Goal: Transaction & Acquisition: Purchase product/service

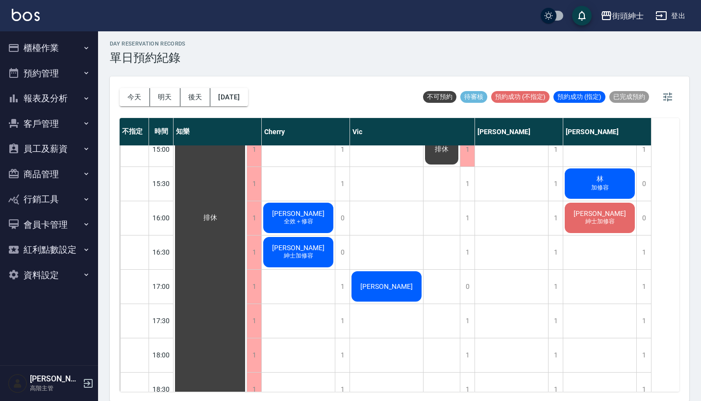
scroll to position [210, 0]
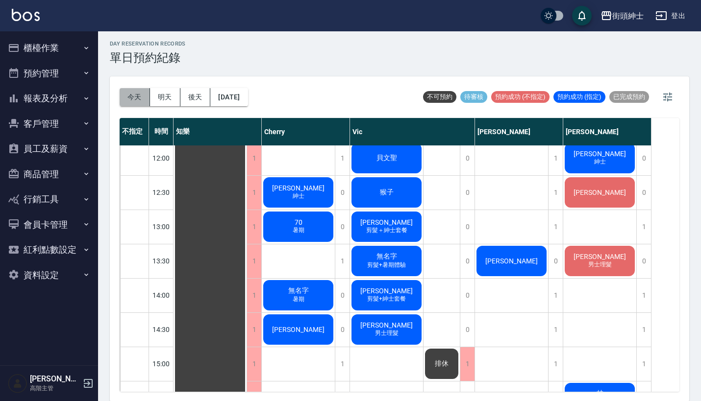
click at [141, 98] on button "今天" at bounding box center [135, 97] width 30 height 18
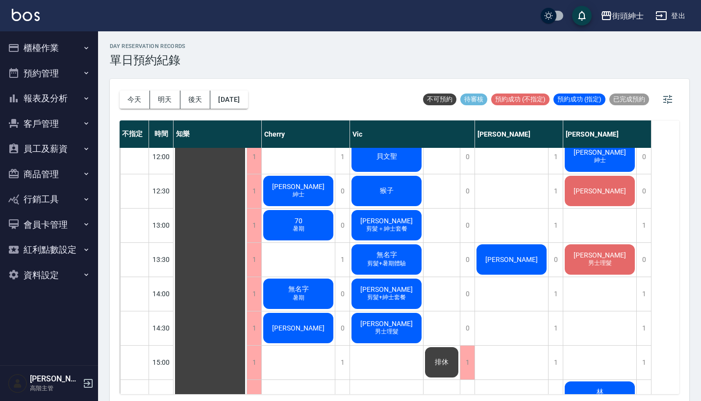
scroll to position [214, 0]
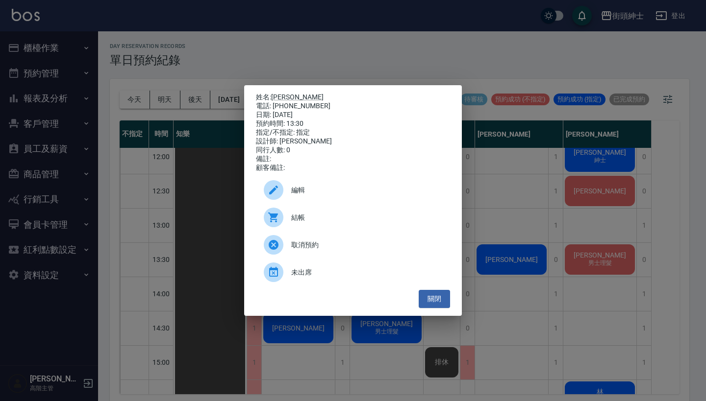
click at [372, 223] on span "結帳" at bounding box center [366, 218] width 151 height 10
click at [431, 49] on div "姓名: 徐偉庭 電話: 0919400881 日期: 2025/08/23 預約時間: 13:30 指定/不指定: 指定 設計師: 戴比 同行人數: 0 備註…" at bounding box center [353, 200] width 706 height 401
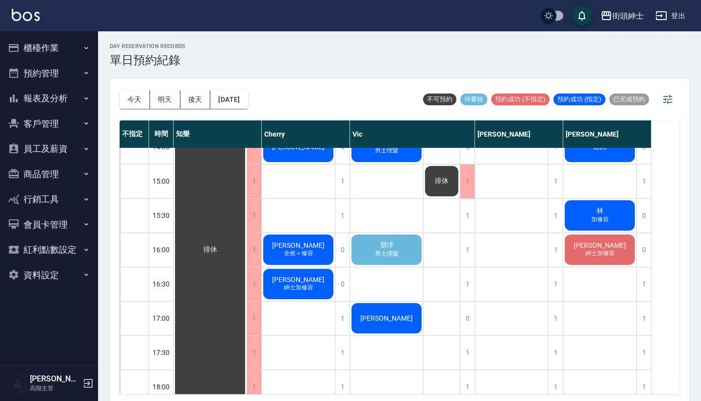
scroll to position [393, 0]
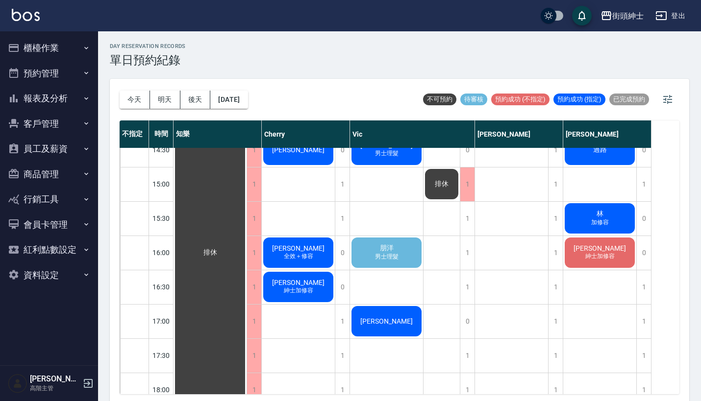
click at [246, 263] on div "朋洋 男士理髮" at bounding box center [209, 253] width 73 height 994
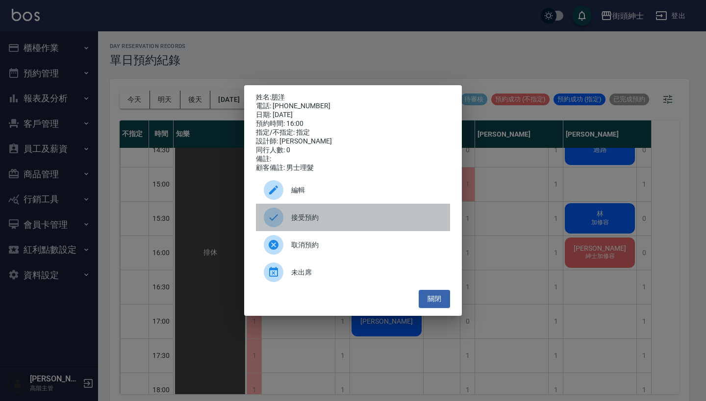
click at [348, 223] on span "接受預約" at bounding box center [366, 218] width 151 height 10
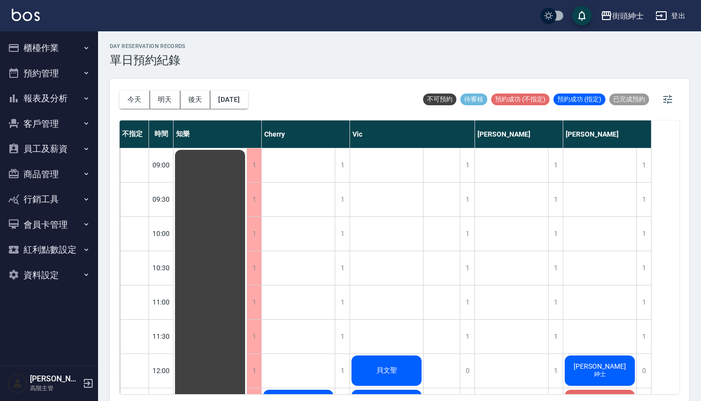
scroll to position [0, 0]
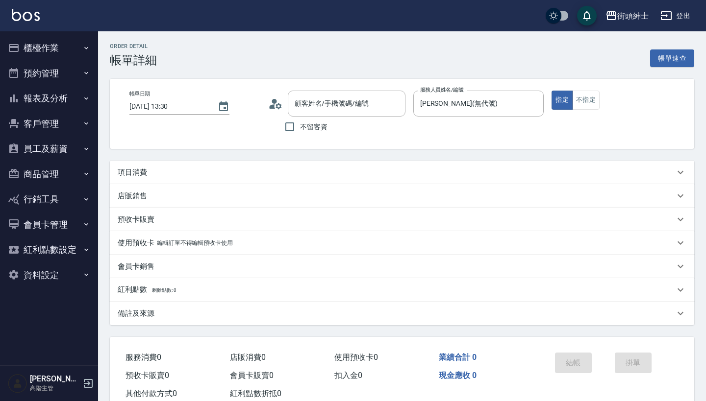
click at [284, 177] on div "項目消費" at bounding box center [396, 173] width 557 height 10
type input "徐偉庭/0919400881/null"
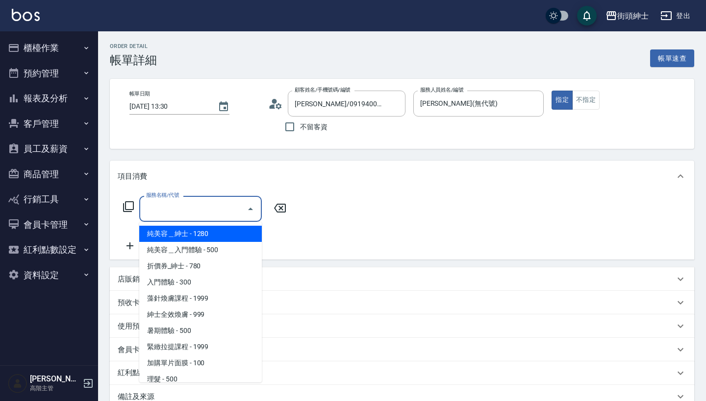
click at [225, 215] on input "服務名稱/代號" at bounding box center [193, 208] width 99 height 17
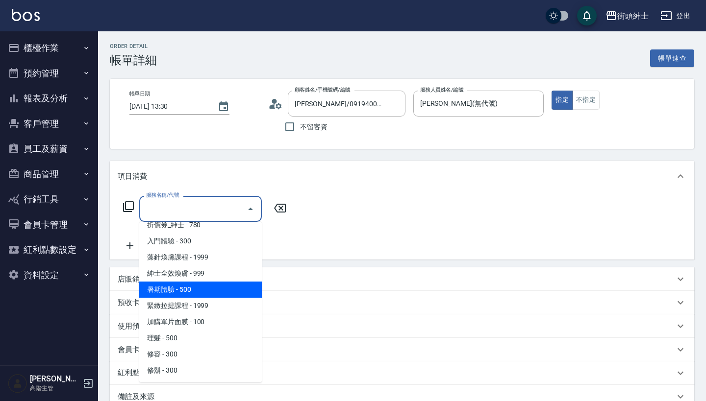
scroll to position [41, 0]
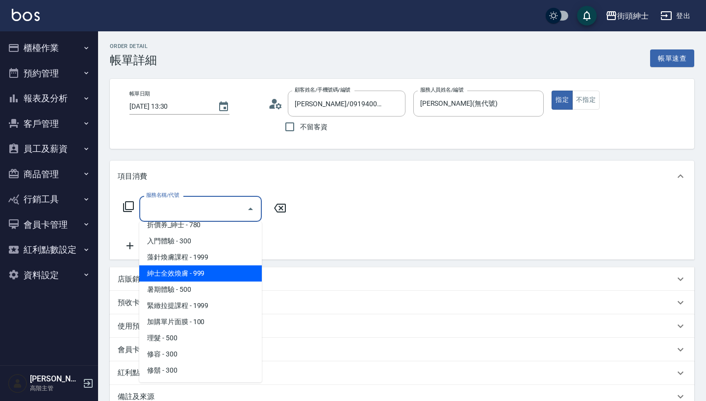
click at [223, 277] on span "紳士全效煥膚 - 999" at bounding box center [200, 274] width 123 height 16
type input "紳士全效煥膚"
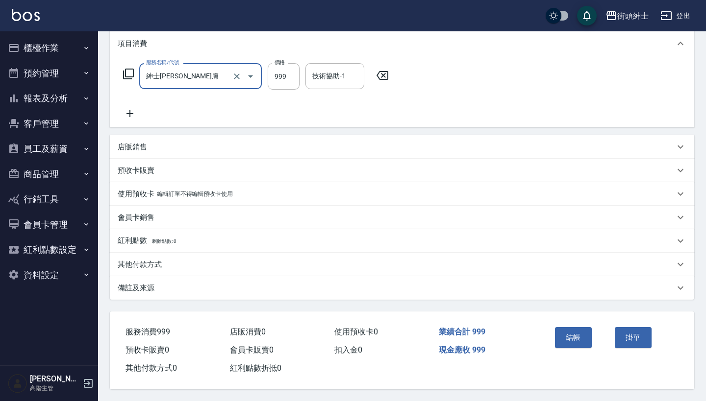
scroll to position [137, 0]
click at [578, 330] on button "結帳" at bounding box center [573, 337] width 37 height 21
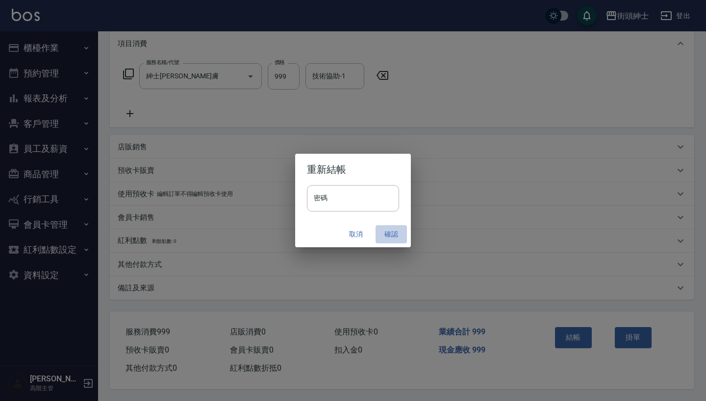
click at [393, 229] on button "確認" at bounding box center [390, 234] width 31 height 18
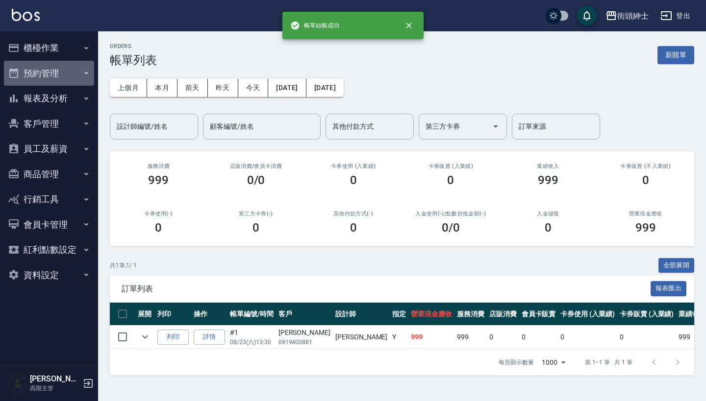
click at [55, 65] on button "預約管理" at bounding box center [49, 73] width 90 height 25
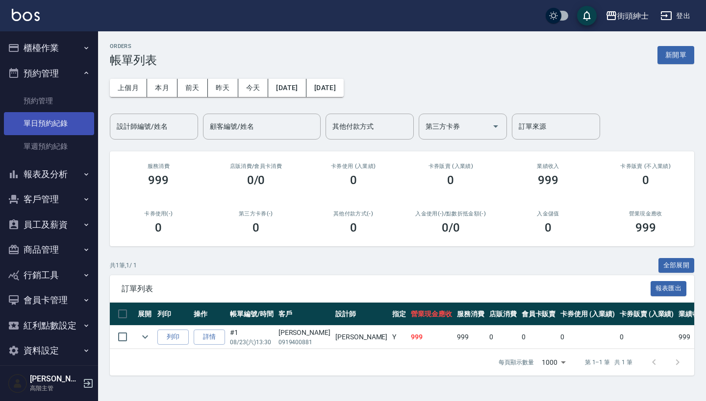
click at [64, 121] on link "單日預約紀錄" at bounding box center [49, 123] width 90 height 23
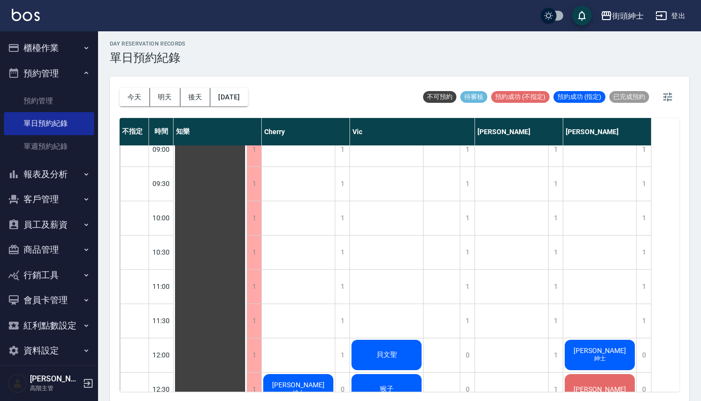
scroll to position [7, 0]
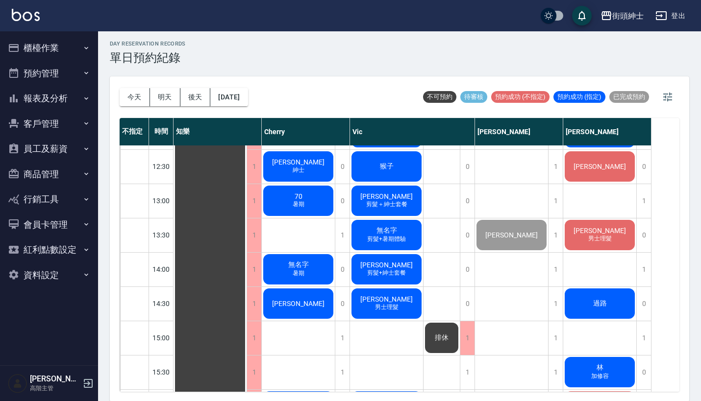
scroll to position [269, 0]
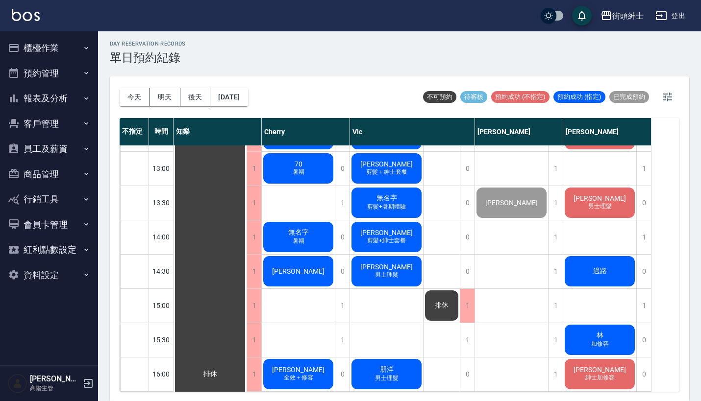
click at [64, 268] on button "資料設定" at bounding box center [49, 275] width 90 height 25
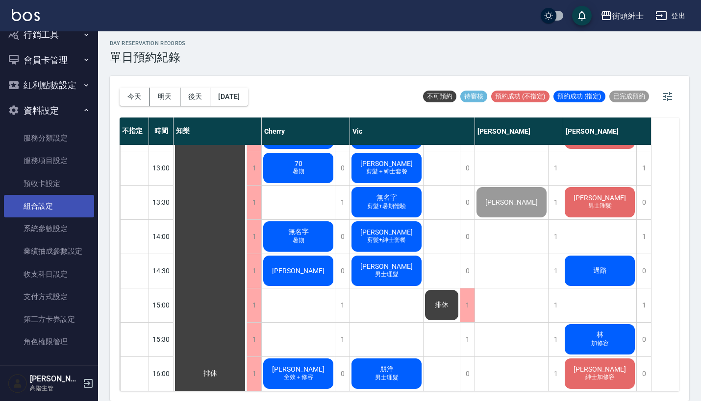
scroll to position [2, 0]
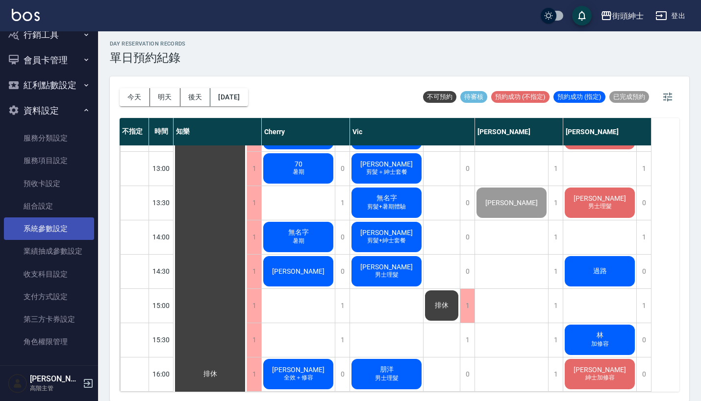
click at [52, 230] on link "系統參數設定" at bounding box center [49, 229] width 90 height 23
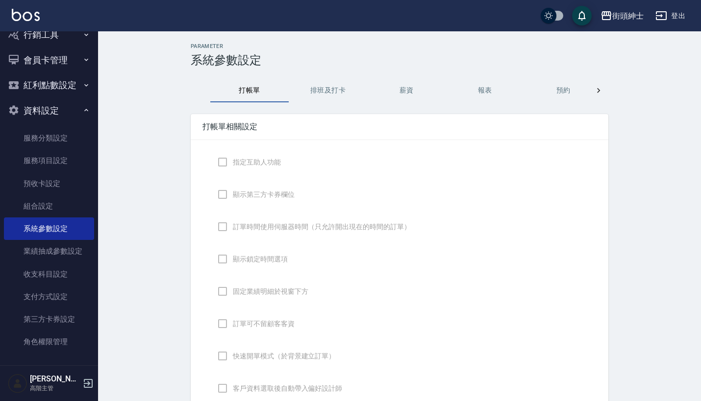
checkbox input "true"
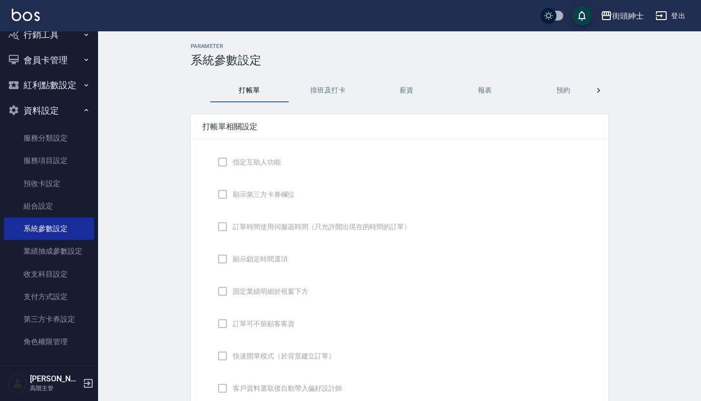
checkbox input "false"
type input "DESIGNATE"
checkbox input "true"
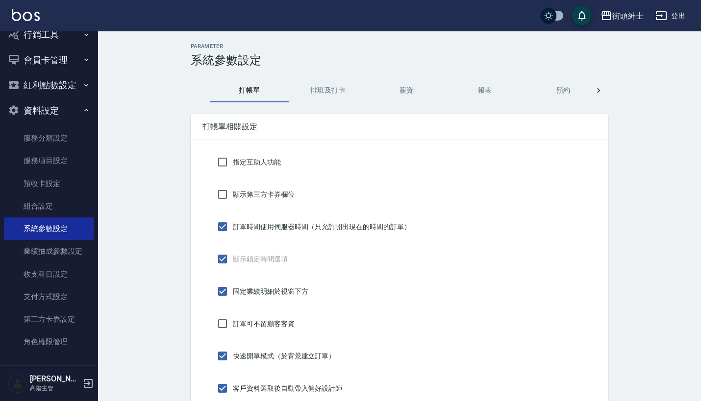
click at [555, 83] on button "預約" at bounding box center [563, 91] width 78 height 24
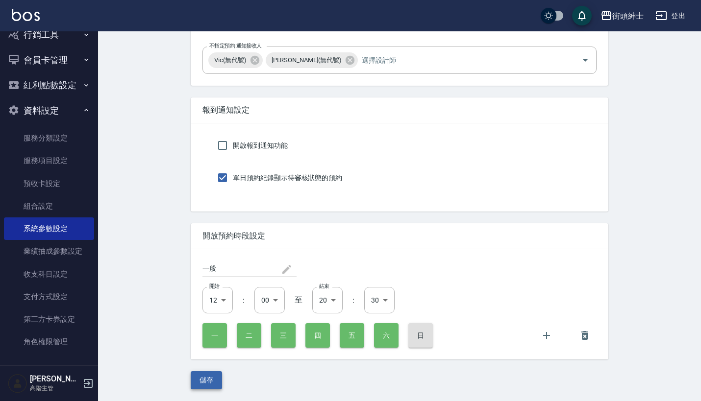
scroll to position [1918, 0]
click at [207, 376] on button "儲存" at bounding box center [206, 380] width 31 height 18
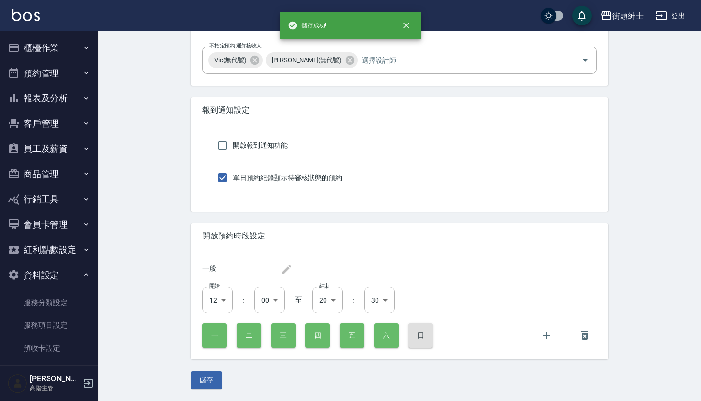
scroll to position [0, 0]
click at [65, 76] on button "預約管理" at bounding box center [49, 73] width 90 height 25
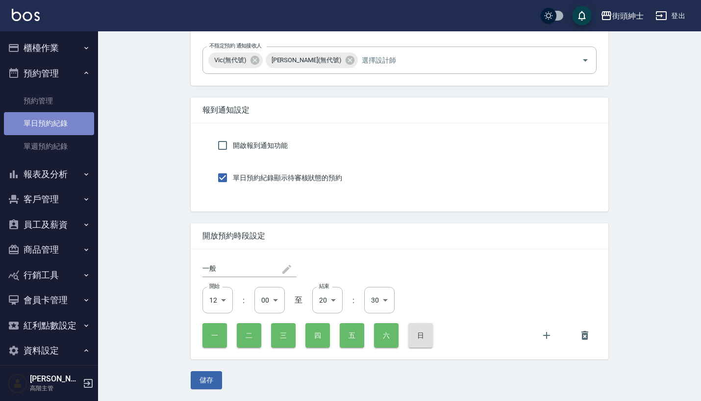
click at [54, 127] on link "單日預約紀錄" at bounding box center [49, 123] width 90 height 23
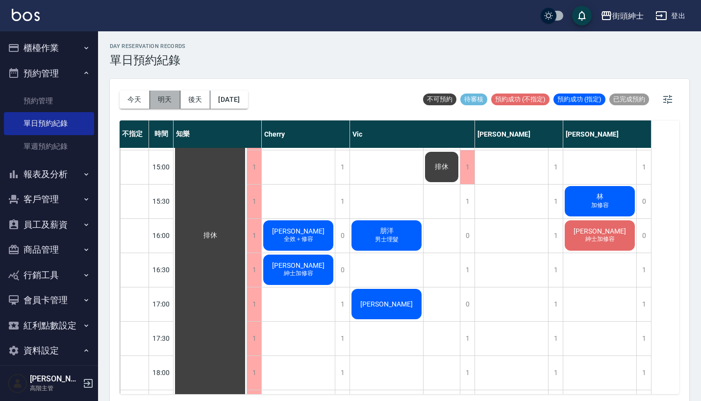
click at [164, 93] on button "明天" at bounding box center [165, 100] width 30 height 18
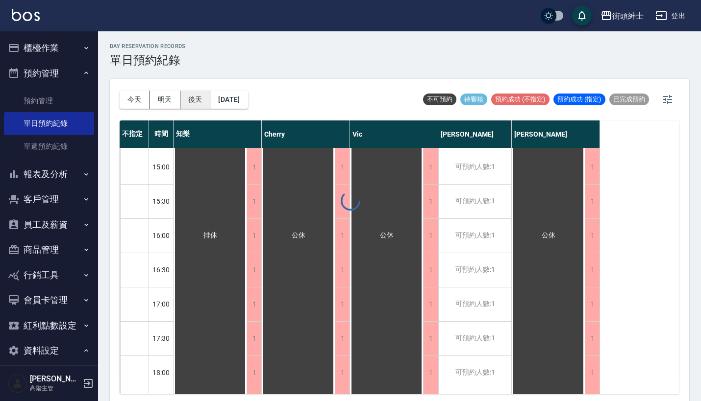
click at [194, 95] on button "後天" at bounding box center [195, 100] width 30 height 18
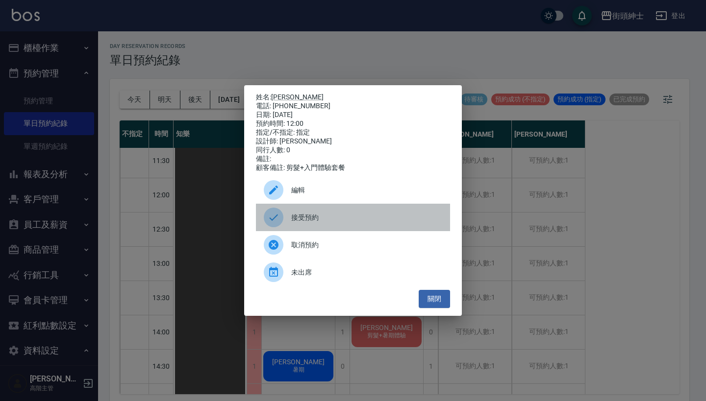
click at [345, 221] on span "接受預約" at bounding box center [366, 218] width 151 height 10
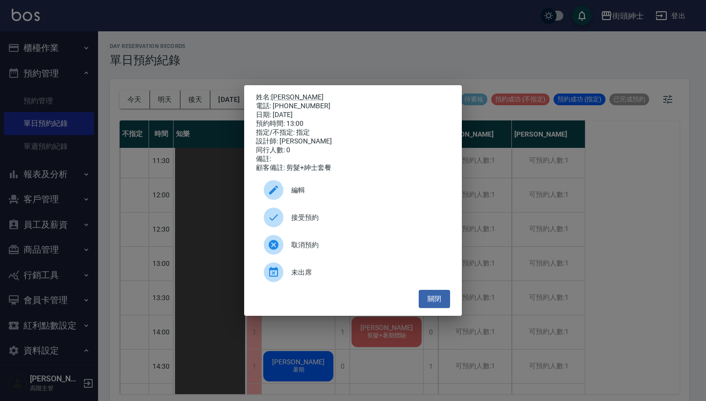
click at [352, 220] on span "接受預約" at bounding box center [366, 218] width 151 height 10
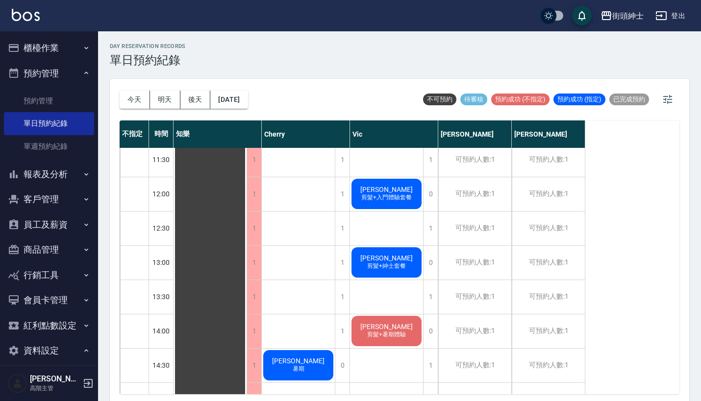
click at [300, 365] on span "剪髮+入門體驗套餐" at bounding box center [298, 365] width 4 height 0
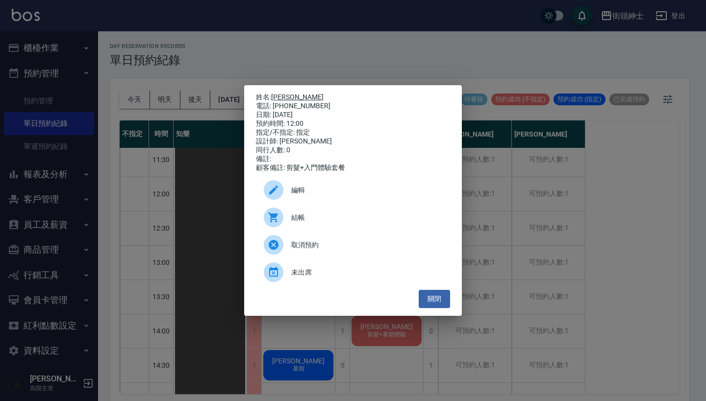
drag, startPoint x: 316, startPoint y: 104, endPoint x: 275, endPoint y: 94, distance: 41.5
click at [275, 94] on div "姓名: 曹文耀 電話: 0968800398 日期: 2025/08/25 預約時間: 12:00 指定/不指定: 指定 設計師: Vic 同行人數: 0 備…" at bounding box center [353, 132] width 194 height 79
copy div "姓名: 曹文耀 電話: 0968800398"
click at [399, 52] on div "姓名: 曹文耀 電話: 0968800398 日期: 2025/08/25 預約時間: 12:00 指定/不指定: 指定 設計師: Vic 同行人數: 0 備…" at bounding box center [353, 200] width 706 height 401
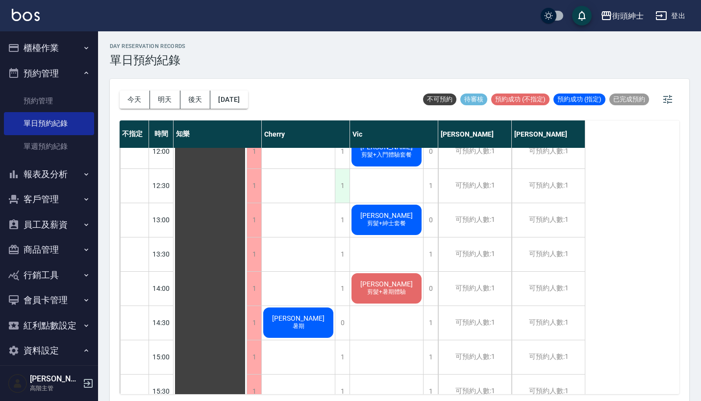
scroll to position [189, 0]
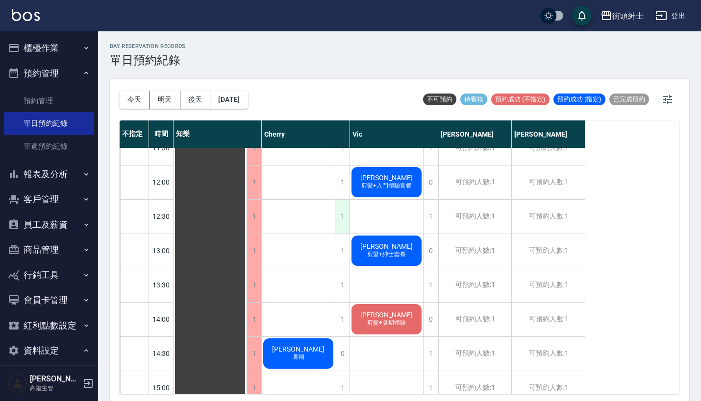
click at [343, 212] on div "1" at bounding box center [342, 217] width 15 height 34
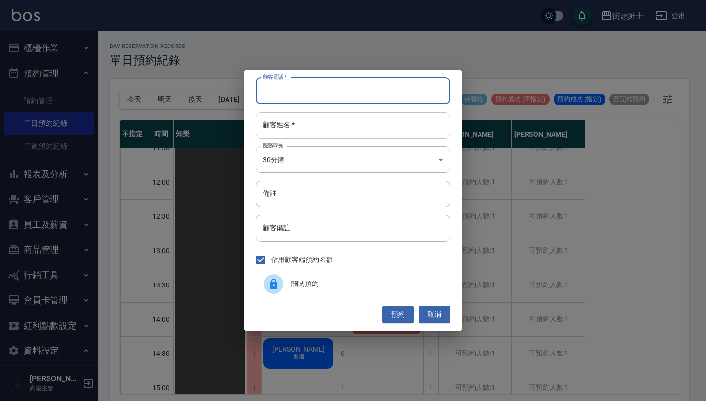
paste input "曹文耀 電話: 0968800398"
type input "曹文耀 電話: 0968800398"
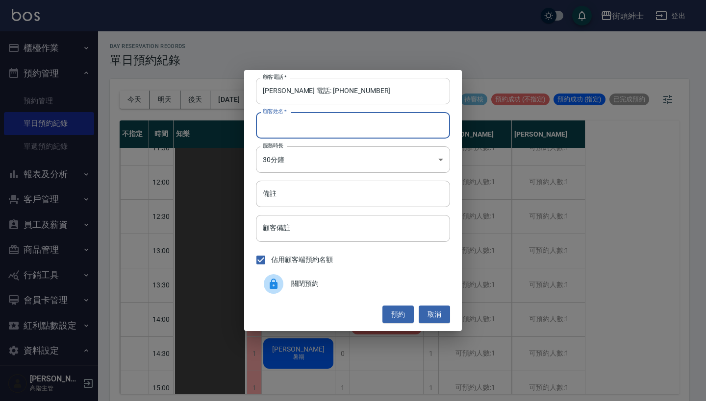
paste input "曹文耀 電話: 0968800398"
type input "曹文耀 電話: 0968800398"
drag, startPoint x: 291, startPoint y: 90, endPoint x: 205, endPoint y: 90, distance: 85.8
click at [205, 90] on div "顧客電話   * 曹文耀 電話: 0968800398 顧客電話   * 顧客姓名   * 曹文耀 電話: 0968800398 顧客姓名   * 服務時長 …" at bounding box center [353, 200] width 706 height 401
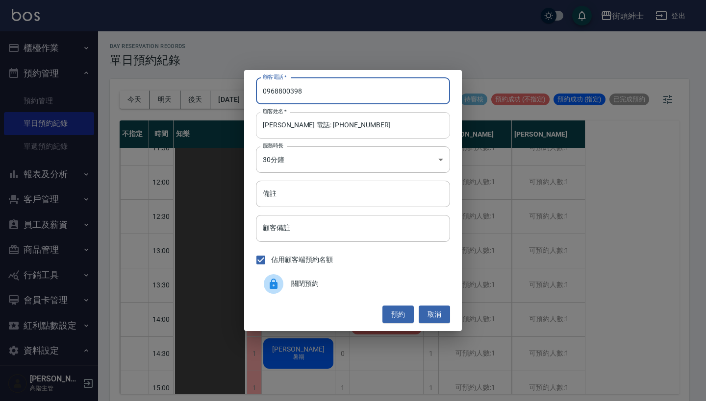
type input "0968800398"
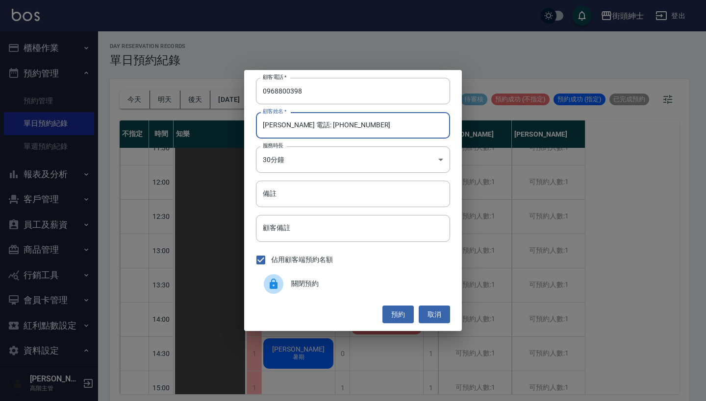
drag, startPoint x: 347, startPoint y: 123, endPoint x: 284, endPoint y: 124, distance: 63.2
click at [285, 124] on input "曹文耀 電話: 0968800398" at bounding box center [353, 125] width 194 height 26
type input "曹文耀"
click at [301, 191] on input "備註" at bounding box center [353, 194] width 194 height 26
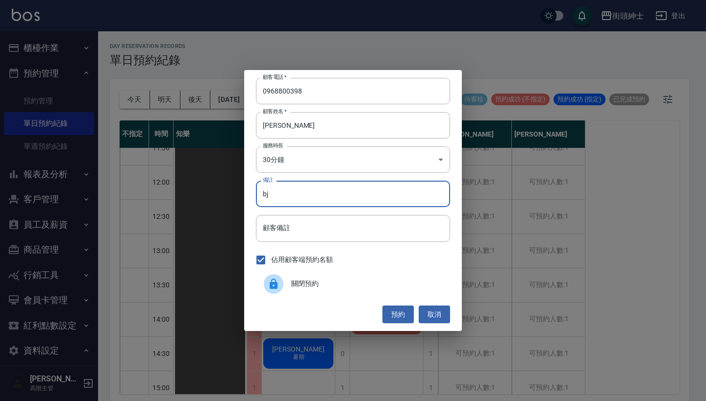
type input "b"
type input "入門"
click at [404, 315] on button "預約" at bounding box center [397, 315] width 31 height 18
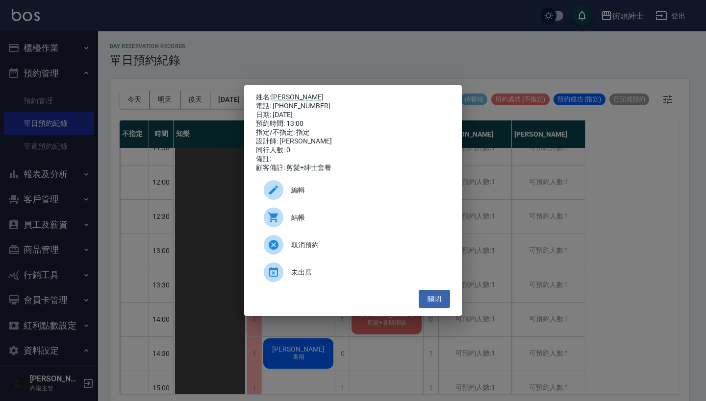
drag, startPoint x: 314, startPoint y: 101, endPoint x: 276, endPoint y: 95, distance: 38.7
click at [276, 95] on div "姓名: 楊先生 電話: 0916407509 日期: 2025/08/25 預約時間: 13:00 指定/不指定: 指定 設計師: Vic 同行人數: 0 備…" at bounding box center [353, 132] width 194 height 79
copy div "姓名: 楊先生 電話: 0916407509"
click at [315, 29] on div "姓名: 楊先生 電話: 0916407509 日期: 2025/08/25 預約時間: 13:00 指定/不指定: 指定 設計師: Vic 同行人數: 0 備…" at bounding box center [353, 200] width 706 height 401
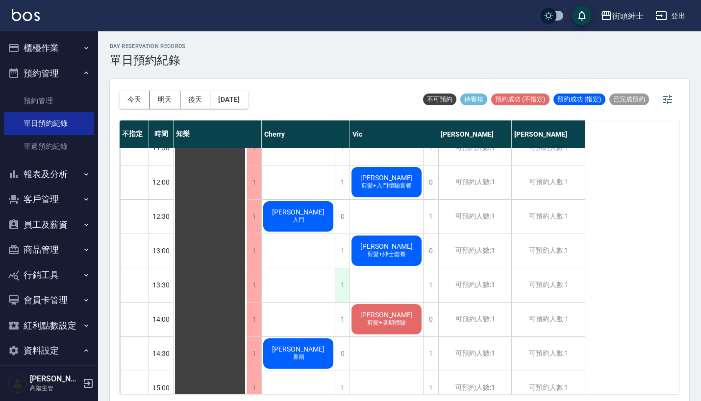
click at [342, 287] on div "1" at bounding box center [342, 286] width 15 height 34
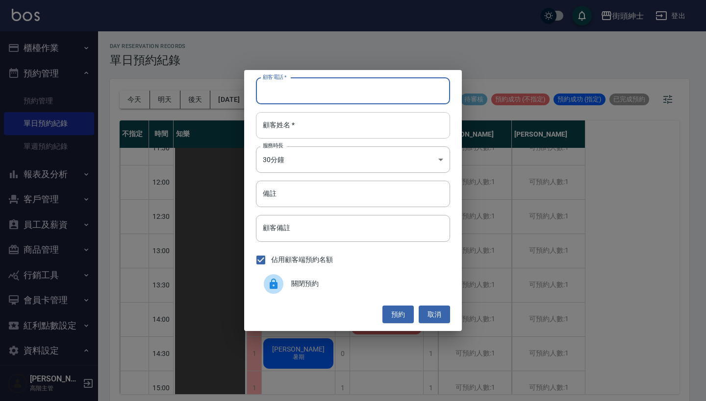
paste input "楊先生 電話: 0916407509"
type input "楊先生 電話: 0916407509"
paste input "楊先生 電話: 0916407509"
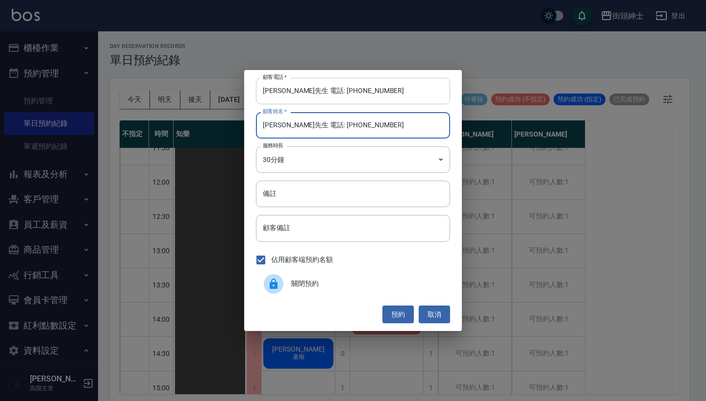
type input "楊先生 電話: 0916407509"
drag, startPoint x: 300, startPoint y: 92, endPoint x: 236, endPoint y: 92, distance: 64.7
click at [236, 92] on div "顧客電話   * 楊先生 電話: 0916407509 顧客電話   * 顧客姓名   * 楊先生 電話: 0916407509 顧客姓名   * 服務時長 …" at bounding box center [353, 200] width 706 height 401
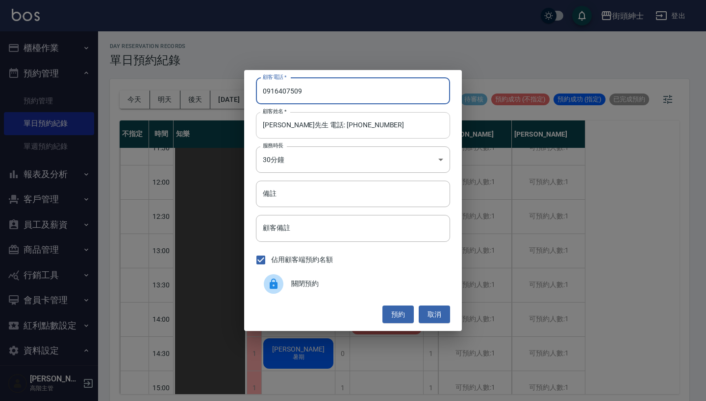
type input "0916407509"
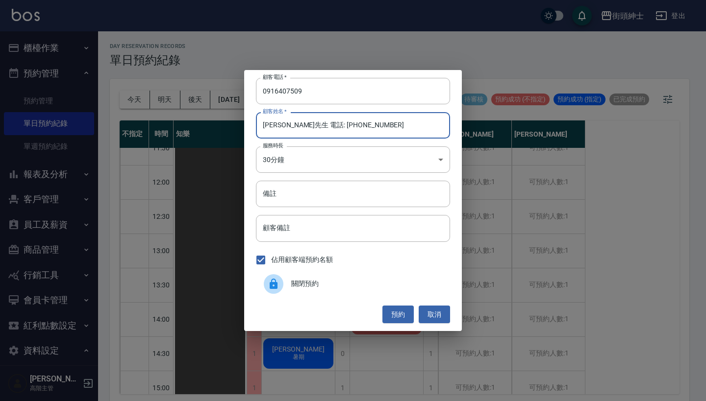
drag, startPoint x: 348, startPoint y: 128, endPoint x: 287, endPoint y: 126, distance: 61.3
click at [287, 126] on input "楊先生 電話: 0916407509" at bounding box center [353, 125] width 194 height 26
type input "楊先生"
click at [284, 182] on input "備註" at bounding box center [353, 194] width 194 height 26
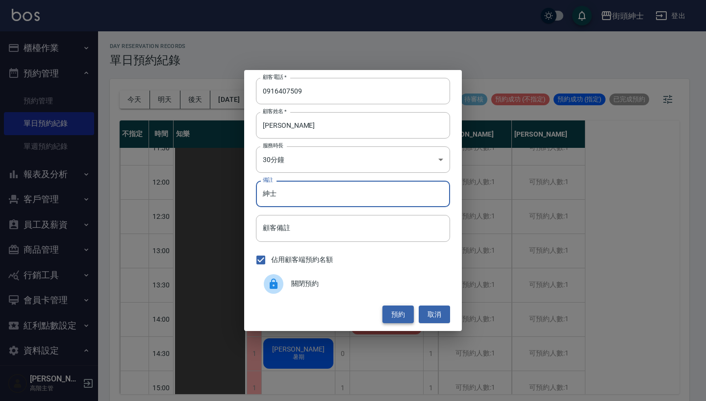
type input "紳士"
click at [393, 315] on button "預約" at bounding box center [397, 315] width 31 height 18
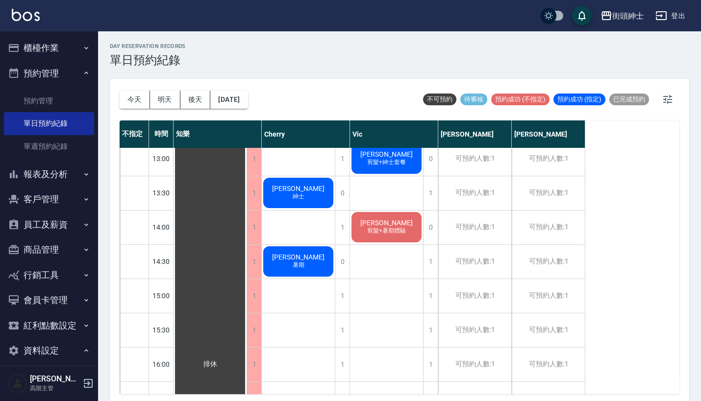
scroll to position [343, 0]
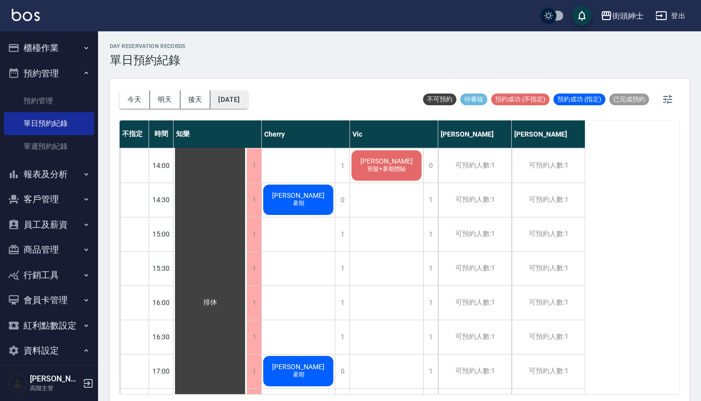
click at [231, 101] on button "2025/08/25" at bounding box center [228, 100] width 37 height 18
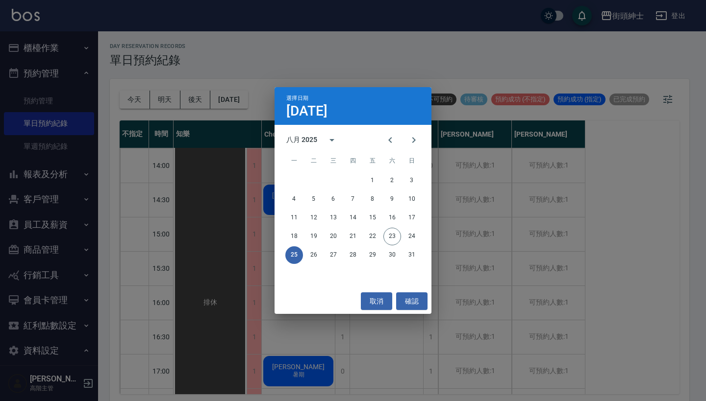
click at [449, 43] on div "選擇日期 8月25日 八月 2025 一 二 三 四 五 六 日 1 2 3 4 5 6 7 8 9 10 11 12 13 14 15 16 17 18 1…" at bounding box center [353, 200] width 706 height 401
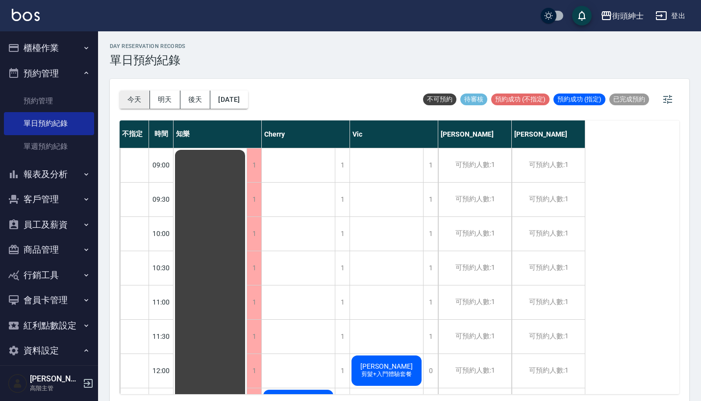
scroll to position [0, 0]
click at [139, 96] on button "今天" at bounding box center [135, 100] width 30 height 18
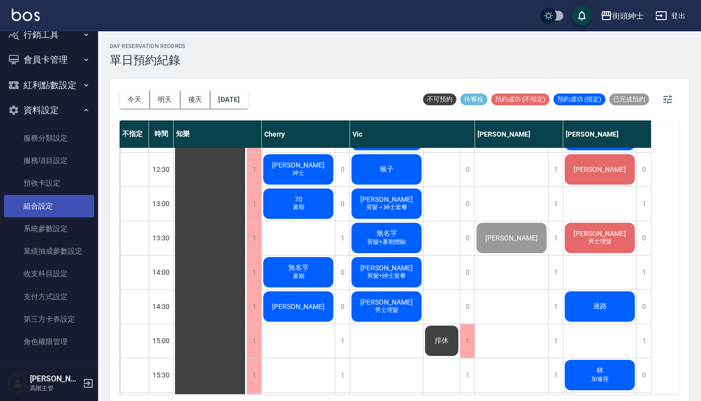
scroll to position [240, 0]
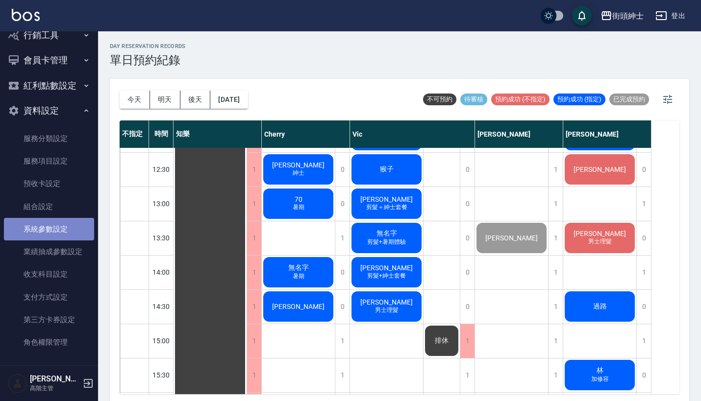
click at [49, 226] on link "系統參數設定" at bounding box center [49, 229] width 90 height 23
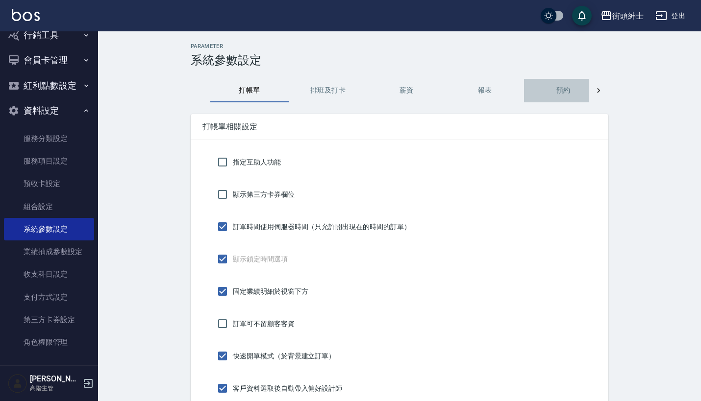
click at [564, 91] on button "預約" at bounding box center [563, 91] width 78 height 24
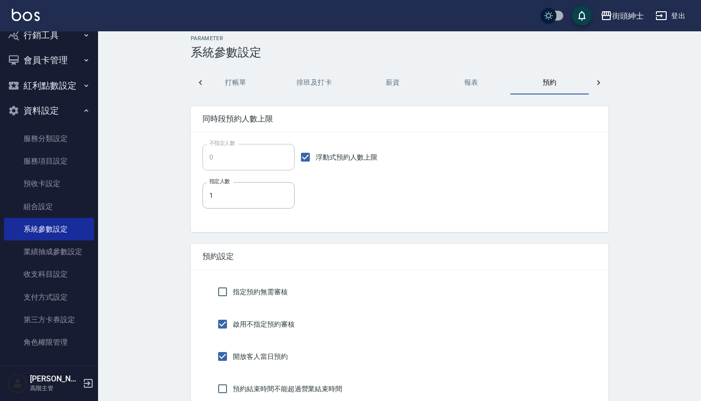
scroll to position [8, 0]
click at [302, 156] on input "浮動式預約人數上限" at bounding box center [305, 157] width 21 height 21
checkbox input "false"
click at [270, 154] on input "0" at bounding box center [248, 157] width 92 height 26
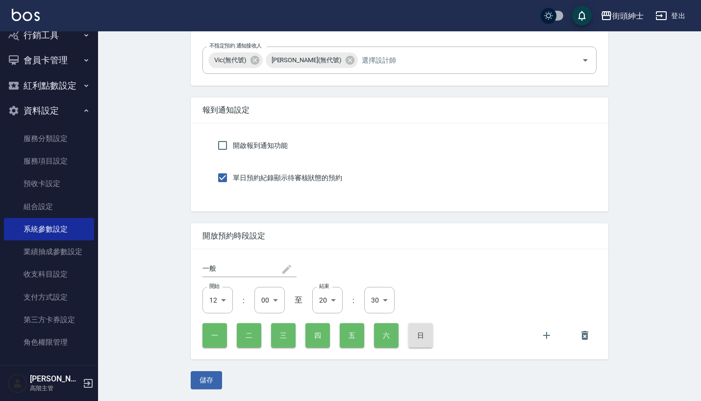
scroll to position [1897, 0]
type input "4"
click at [210, 390] on button "儲存" at bounding box center [206, 380] width 31 height 18
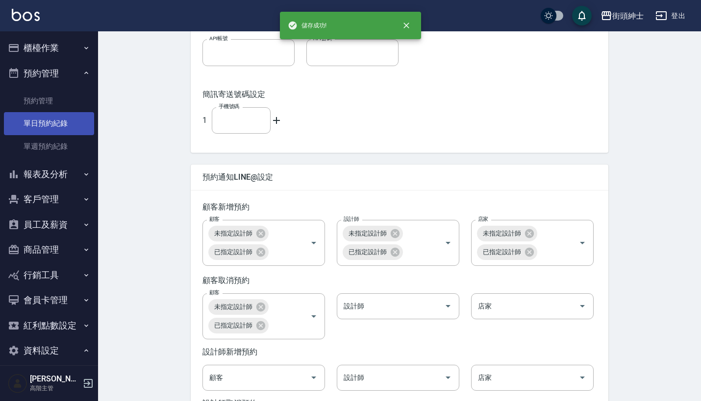
scroll to position [0, 0]
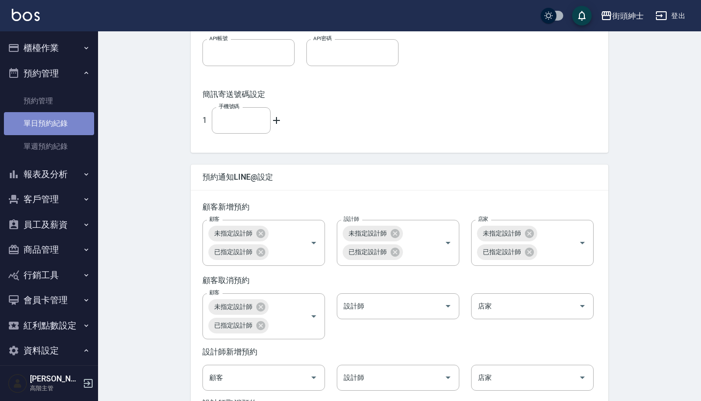
click at [55, 126] on link "單日預約紀錄" at bounding box center [49, 123] width 90 height 23
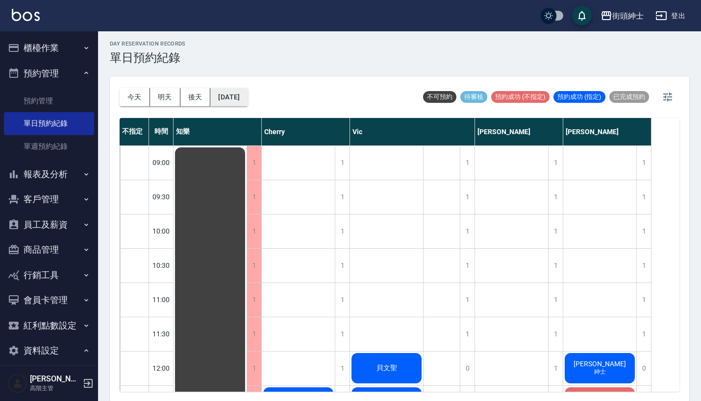
click at [247, 96] on button "[DATE]" at bounding box center [228, 97] width 37 height 18
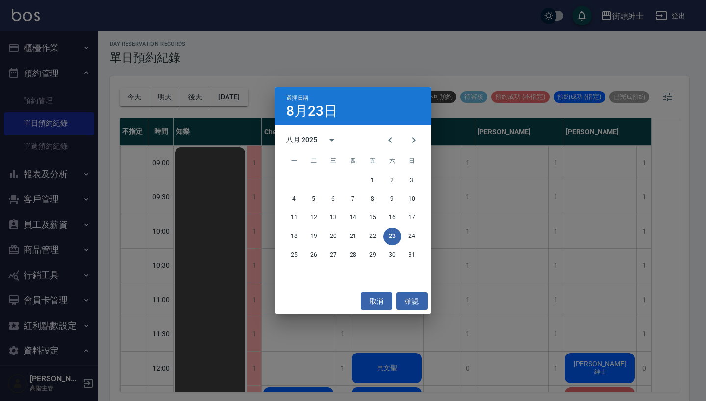
click at [395, 38] on div "選擇日期 8月23日 八月 2025 一 二 三 四 五 六 日 1 2 3 4 5 6 7 8 9 10 11 12 13 14 15 16 17 18 1…" at bounding box center [353, 200] width 706 height 401
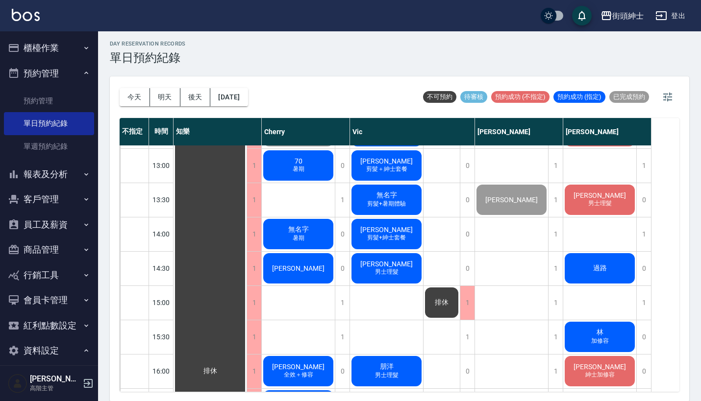
scroll to position [273, 0]
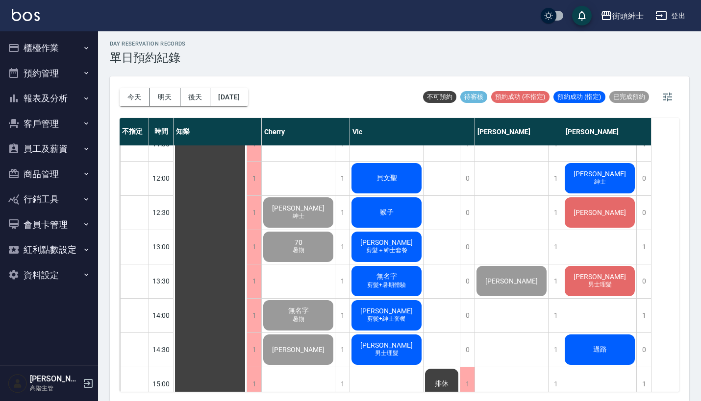
scroll to position [192, 0]
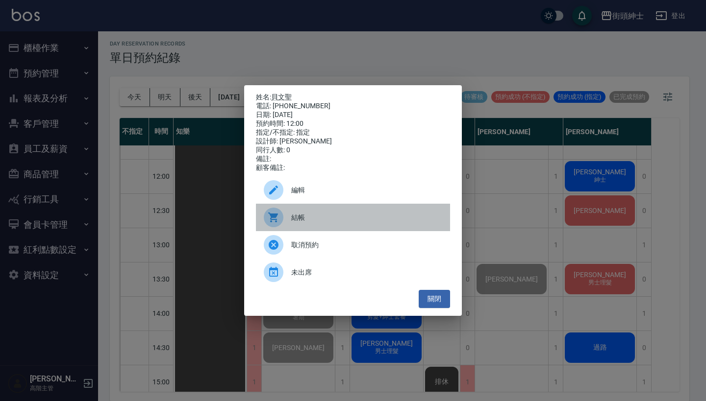
click at [353, 218] on span "結帳" at bounding box center [366, 218] width 151 height 10
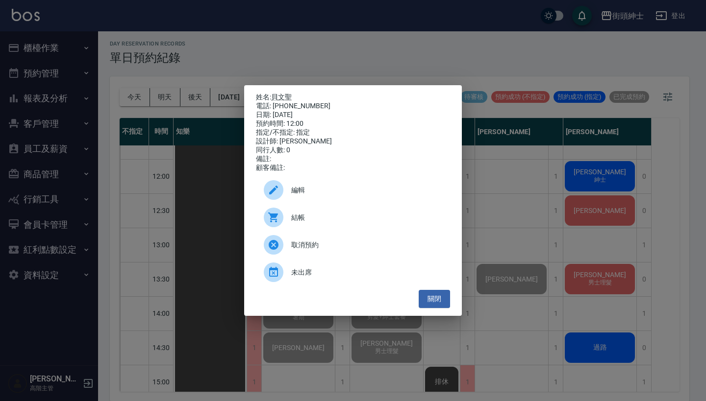
click at [520, 159] on div "姓名: 貝文聖 電話: 0928527775 日期: 2025/08/23 預約時間: 12:00 指定/不指定: 指定 設計師: Vic 同行人數: 0 備…" at bounding box center [353, 200] width 706 height 401
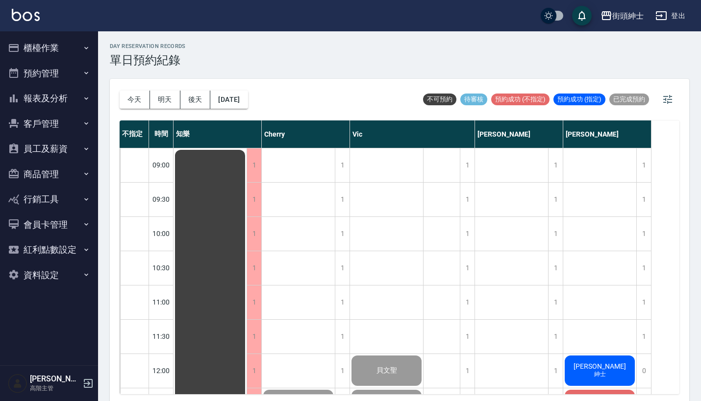
scroll to position [0, 0]
click at [191, 96] on button "後天" at bounding box center [195, 100] width 30 height 18
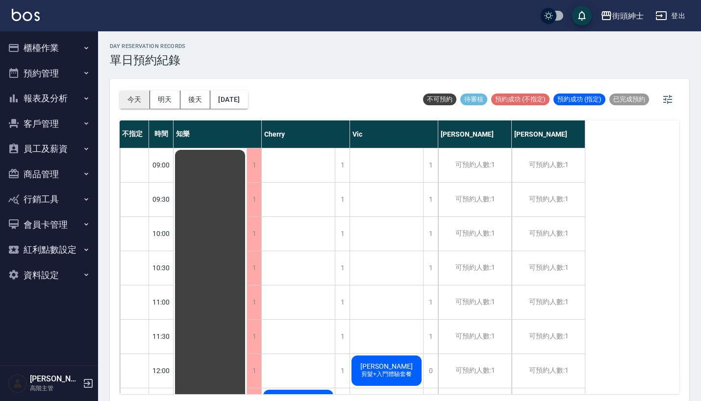
click at [136, 96] on button "今天" at bounding box center [135, 100] width 30 height 18
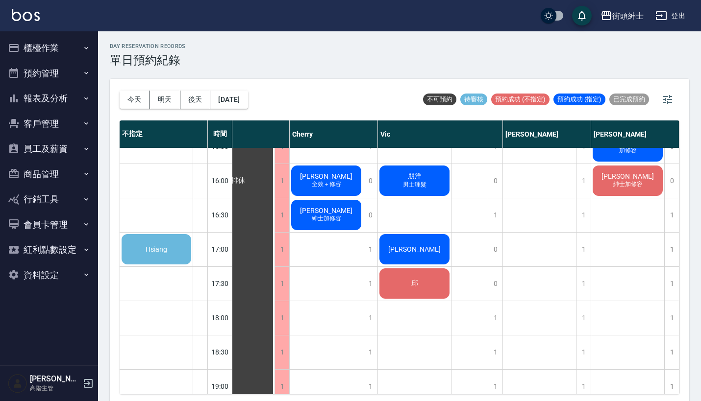
scroll to position [465, 36]
click at [166, 241] on div "Hsiang" at bounding box center [156, 249] width 73 height 33
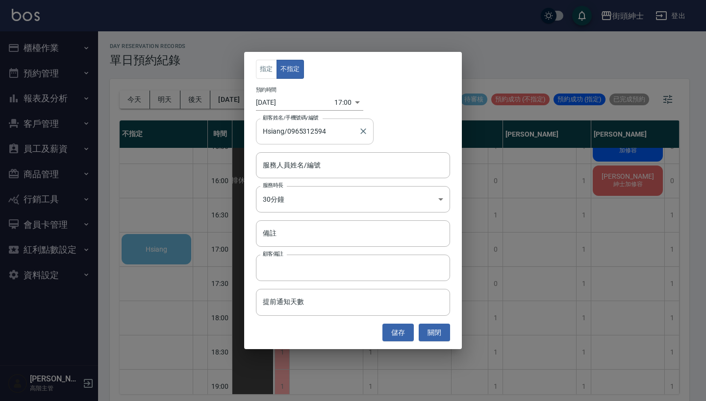
type input "Hsiang/0965312594"
click at [323, 170] on input "服務人員姓名/編號" at bounding box center [352, 165] width 185 height 17
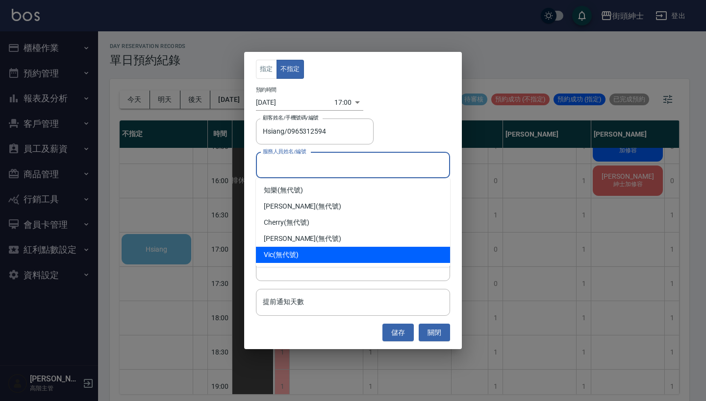
click at [534, 223] on div "指定 不指定 預約時間 2025/08/23 17:00 1755939600000 顧客姓名/手機號碼/編號 Hsiang/0965312594 顧客姓名/…" at bounding box center [353, 200] width 706 height 401
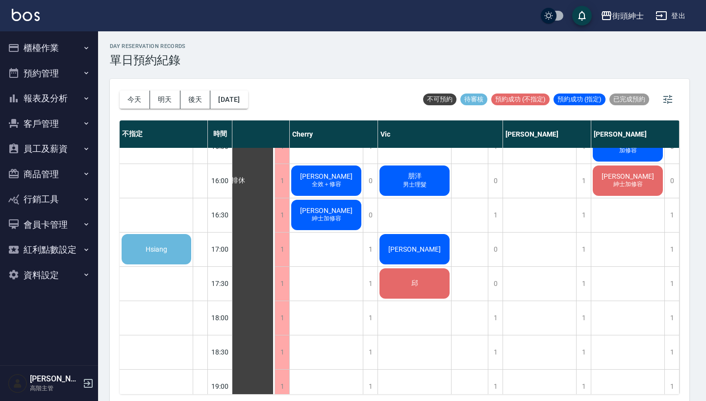
scroll to position [465, 31]
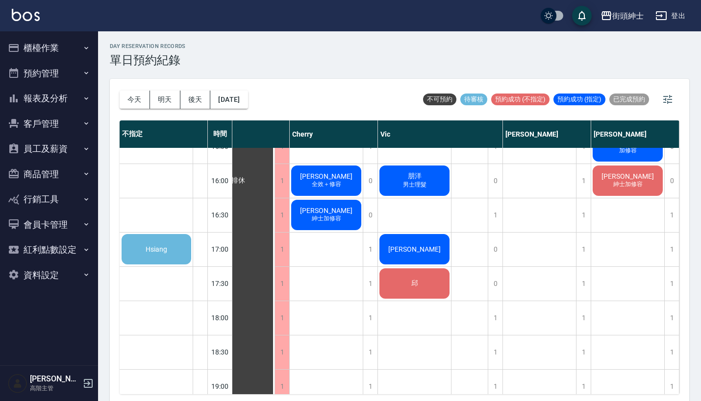
click at [161, 257] on div "Hsiang" at bounding box center [156, 249] width 73 height 33
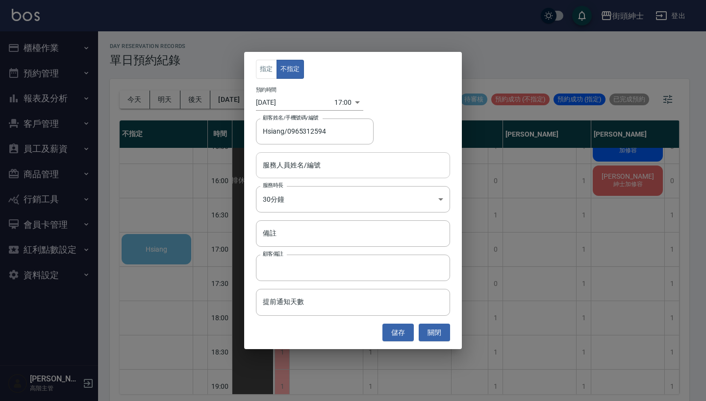
click at [330, 162] on input "服務人員姓名/編號" at bounding box center [352, 165] width 185 height 17
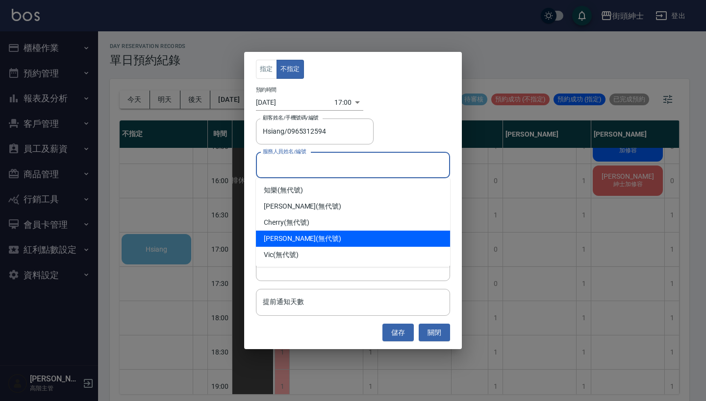
click at [320, 241] on div "eric (無代號)" at bounding box center [353, 239] width 194 height 16
type input "eric(無代號)"
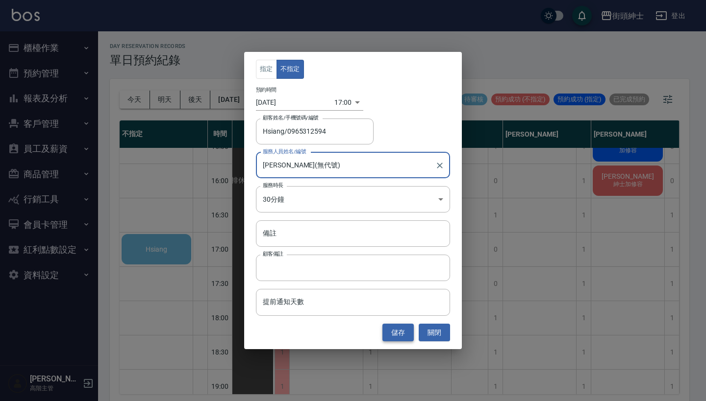
click at [395, 331] on button "儲存" at bounding box center [397, 333] width 31 height 18
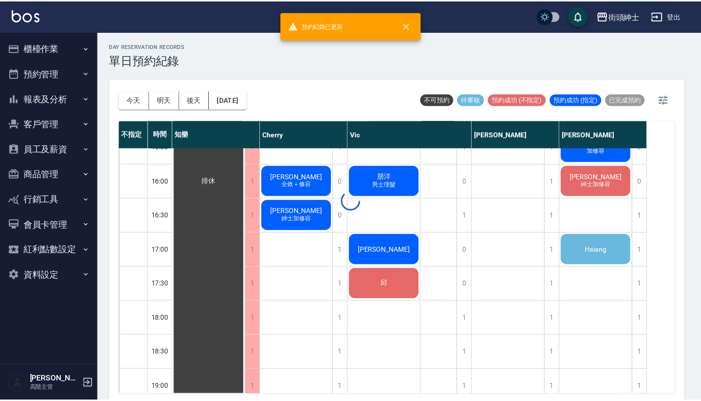
scroll to position [465, 0]
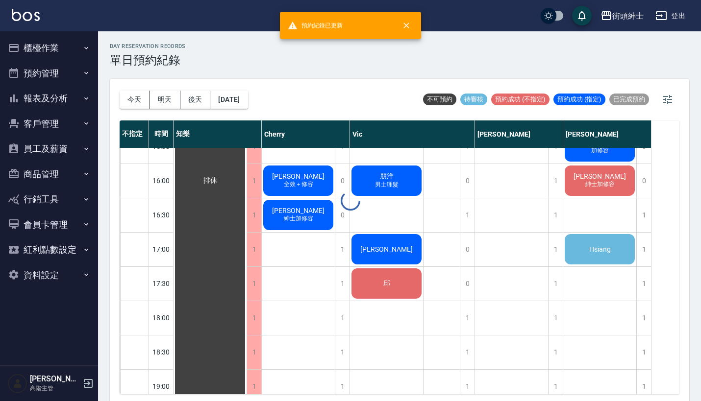
click at [219, 185] on span "Hsiang" at bounding box center [210, 180] width 18 height 9
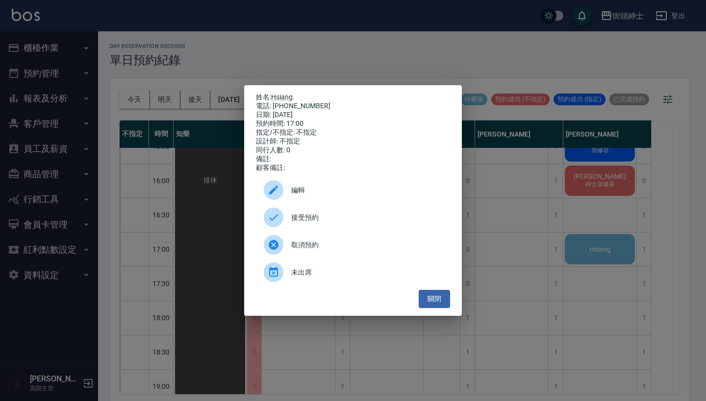
click at [390, 223] on span "接受預約" at bounding box center [366, 218] width 151 height 10
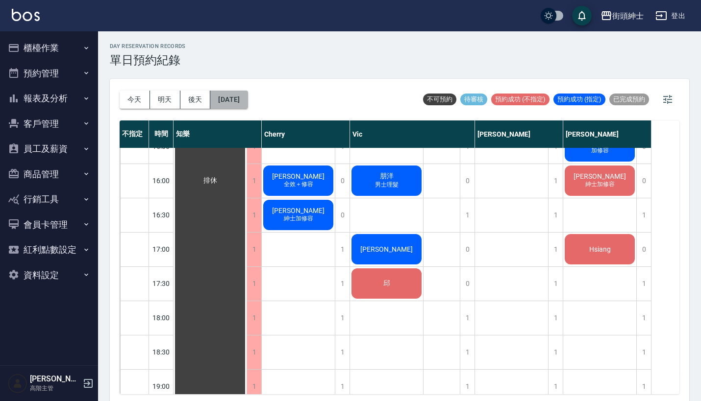
click at [237, 97] on button "[DATE]" at bounding box center [228, 100] width 37 height 18
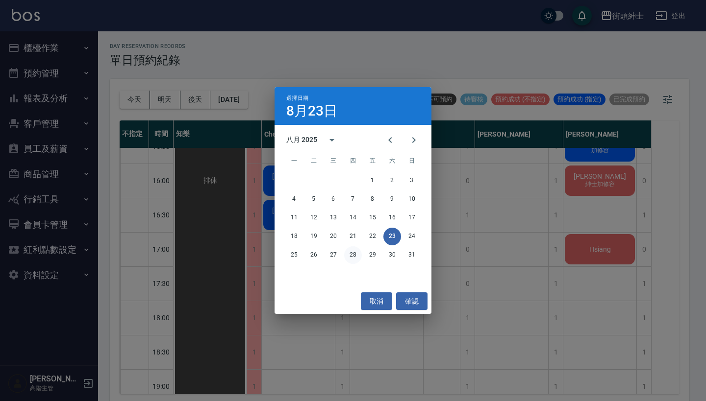
click at [353, 251] on button "28" at bounding box center [353, 255] width 18 height 18
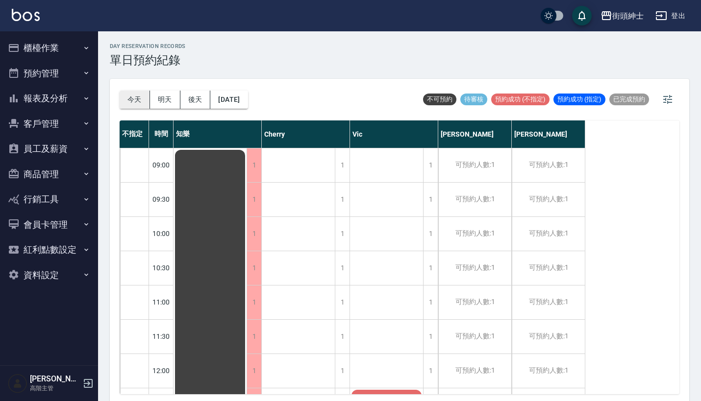
click at [129, 104] on button "今天" at bounding box center [135, 100] width 30 height 18
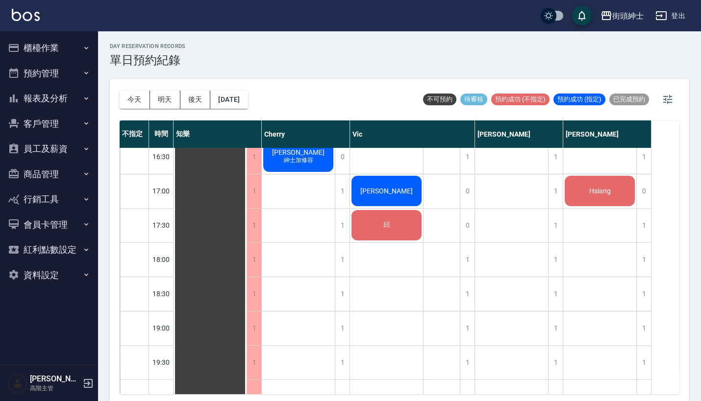
scroll to position [517, 0]
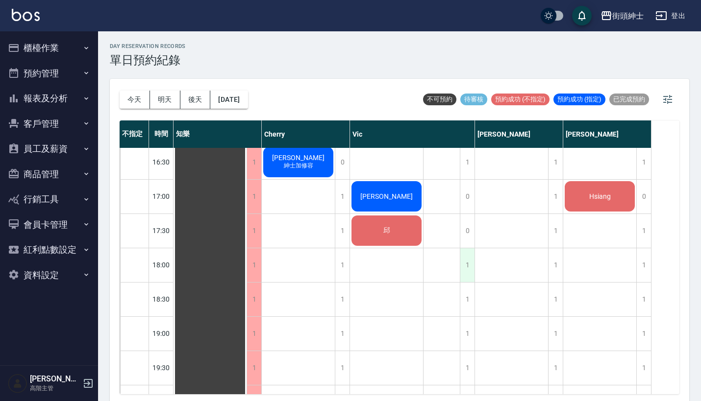
click at [468, 265] on div "1" at bounding box center [467, 265] width 15 height 34
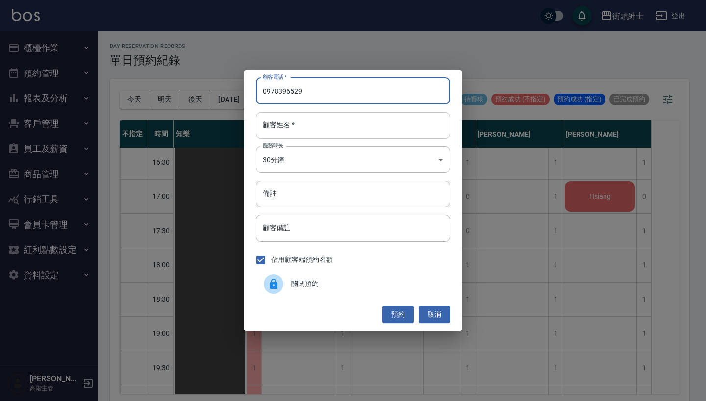
type input "0978396529"
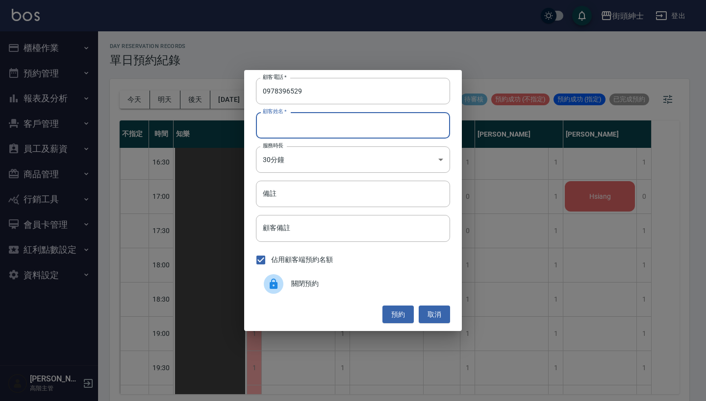
drag, startPoint x: 353, startPoint y: 129, endPoint x: 348, endPoint y: 133, distance: 6.2
type input "張"
click at [394, 315] on button "預約" at bounding box center [397, 315] width 31 height 18
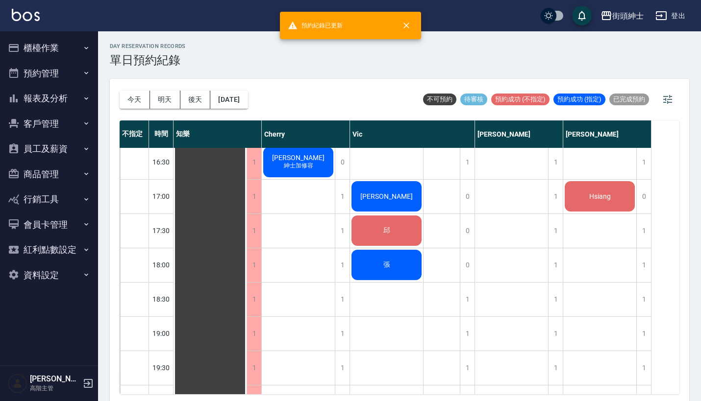
scroll to position [528, 0]
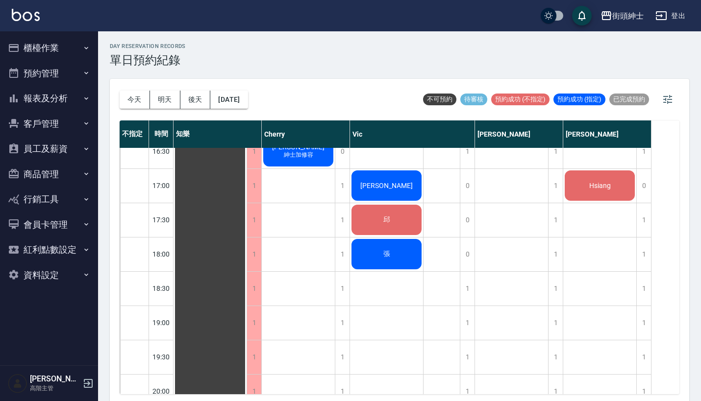
click at [246, 262] on div "張" at bounding box center [209, 117] width 73 height 994
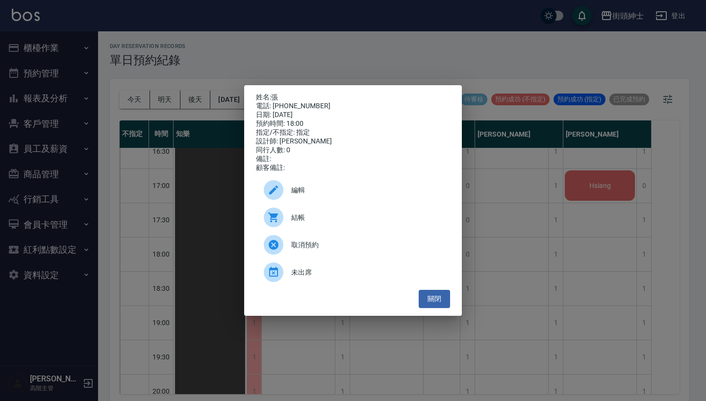
click at [345, 196] on span "編輯" at bounding box center [366, 190] width 151 height 10
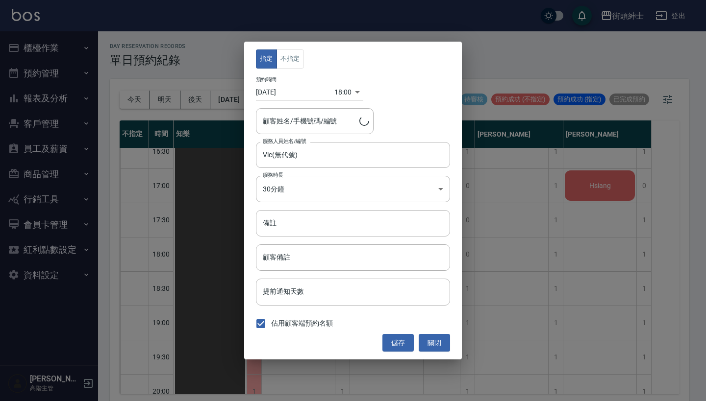
type input "張/0978396529"
click at [298, 55] on button "不指定" at bounding box center [289, 58] width 27 height 19
click at [396, 340] on button "儲存" at bounding box center [397, 343] width 31 height 18
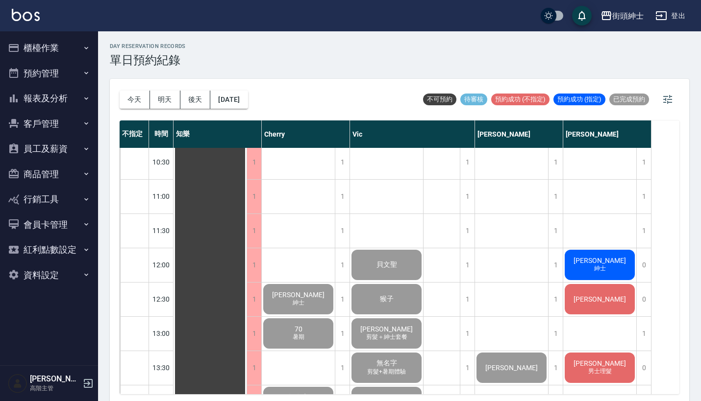
scroll to position [85, 0]
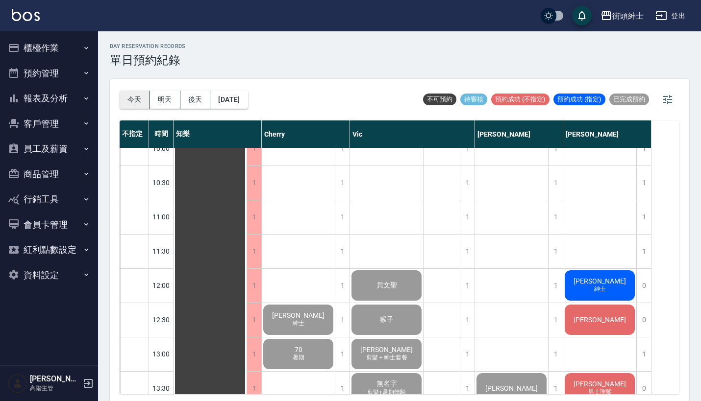
click at [133, 100] on button "今天" at bounding box center [135, 100] width 30 height 18
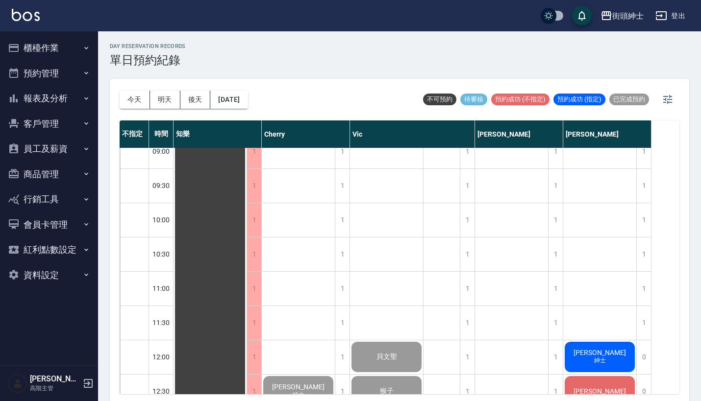
scroll to position [300, 0]
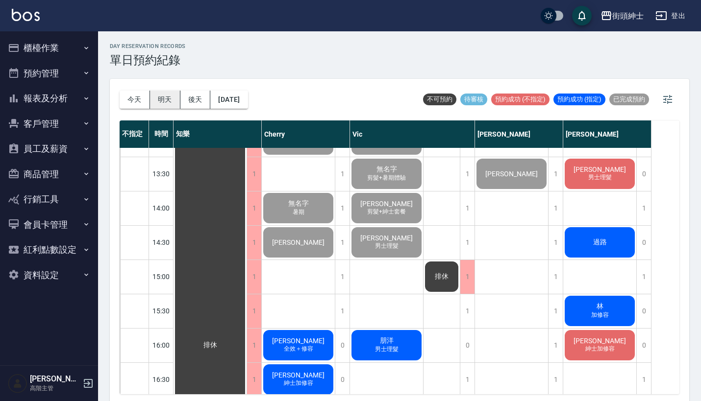
click at [169, 99] on button "明天" at bounding box center [165, 100] width 30 height 18
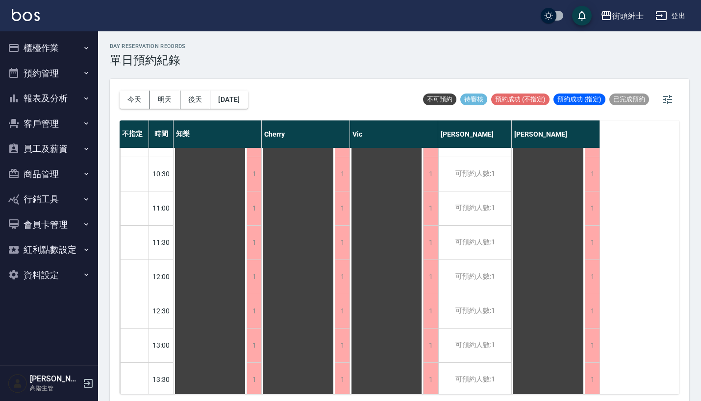
scroll to position [255, 0]
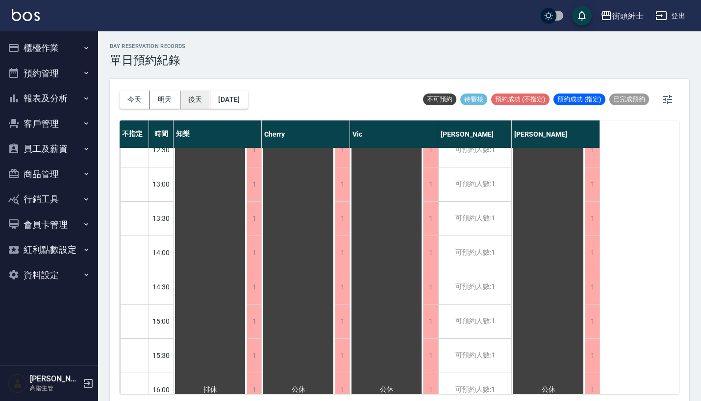
click at [194, 97] on button "後天" at bounding box center [195, 100] width 30 height 18
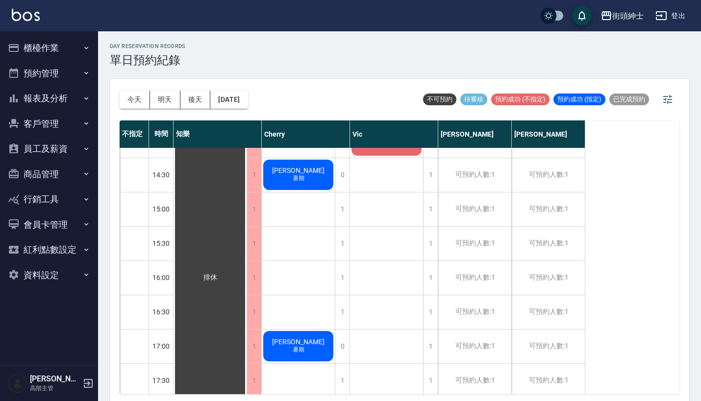
scroll to position [487, 0]
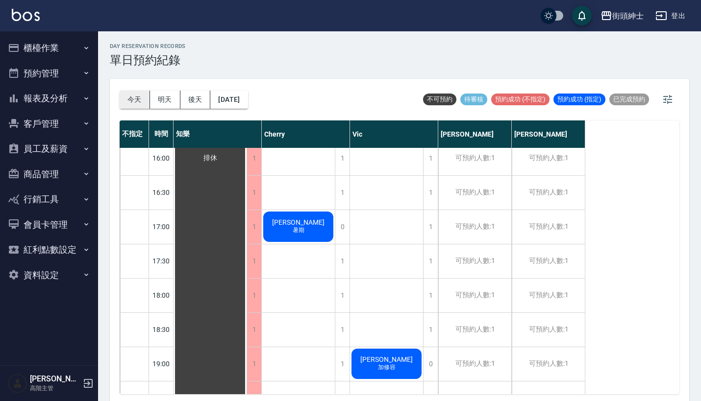
click at [128, 100] on button "今天" at bounding box center [135, 100] width 30 height 18
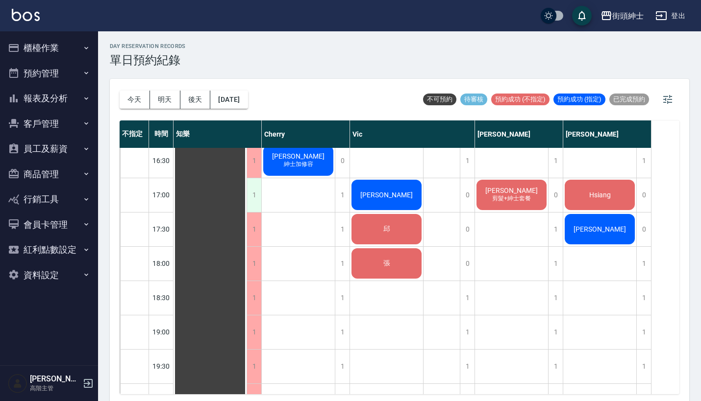
scroll to position [384, 0]
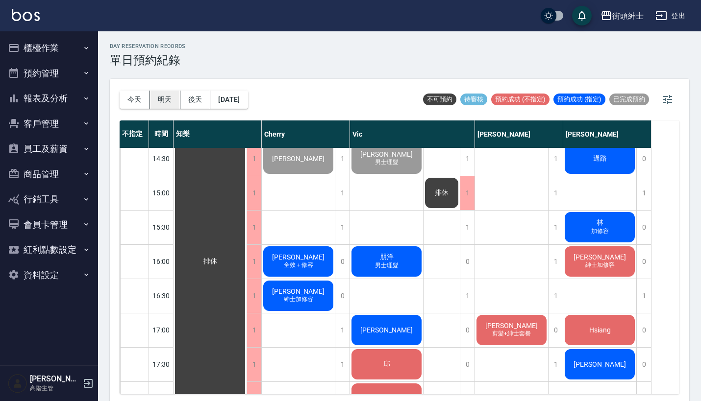
click at [166, 99] on button "明天" at bounding box center [165, 100] width 30 height 18
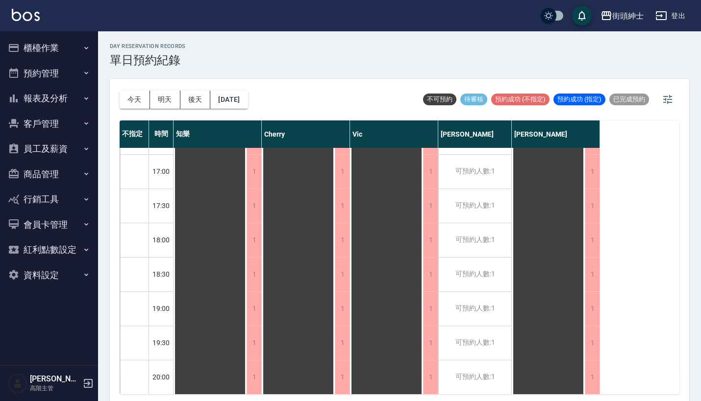
scroll to position [753, 0]
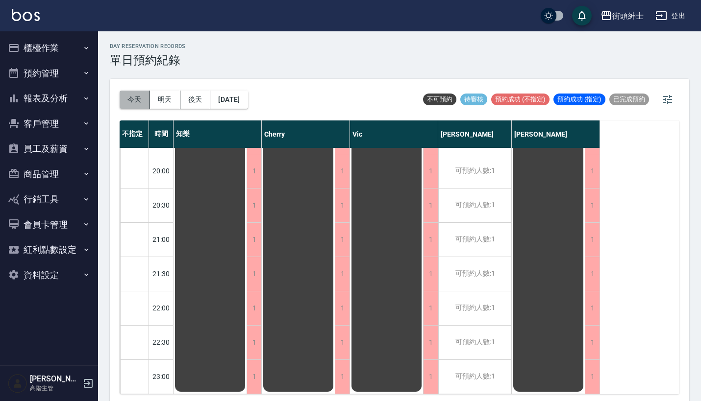
click at [138, 104] on button "今天" at bounding box center [135, 100] width 30 height 18
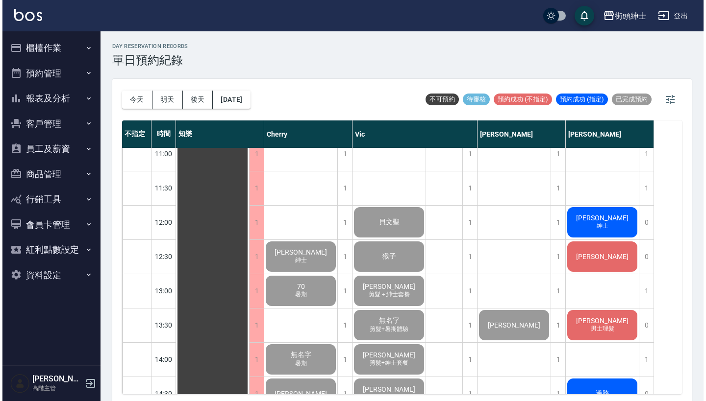
scroll to position [162, 0]
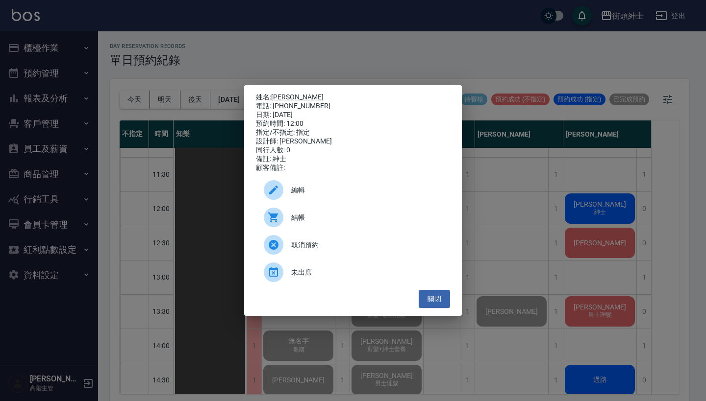
click at [364, 228] on div "結帳" at bounding box center [353, 217] width 194 height 27
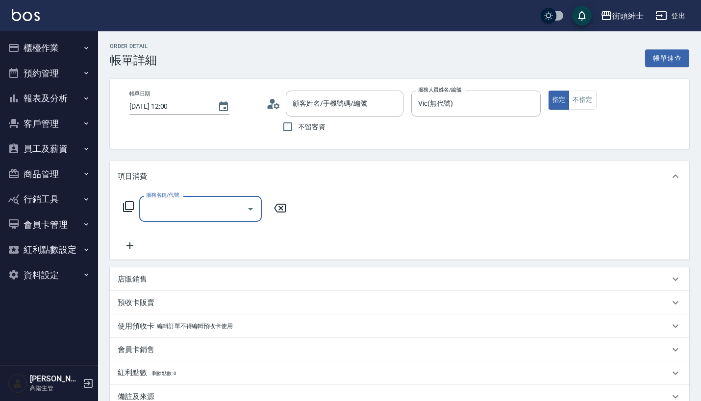
type input "貝文聖/0928527775/"
click at [231, 212] on input "服務名稱/代號" at bounding box center [193, 208] width 99 height 17
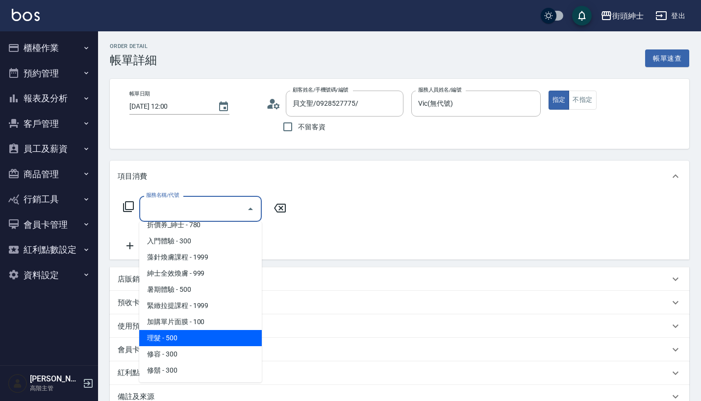
scroll to position [41, 0]
click at [204, 340] on span "理髮 - 500" at bounding box center [200, 338] width 123 height 16
type input "理髮(A02)"
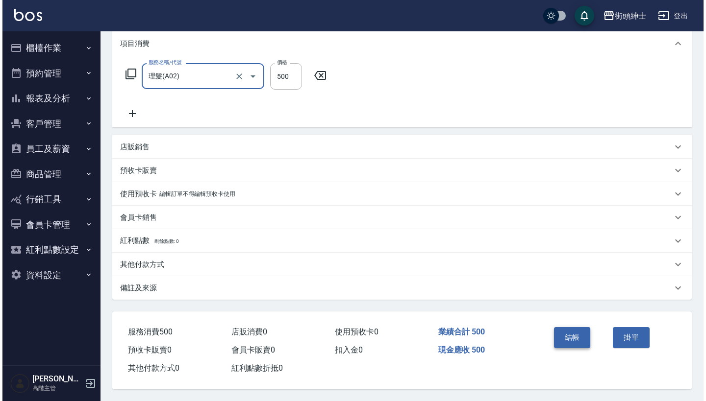
scroll to position [137, 0]
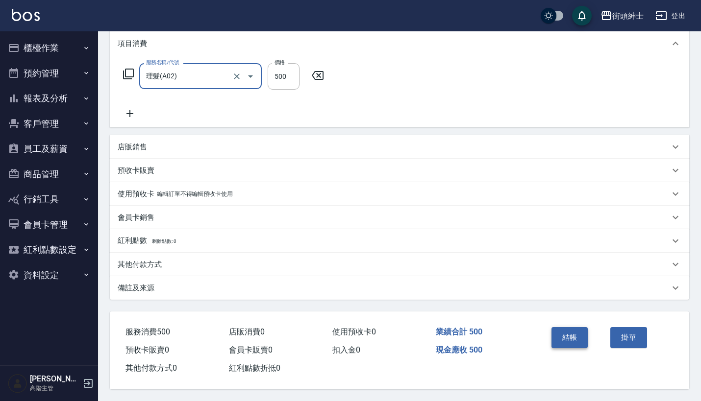
click at [566, 335] on button "結帳" at bounding box center [569, 337] width 37 height 21
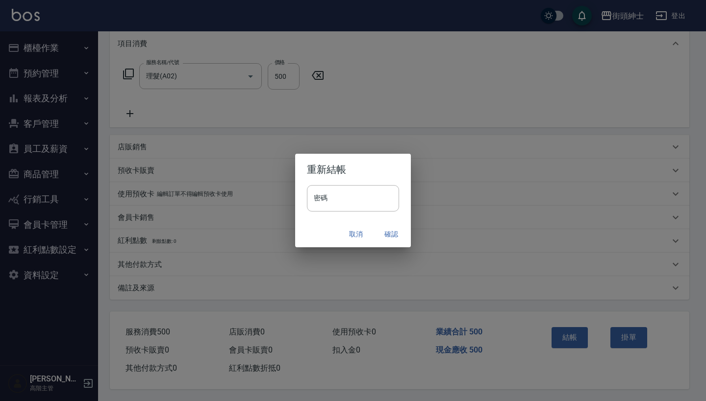
click at [390, 233] on button "確認" at bounding box center [390, 234] width 31 height 18
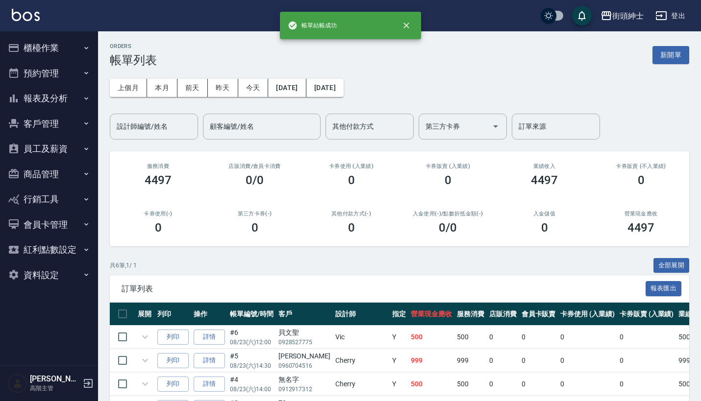
click at [66, 70] on button "預約管理" at bounding box center [49, 73] width 90 height 25
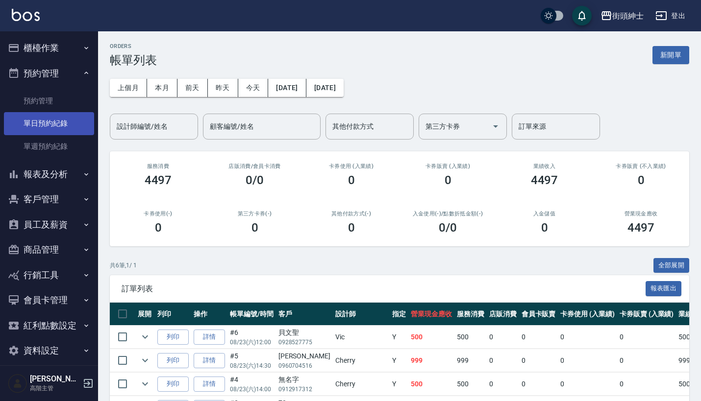
click at [69, 128] on link "單日預約紀錄" at bounding box center [49, 123] width 90 height 23
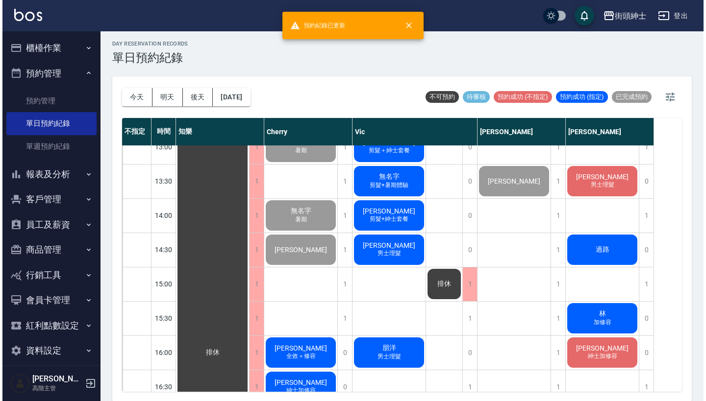
scroll to position [212, 0]
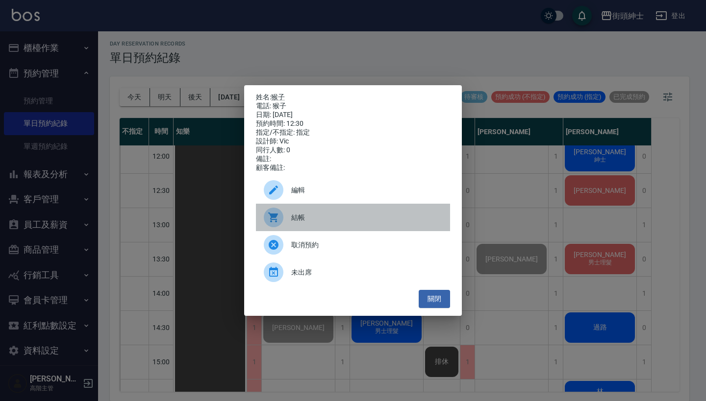
click at [330, 223] on span "結帳" at bounding box center [366, 218] width 151 height 10
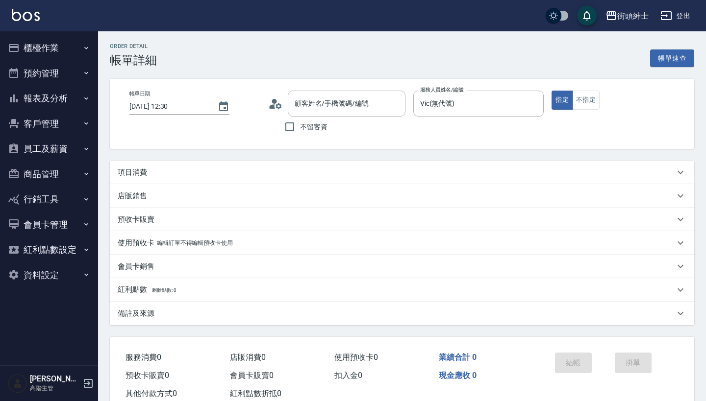
type input "猴子/猴子/null"
click at [332, 171] on div "項目消費" at bounding box center [396, 173] width 557 height 10
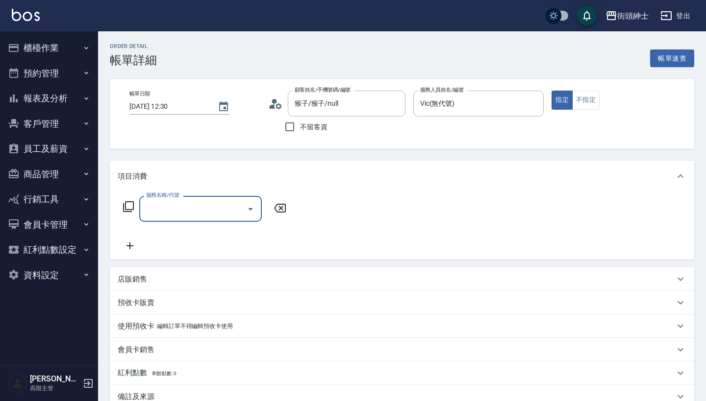
click at [222, 209] on input "服務名稱/代號" at bounding box center [193, 208] width 99 height 17
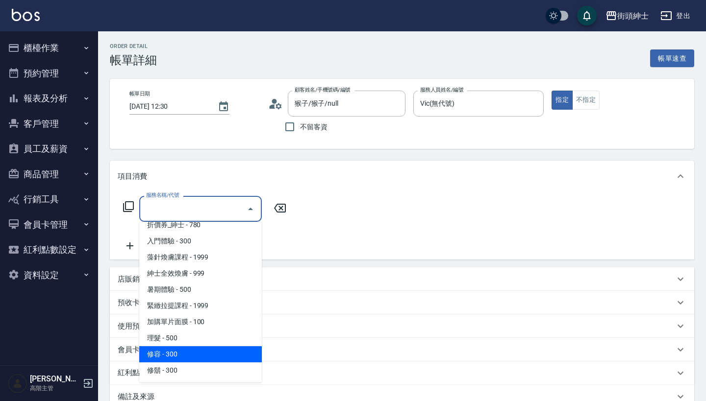
scroll to position [41, 0]
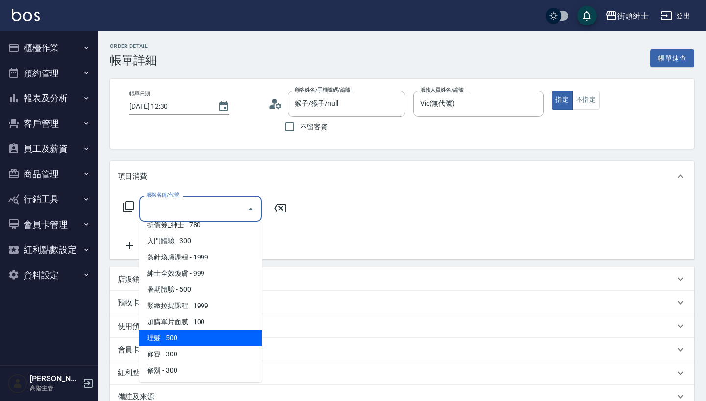
click at [205, 341] on span "理髮 - 500" at bounding box center [200, 338] width 123 height 16
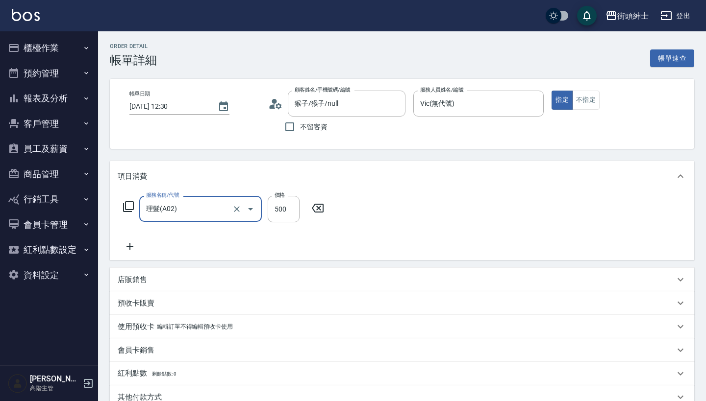
type input "理髮(A02)"
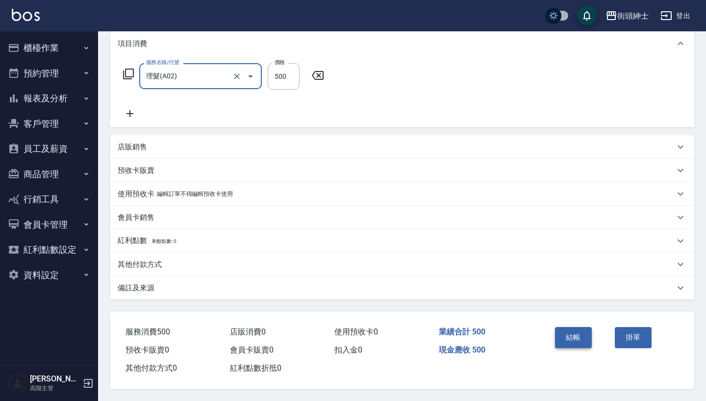
click at [576, 331] on button "結帳" at bounding box center [573, 337] width 37 height 21
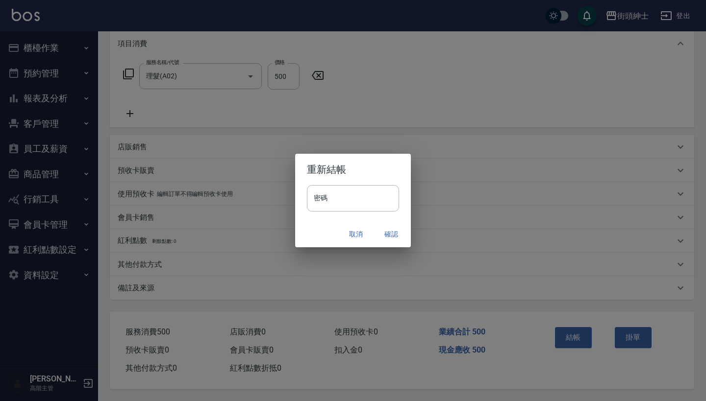
scroll to position [137, 0]
click at [393, 236] on button "確認" at bounding box center [390, 234] width 31 height 18
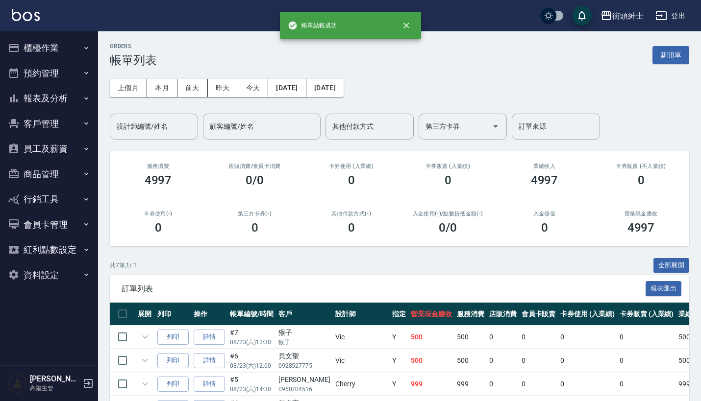
click at [83, 70] on icon "button" at bounding box center [86, 73] width 8 height 8
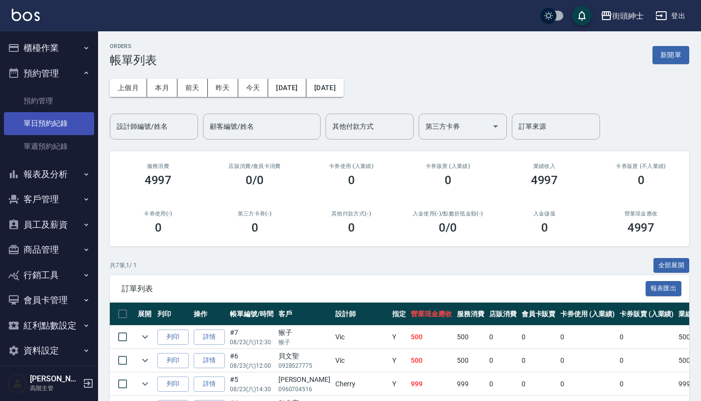
click at [70, 130] on link "單日預約紀錄" at bounding box center [49, 123] width 90 height 23
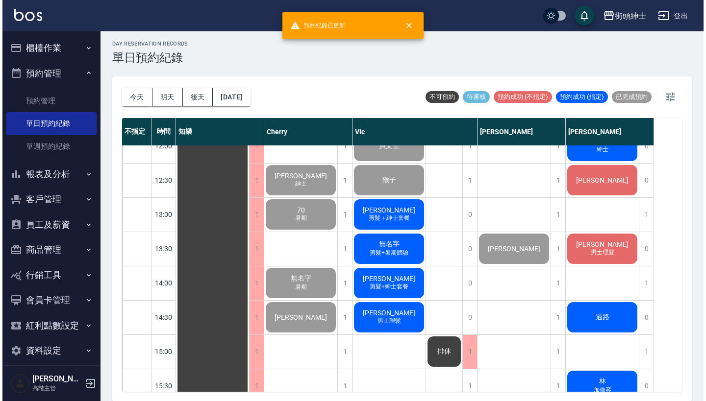
scroll to position [208, 0]
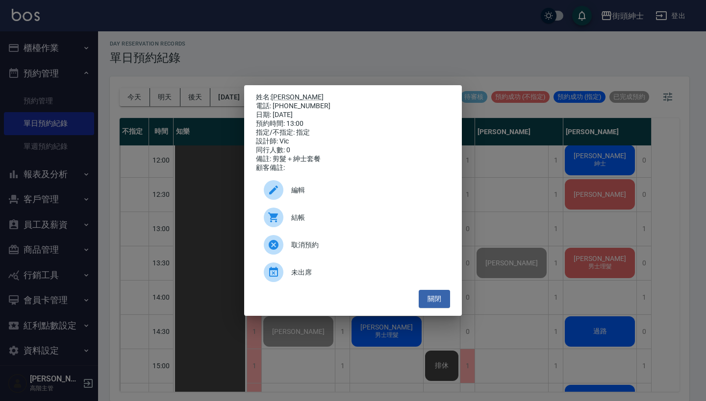
click at [375, 218] on span "結帳" at bounding box center [366, 218] width 151 height 10
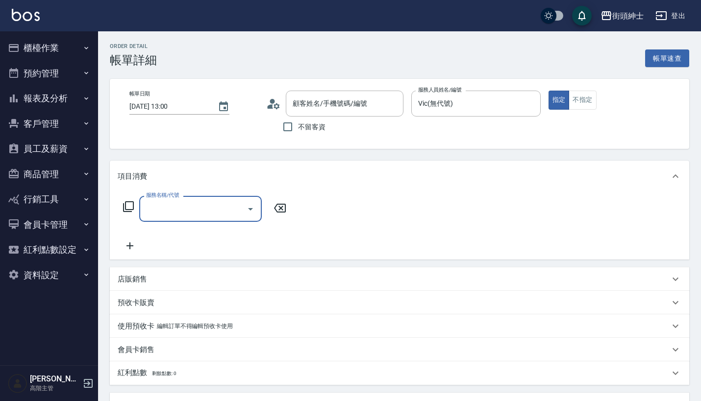
scroll to position [17, 0]
type input "[PERSON_NAME]/0919400881/null"
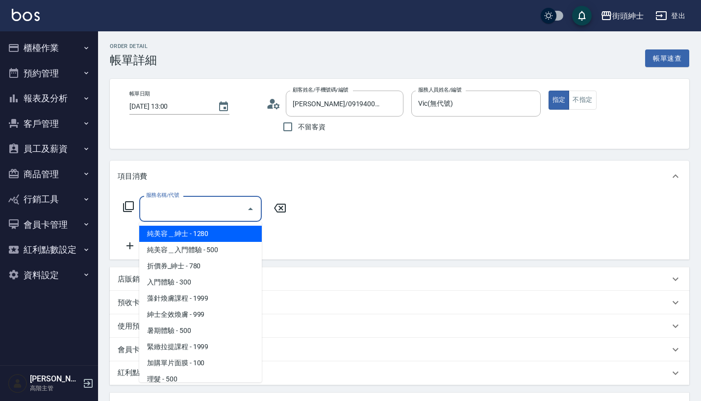
click at [221, 208] on input "服務名稱/代號" at bounding box center [193, 208] width 99 height 17
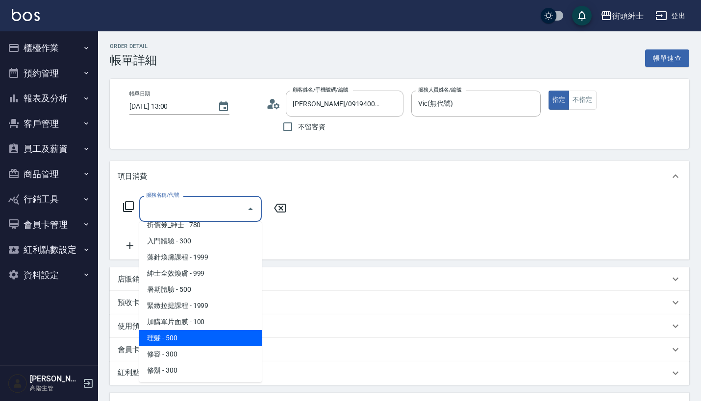
scroll to position [41, 0]
click at [216, 338] on span "理髮 - 500" at bounding box center [200, 338] width 123 height 16
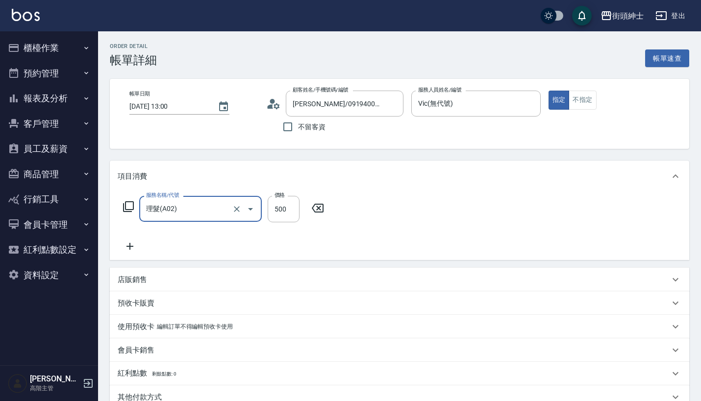
type input "理髮(A02)"
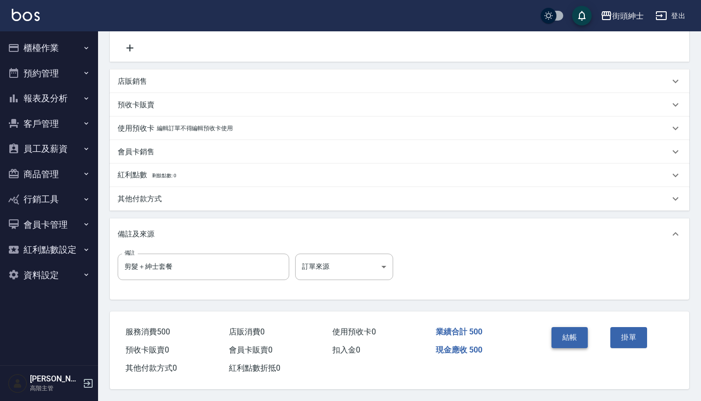
click at [574, 334] on button "結帳" at bounding box center [569, 337] width 37 height 21
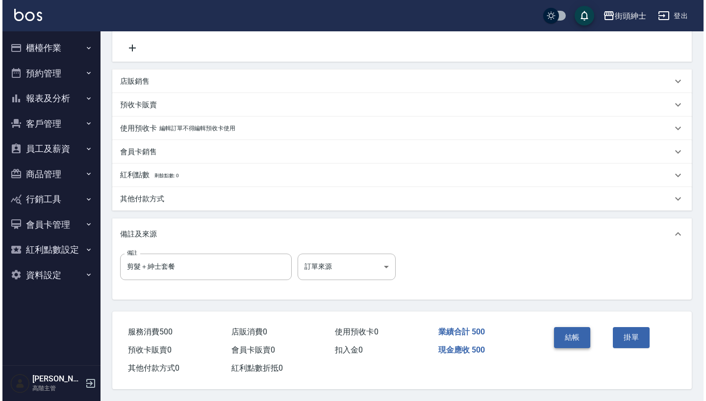
scroll to position [203, 0]
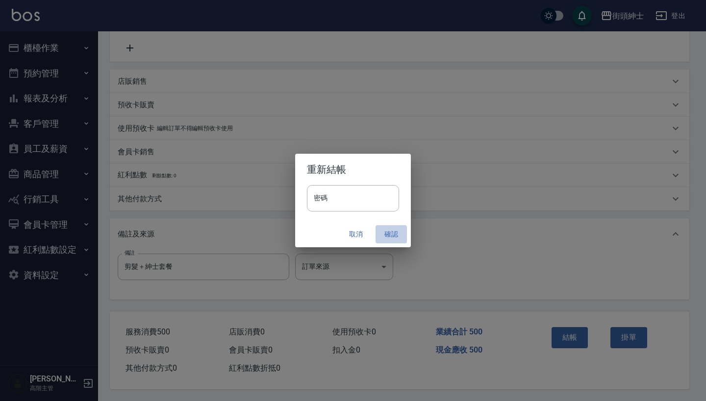
click at [390, 229] on button "確認" at bounding box center [390, 234] width 31 height 18
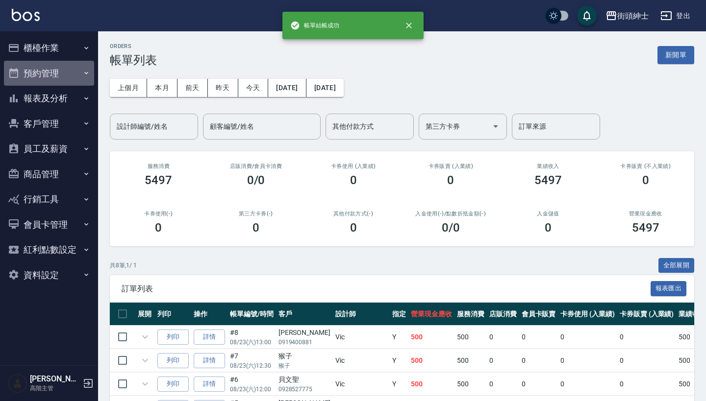
click at [76, 71] on button "預約管理" at bounding box center [49, 73] width 90 height 25
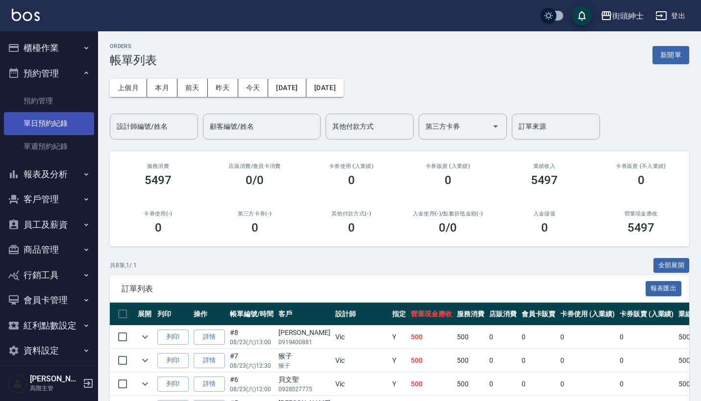
click at [56, 125] on link "單日預約紀錄" at bounding box center [49, 123] width 90 height 23
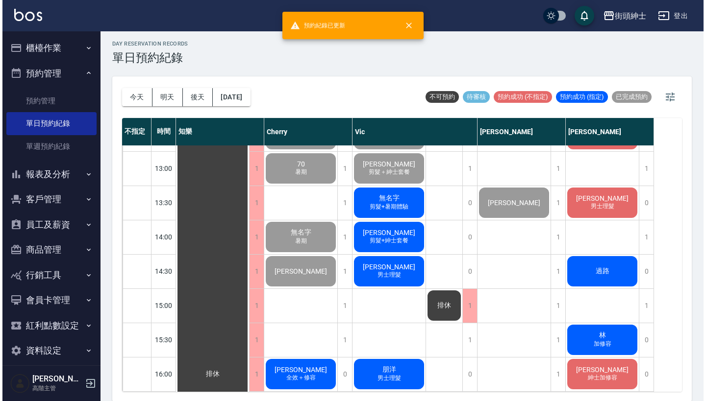
scroll to position [179, 0]
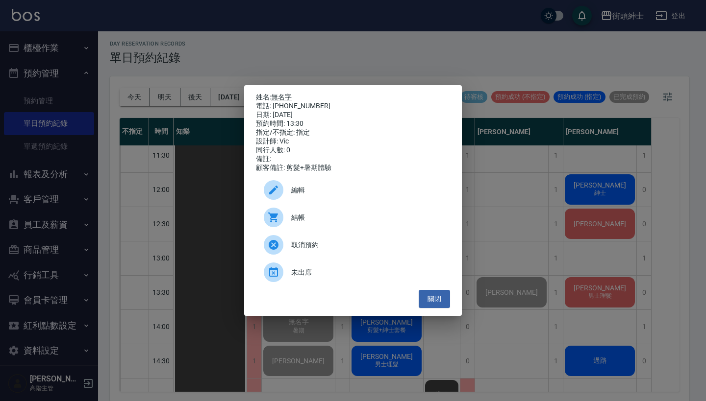
click at [332, 221] on span "結帳" at bounding box center [366, 218] width 151 height 10
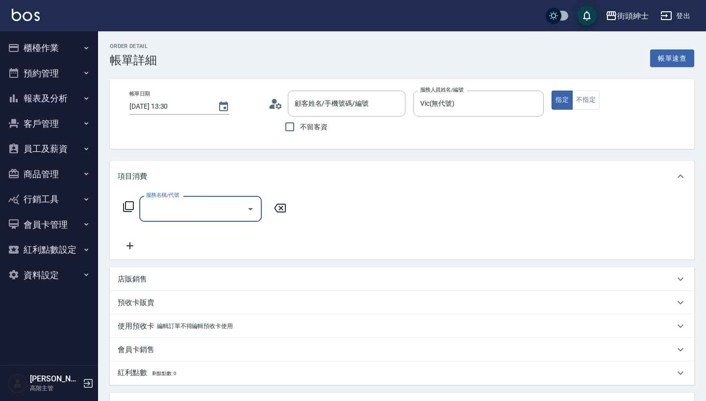
type input "無名字/0912917312/null"
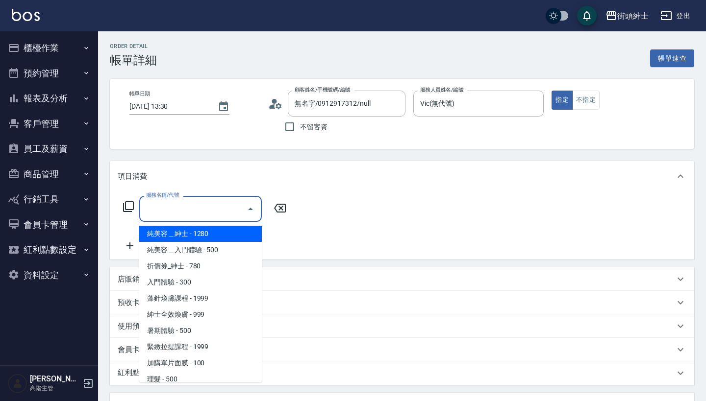
click at [191, 208] on input "服務名稱/代號" at bounding box center [193, 208] width 99 height 17
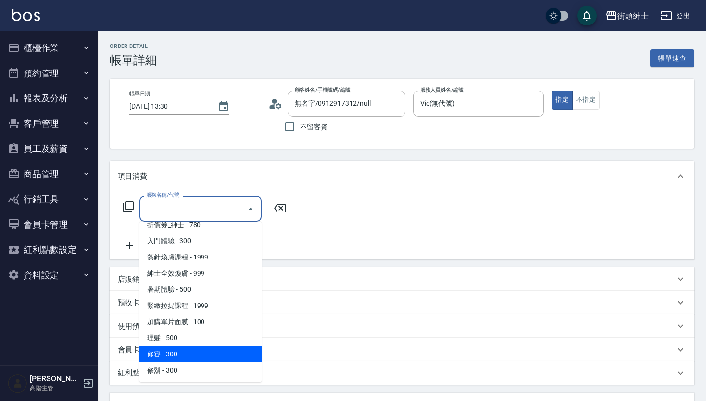
scroll to position [41, 0]
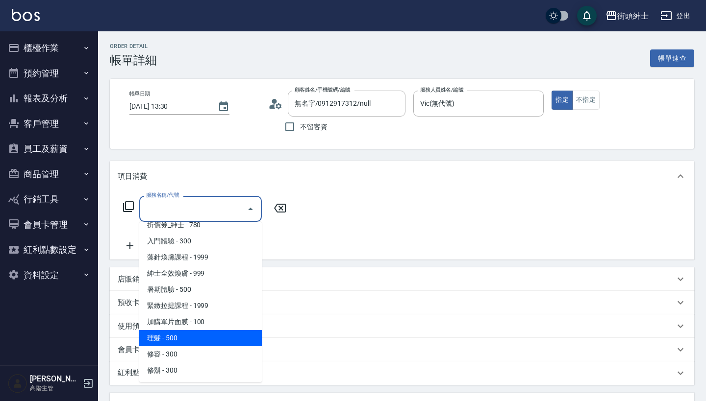
click at [200, 338] on span "理髮 - 500" at bounding box center [200, 338] width 123 height 16
type input "理髮(A02)"
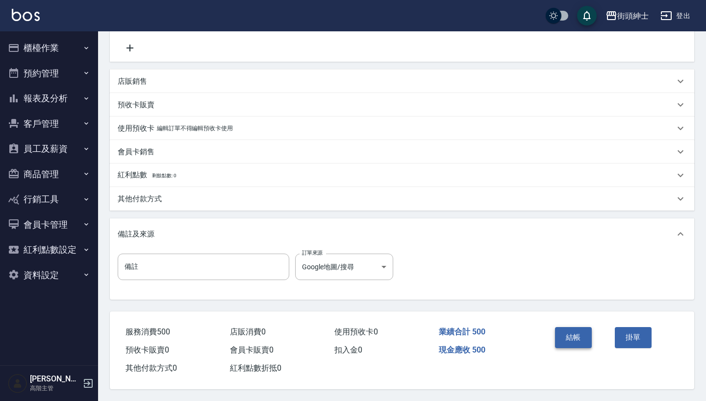
scroll to position [203, 0]
click at [566, 329] on button "結帳" at bounding box center [573, 337] width 37 height 21
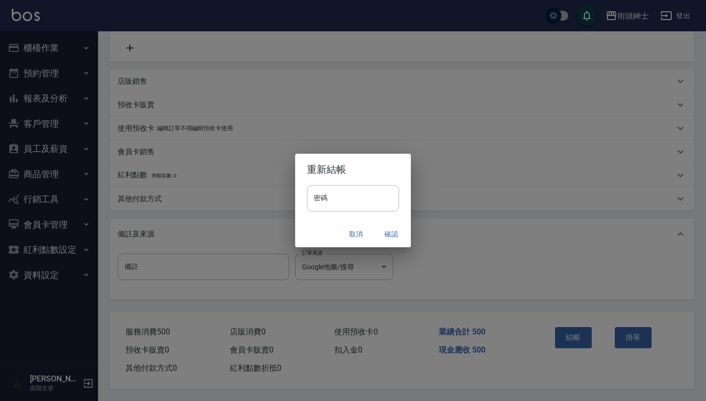
click at [392, 231] on button "確認" at bounding box center [390, 234] width 31 height 18
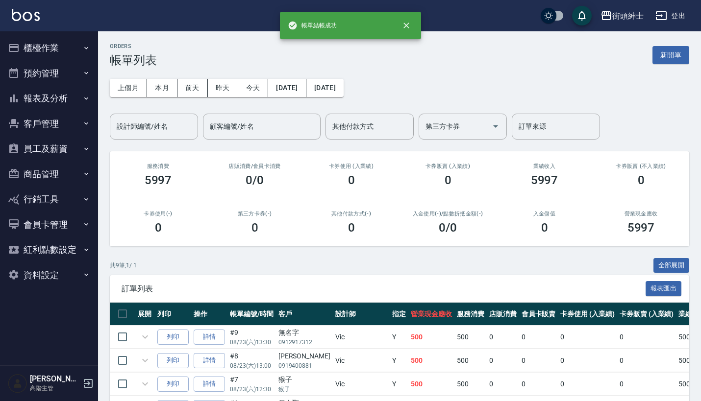
click at [71, 65] on button "預約管理" at bounding box center [49, 73] width 90 height 25
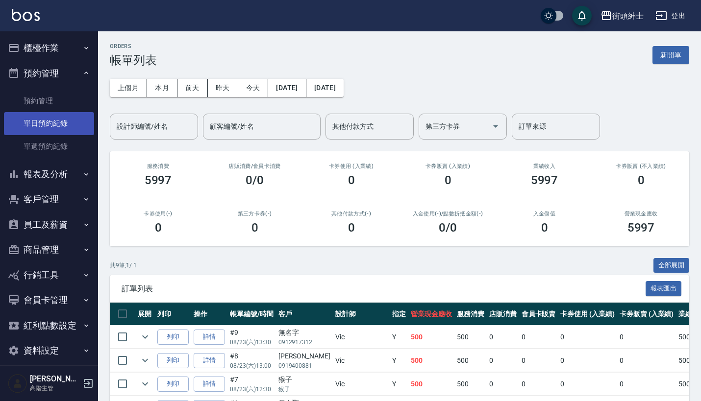
click at [49, 120] on link "單日預約紀錄" at bounding box center [49, 123] width 90 height 23
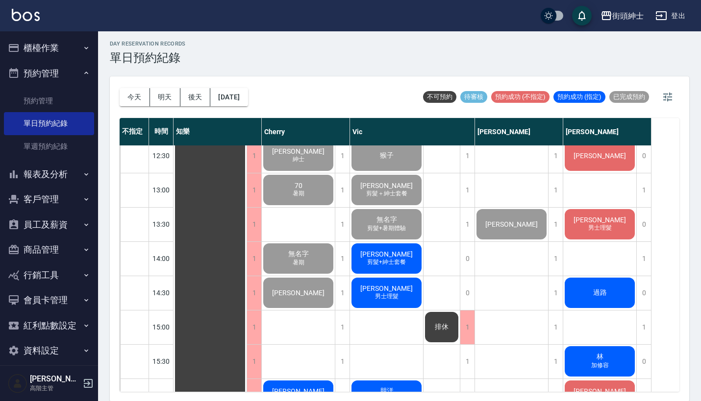
scroll to position [261, 0]
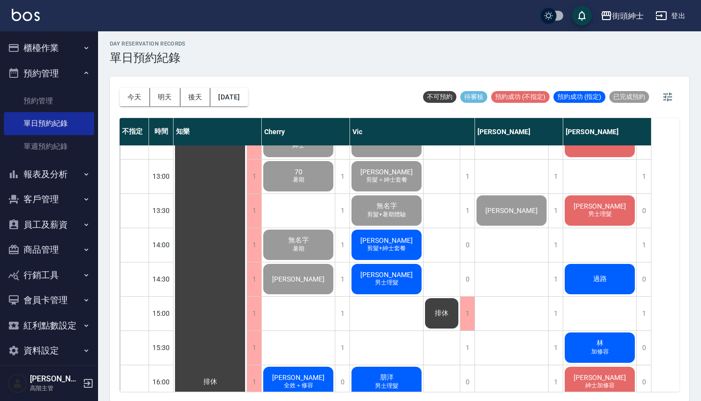
click at [300, 142] on span "剪髮+紳士套餐" at bounding box center [298, 142] width 4 height 0
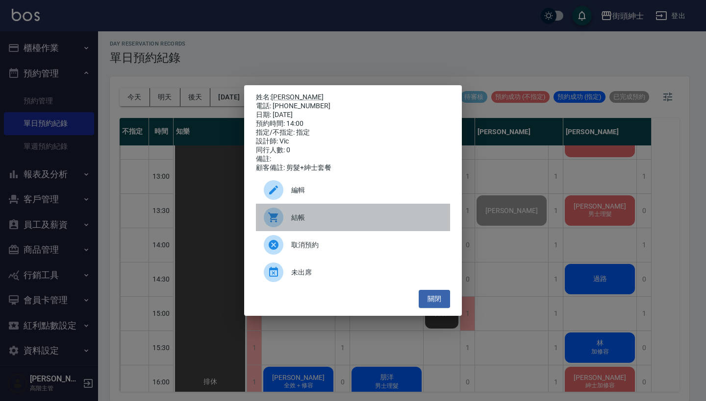
click at [357, 222] on span "結帳" at bounding box center [366, 218] width 151 height 10
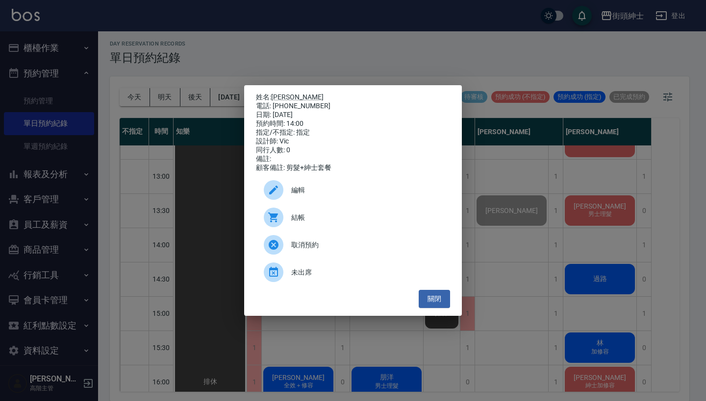
click at [494, 61] on div "姓名: 狄承翰 電話: 0960704516 日期: 2025/08/23 預約時間: 14:00 指定/不指定: 指定 設計師: Vic 同行人數: 0 備…" at bounding box center [353, 200] width 706 height 401
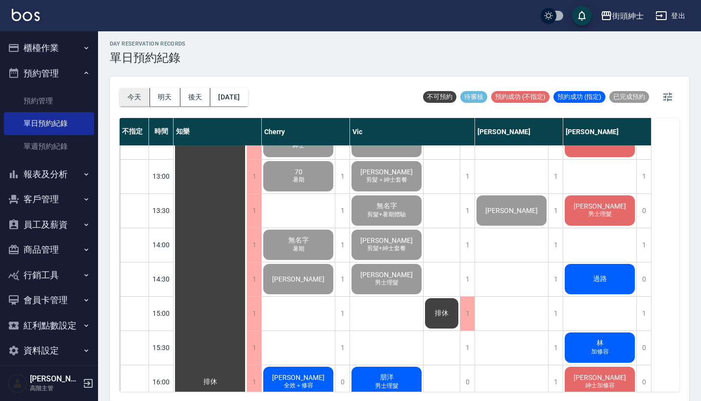
click at [133, 96] on button "今天" at bounding box center [135, 97] width 30 height 18
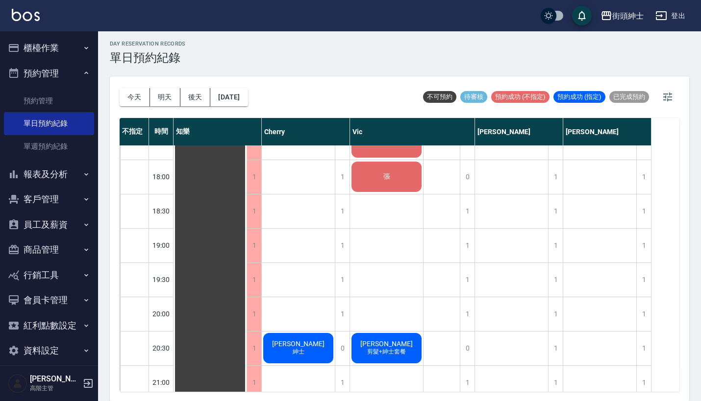
scroll to position [454, 0]
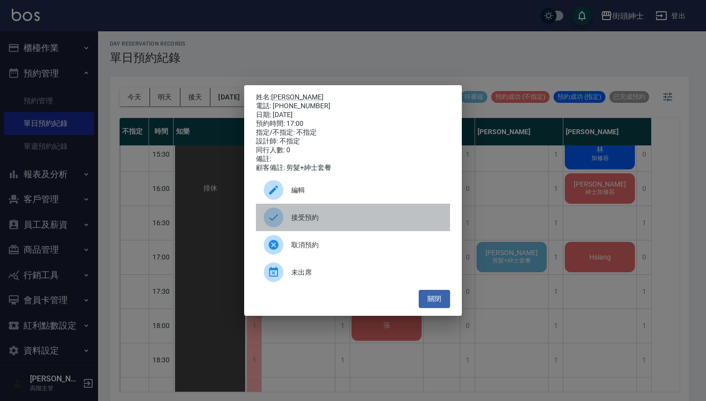
click at [319, 221] on span "接受預約" at bounding box center [366, 218] width 151 height 10
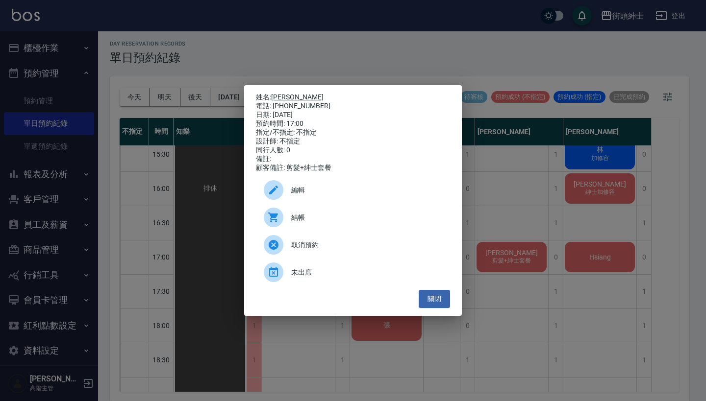
drag, startPoint x: 316, startPoint y: 103, endPoint x: 275, endPoint y: 95, distance: 42.0
click at [275, 95] on div "姓名: 歐陽逸 電話: 0932040668 日期: 2025/08/23 預約時間: 17:00 指定/不指定: 不指定 設計師: 不指定 同行人數: 0 …" at bounding box center [353, 132] width 194 height 79
copy div "姓名: 歐陽逸 電話: 0932040668"
click at [505, 84] on div "姓名: 歐陽逸 電話: 0932040668 日期: 2025/08/23 預約時間: 17:00 指定/不指定: 不指定 設計師: 不指定 同行人數: 0 …" at bounding box center [353, 200] width 706 height 401
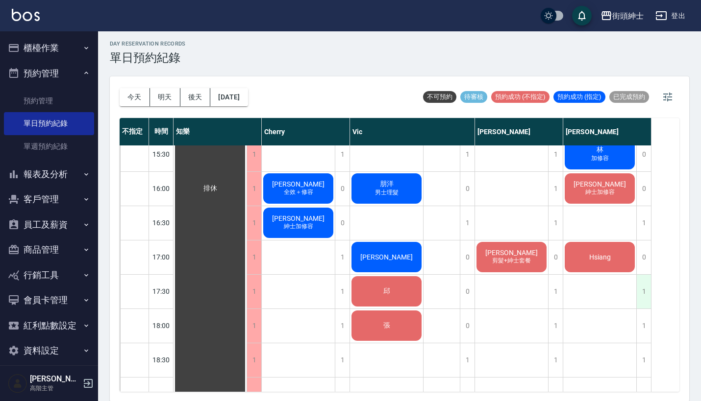
click at [647, 285] on div "1" at bounding box center [643, 292] width 15 height 34
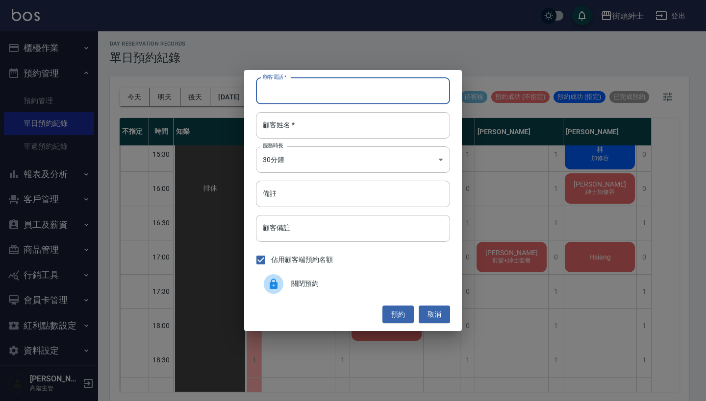
paste input "歐陽逸 電話: 0932040668"
type input "歐陽逸 電話: 0932040668"
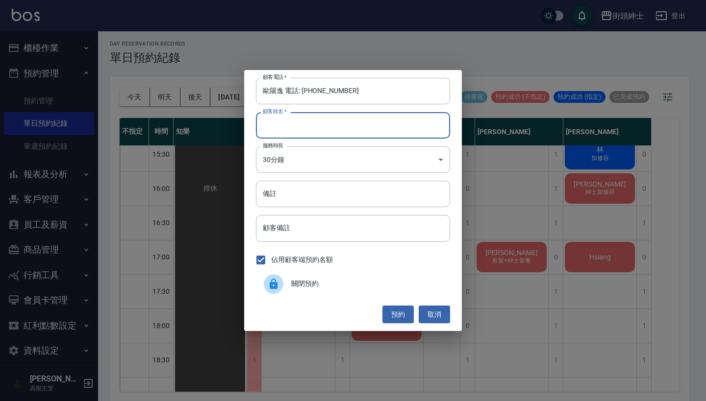
paste input "歐陽逸 電話: 0932040668"
type input "歐陽逸 電話: 0932040668"
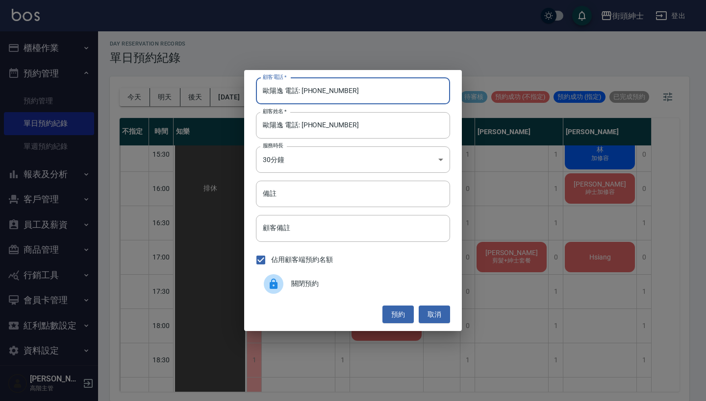
drag, startPoint x: 304, startPoint y: 90, endPoint x: 261, endPoint y: 90, distance: 42.6
click at [261, 90] on input "歐陽逸 電話: 0932040668" at bounding box center [353, 91] width 194 height 26
click at [288, 96] on input "歐陽逸 電話: 0932040668" at bounding box center [353, 91] width 194 height 26
drag, startPoint x: 302, startPoint y: 94, endPoint x: 207, endPoint y: 94, distance: 94.6
click at [207, 94] on div "顧客電話   * 歐陽逸 電話: 0932040668 顧客電話   * 顧客姓名   * 歐陽逸 電話: 0932040668 顧客姓名   * 服務時長 …" at bounding box center [353, 200] width 706 height 401
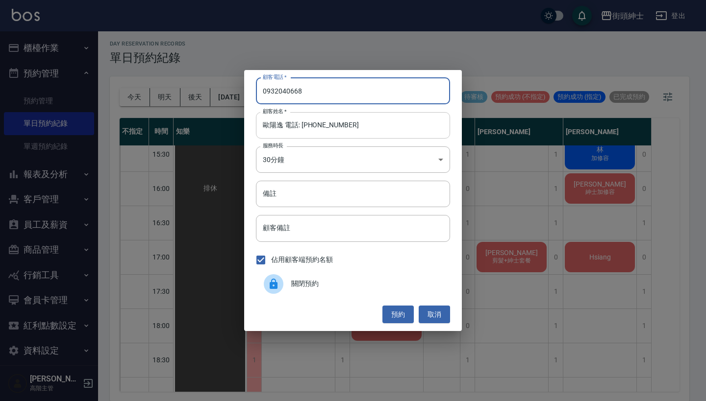
type input "0932040668"
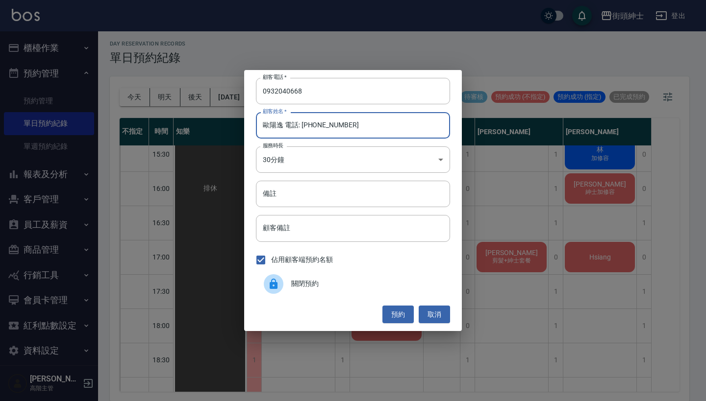
drag, startPoint x: 344, startPoint y: 128, endPoint x: 286, endPoint y: 125, distance: 57.9
click at [284, 125] on input "歐陽逸 電話: 0932040668" at bounding box center [353, 125] width 194 height 26
type input "[PERSON_NAME]"
click at [396, 316] on button "預約" at bounding box center [397, 315] width 31 height 18
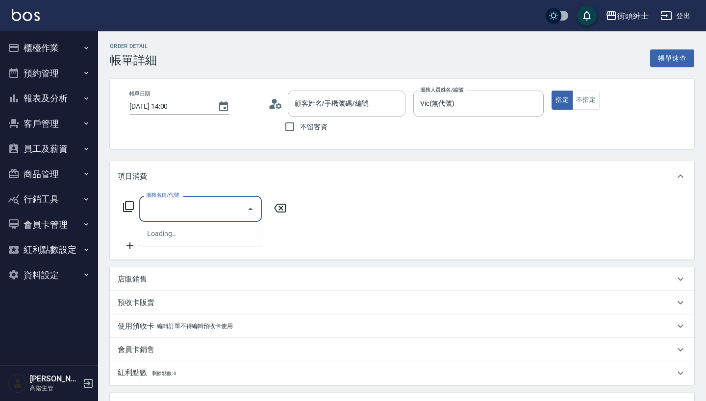
click at [210, 216] on input "服務名稱/代號" at bounding box center [193, 208] width 99 height 17
type input "[PERSON_NAME]/0960704516/null"
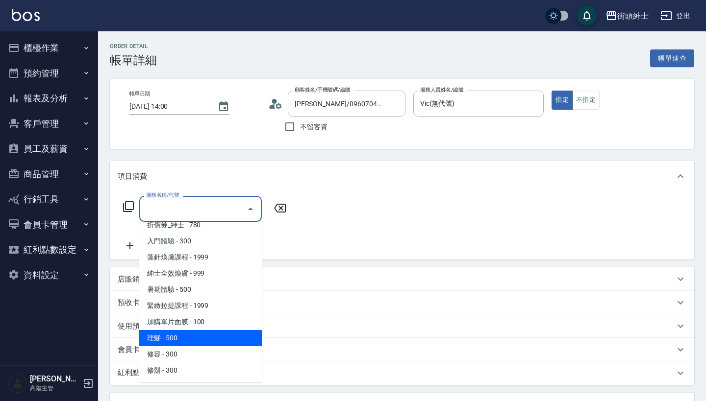
scroll to position [41, 0]
click at [195, 337] on span "理髮 - 500" at bounding box center [200, 338] width 123 height 16
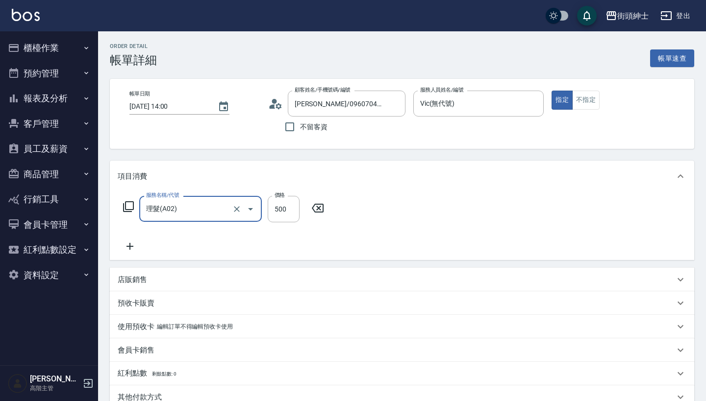
type input "理髮(A02)"
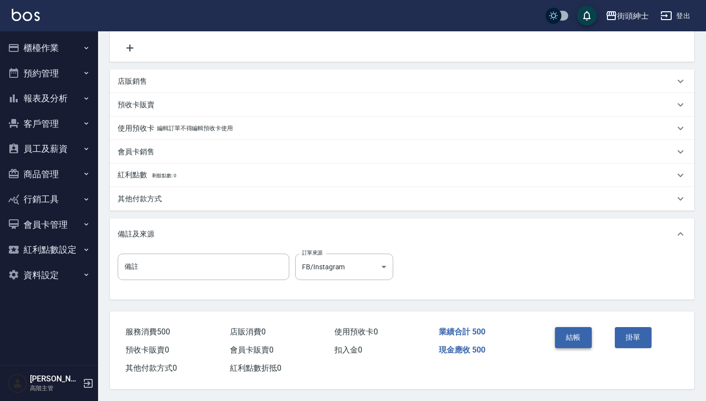
scroll to position [203, 0]
click at [580, 340] on button "結帳" at bounding box center [573, 337] width 37 height 21
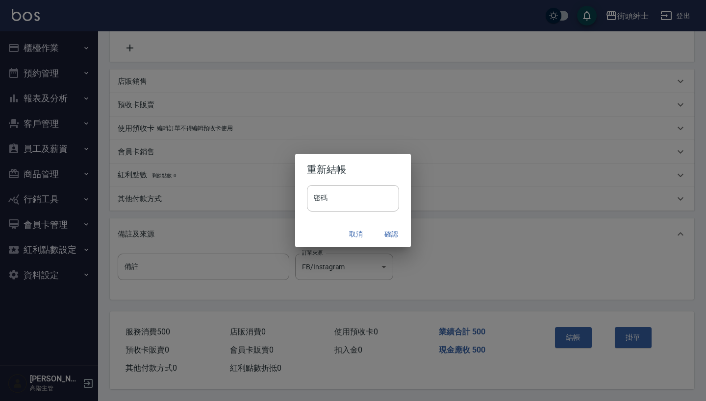
click at [394, 235] on button "確認" at bounding box center [390, 234] width 31 height 18
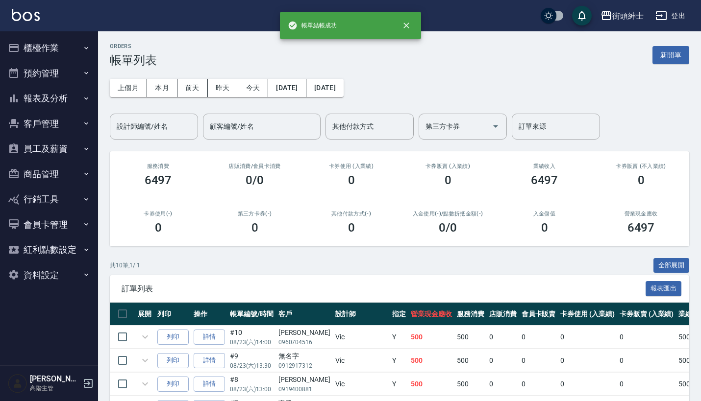
click at [60, 77] on button "預約管理" at bounding box center [49, 73] width 90 height 25
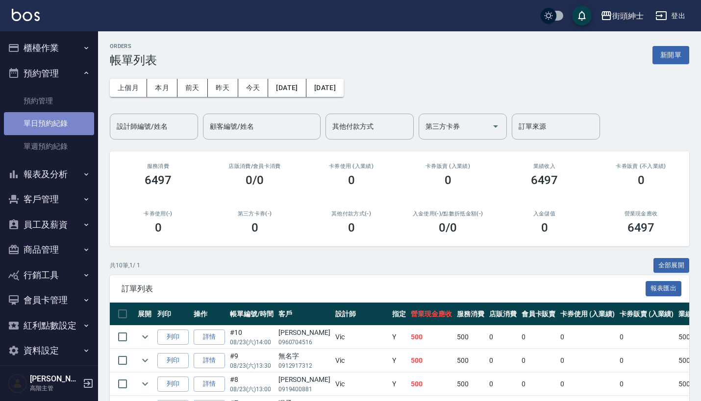
click at [61, 124] on link "單日預約紀錄" at bounding box center [49, 123] width 90 height 23
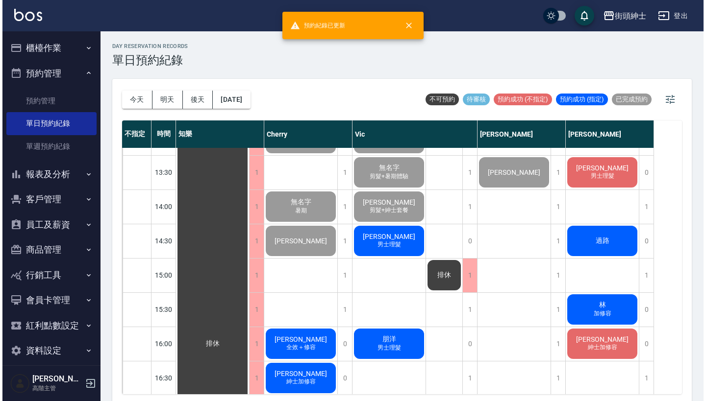
scroll to position [317, 0]
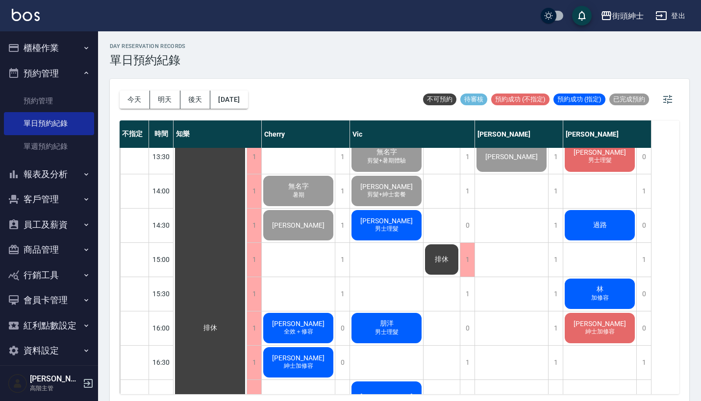
click at [246, 223] on div "凱瑞 男士理髮" at bounding box center [209, 328] width 73 height 994
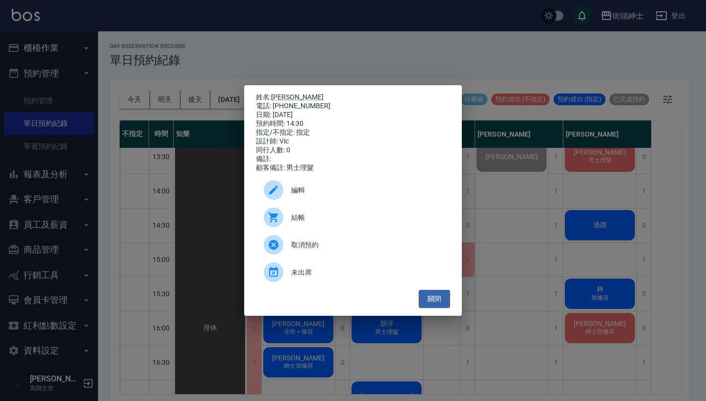
click at [370, 227] on div "結帳" at bounding box center [353, 217] width 194 height 27
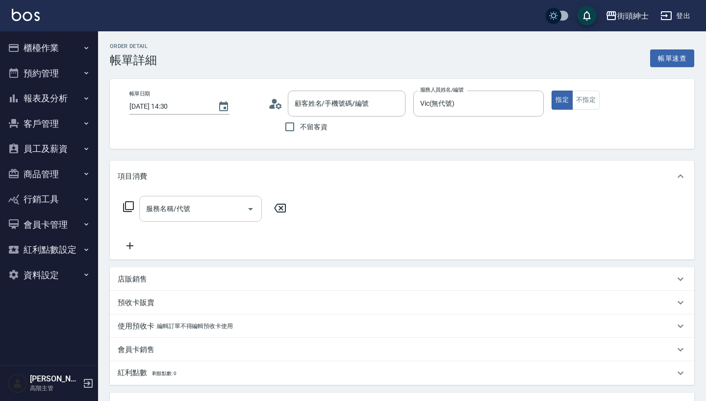
drag, startPoint x: 0, startPoint y: 0, endPoint x: 190, endPoint y: 217, distance: 287.9
click at [190, 214] on input "服務名稱/代號" at bounding box center [193, 208] width 99 height 17
type input "[PERSON_NAME]/0935039945/null"
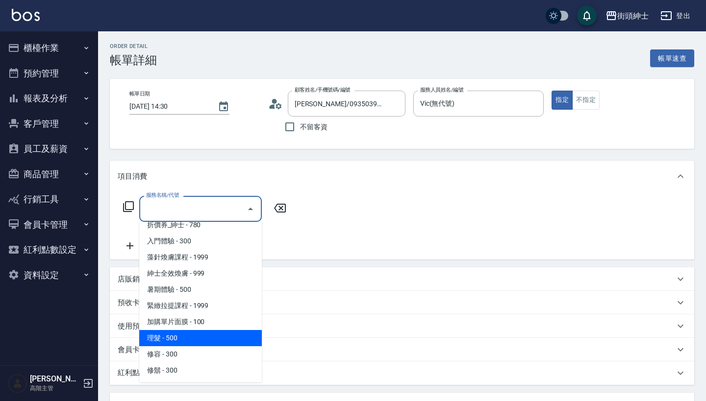
scroll to position [41, 0]
click at [194, 342] on span "理髮 - 500" at bounding box center [200, 338] width 123 height 16
type input "理髮(A02)"
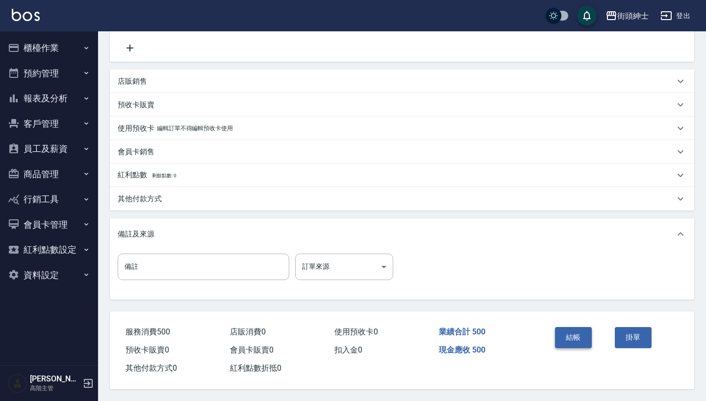
scroll to position [203, 0]
click at [573, 339] on button "結帳" at bounding box center [573, 337] width 37 height 21
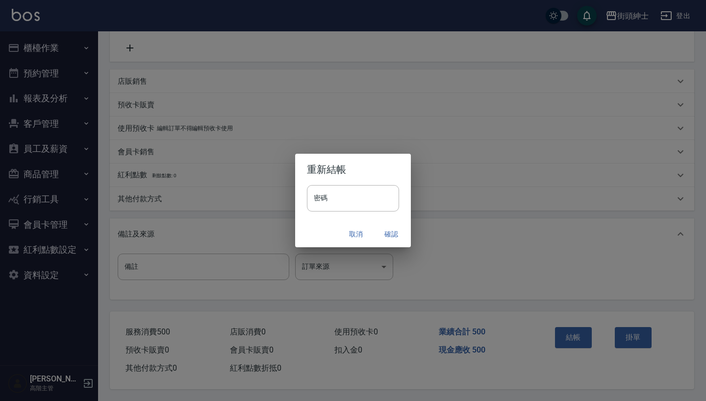
click at [393, 232] on button "確認" at bounding box center [390, 234] width 31 height 18
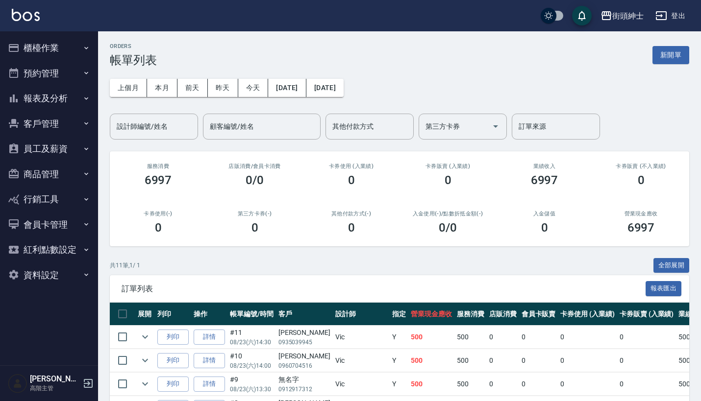
click at [68, 52] on button "櫃檯作業" at bounding box center [49, 47] width 90 height 25
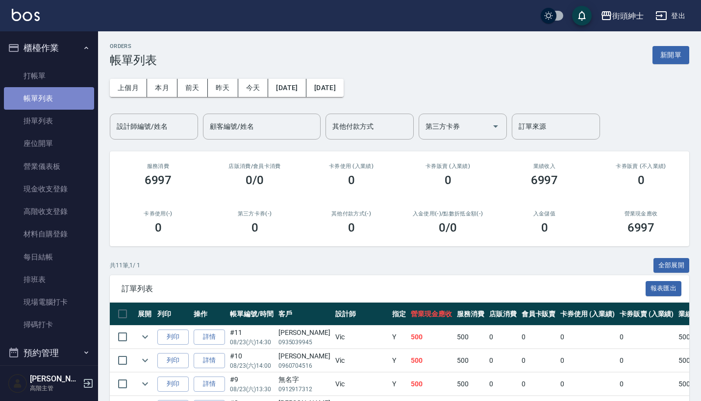
click at [65, 97] on link "帳單列表" at bounding box center [49, 98] width 90 height 23
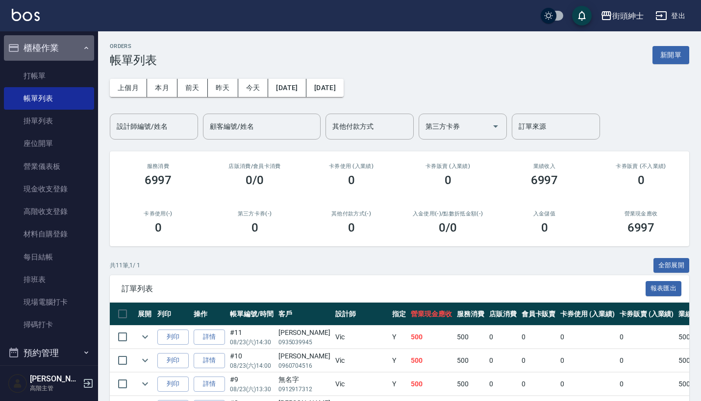
click at [66, 42] on button "櫃檯作業" at bounding box center [49, 47] width 90 height 25
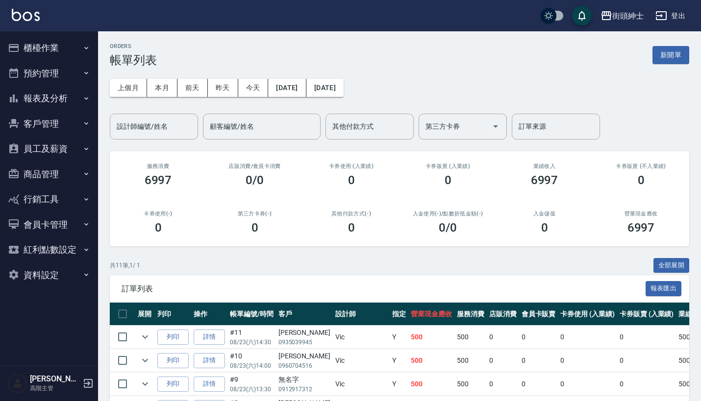
click at [65, 68] on button "預約管理" at bounding box center [49, 73] width 90 height 25
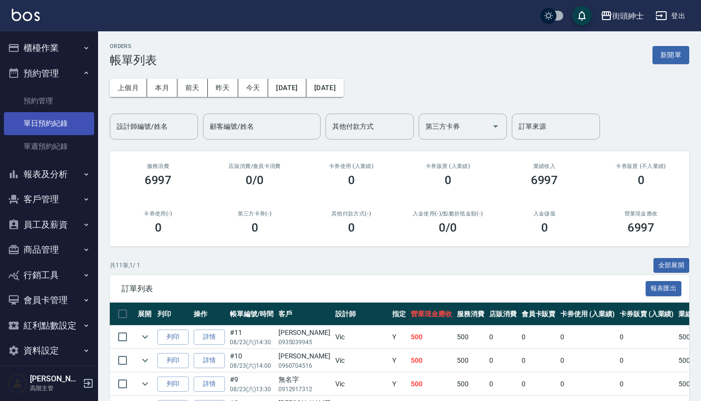
click at [56, 125] on link "單日預約紀錄" at bounding box center [49, 123] width 90 height 23
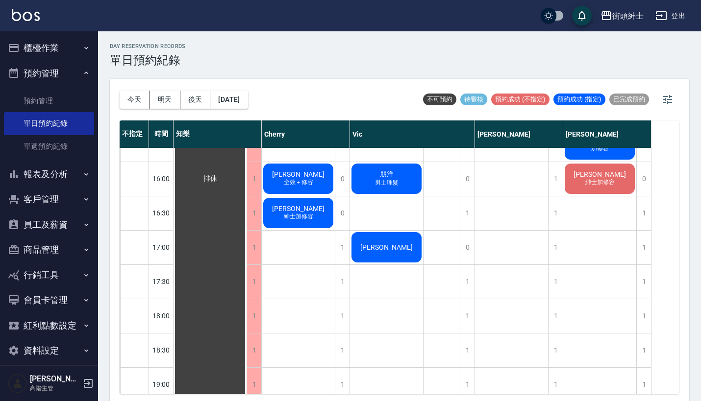
scroll to position [467, 0]
click at [467, 281] on div "1" at bounding box center [467, 282] width 15 height 34
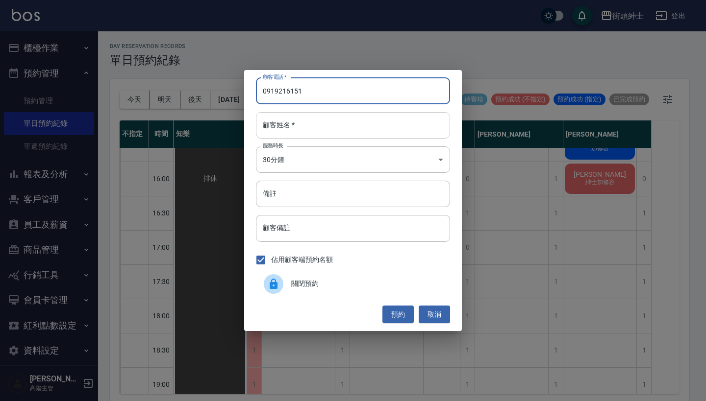
type input "0919216151"
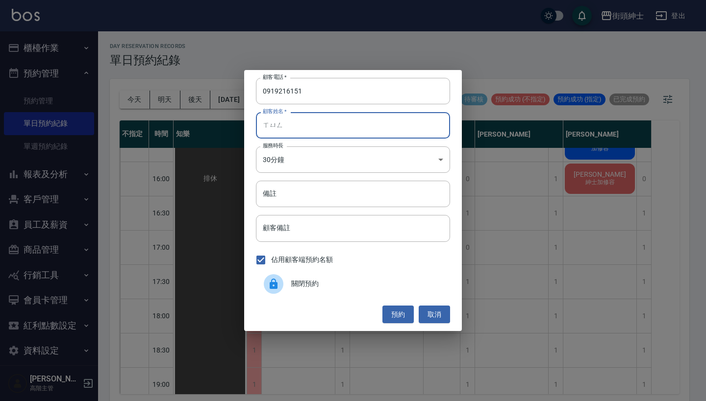
type input "熊"
type input "邱"
click at [396, 319] on button "預約" at bounding box center [397, 315] width 31 height 18
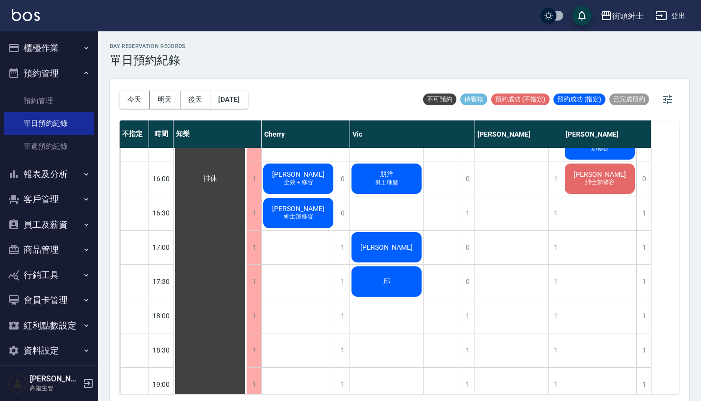
click at [246, 290] on div "邱" at bounding box center [209, 179] width 73 height 994
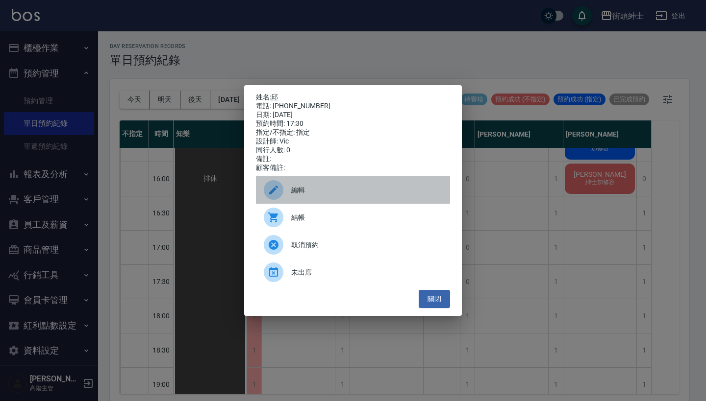
click at [328, 194] on span "編輯" at bounding box center [366, 190] width 151 height 10
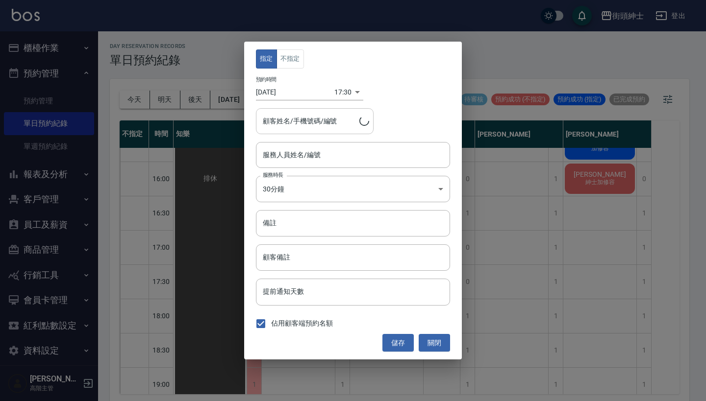
type input "邱/0919216151"
type input "Vic(無代號)"
click at [293, 58] on button "不指定" at bounding box center [289, 58] width 27 height 19
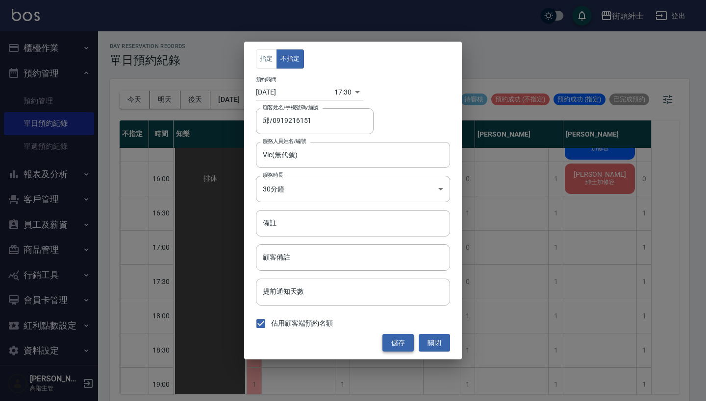
click at [383, 339] on button "儲存" at bounding box center [397, 343] width 31 height 18
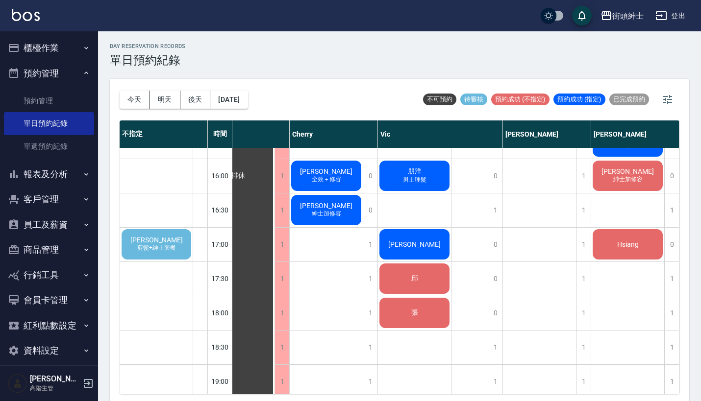
scroll to position [469, 36]
click at [173, 249] on span "剪髮+紳士套餐" at bounding box center [156, 248] width 43 height 8
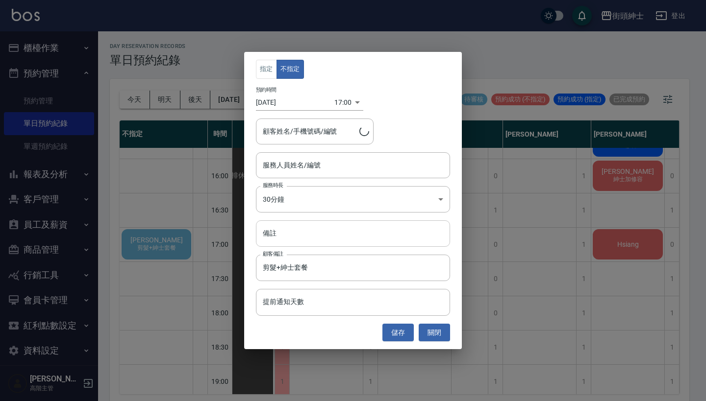
type input "歐陽逸/0932040668"
click at [435, 331] on button "關閉" at bounding box center [433, 333] width 31 height 18
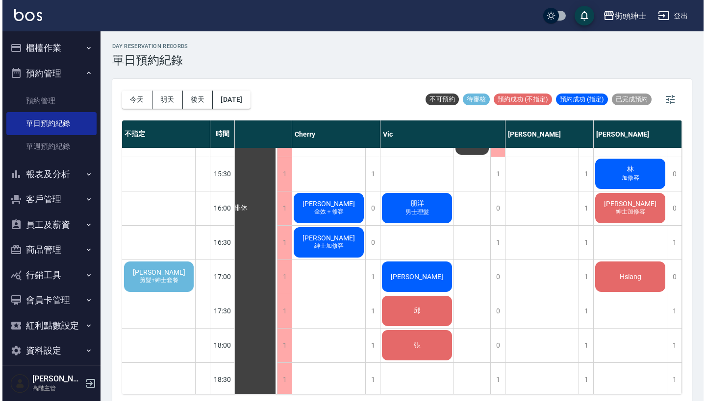
scroll to position [438, 36]
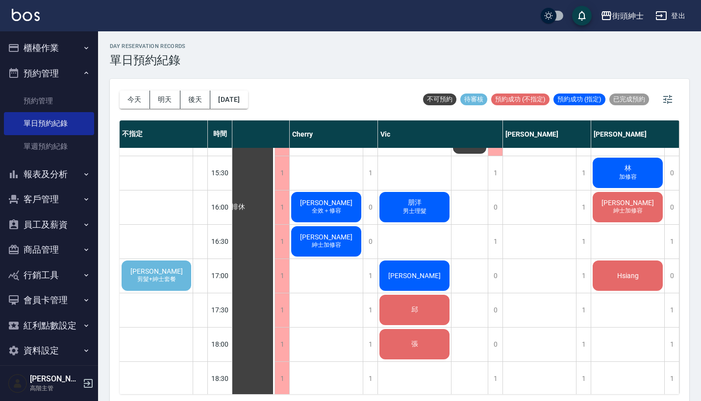
click at [166, 274] on span "[PERSON_NAME]" at bounding box center [156, 272] width 56 height 8
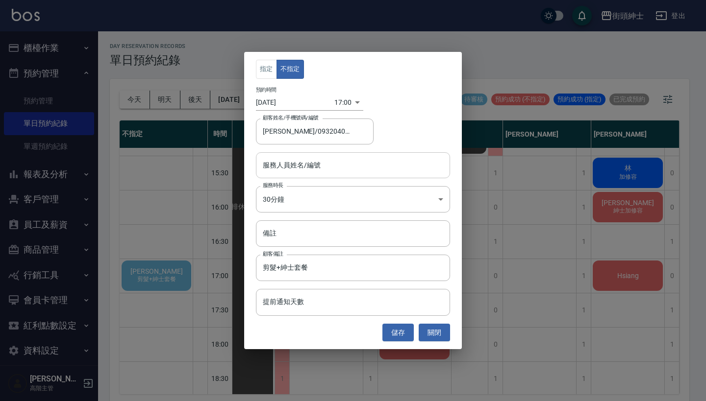
click at [327, 162] on input "服務人員姓名/編號" at bounding box center [352, 165] width 185 height 17
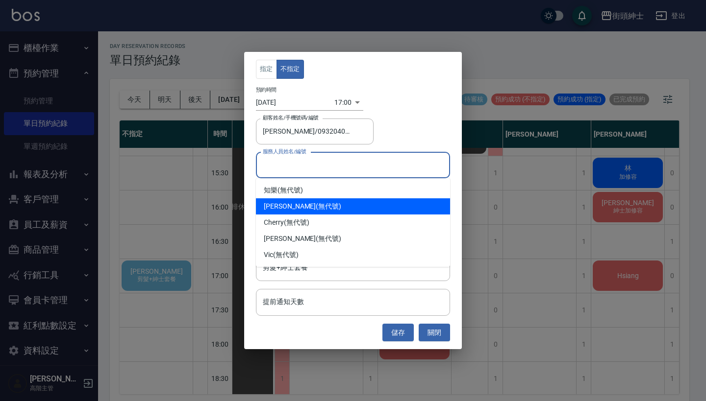
click at [310, 199] on div "戴比 (無代號)" at bounding box center [353, 206] width 194 height 16
type input "戴比(無代號)"
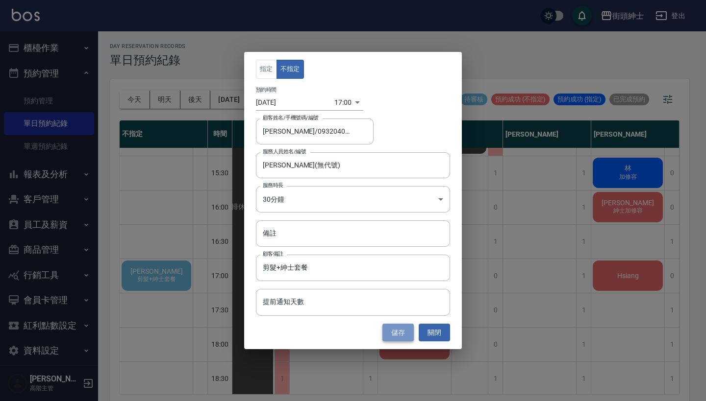
click at [394, 335] on button "儲存" at bounding box center [397, 333] width 31 height 18
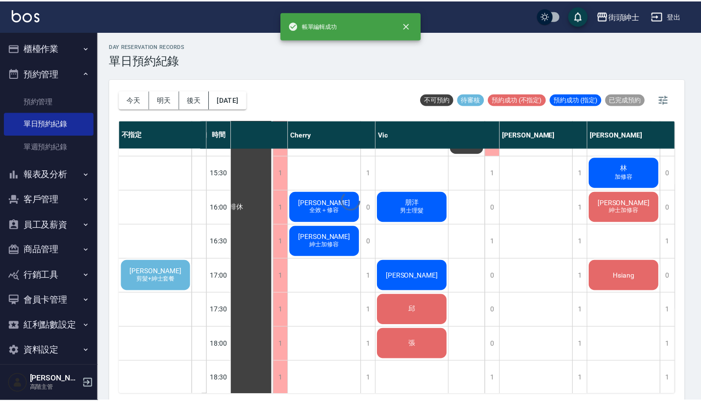
scroll to position [438, 0]
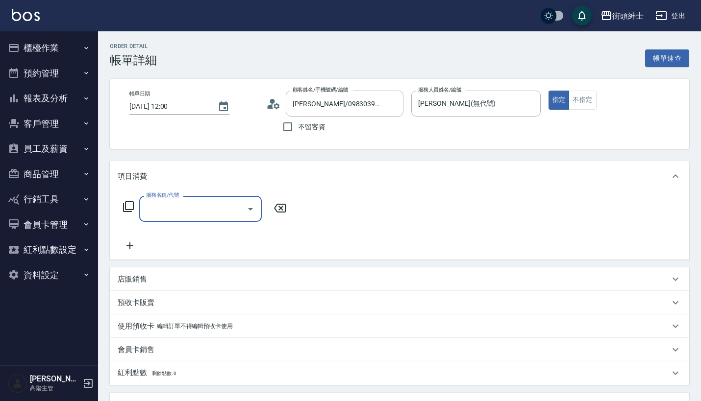
click at [184, 222] on div "服務名稱/代號" at bounding box center [200, 209] width 123 height 26
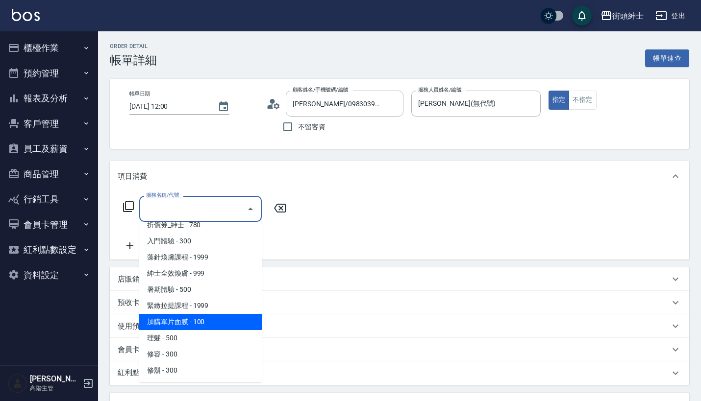
scroll to position [41, 0]
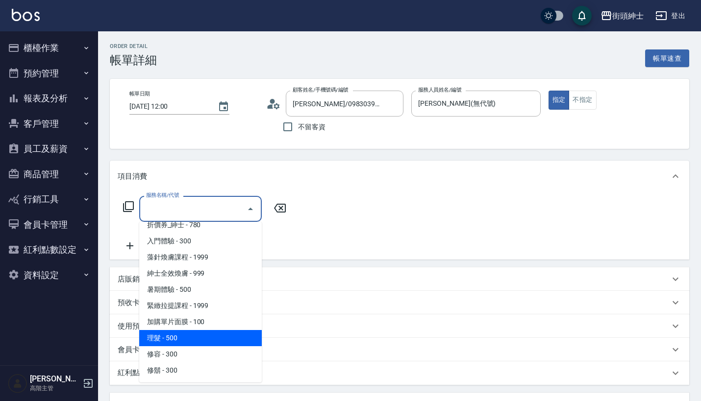
click at [191, 337] on span "理髮 - 500" at bounding box center [200, 338] width 123 height 16
type input "理髮(A02)"
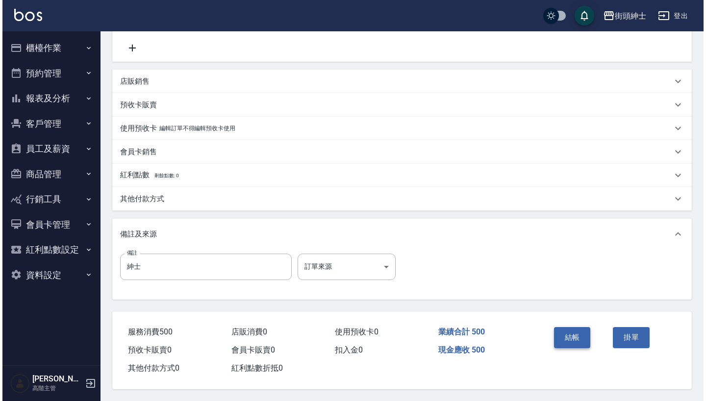
scroll to position [203, 0]
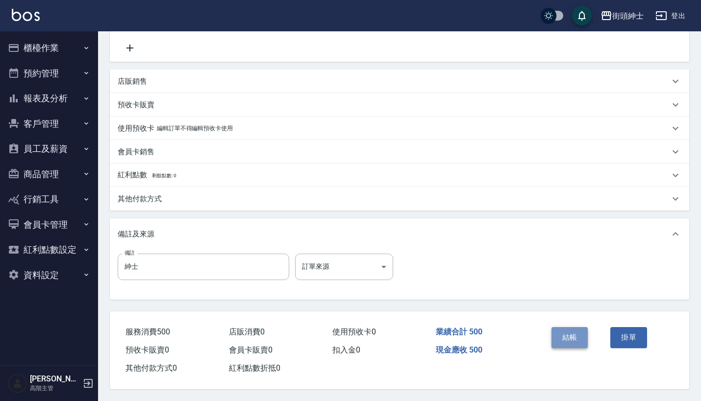
click at [565, 334] on button "結帳" at bounding box center [569, 337] width 37 height 21
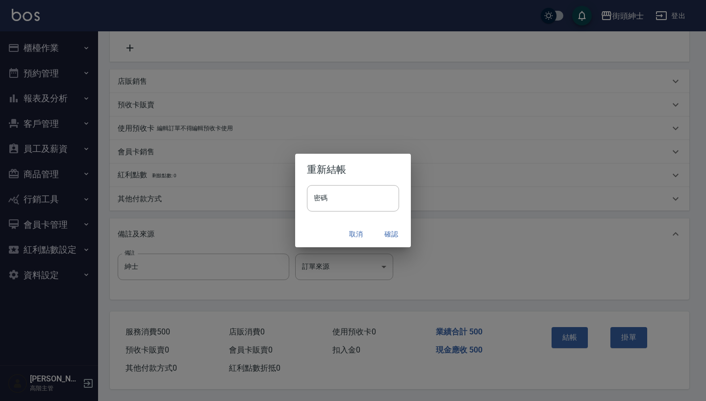
click at [393, 237] on button "確認" at bounding box center [390, 234] width 31 height 18
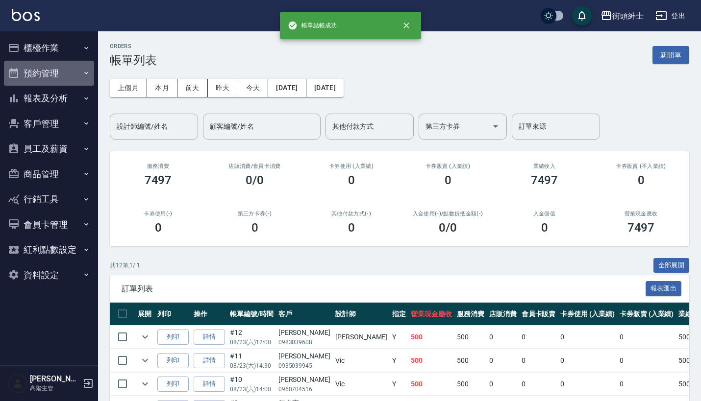
click at [78, 72] on button "預約管理" at bounding box center [49, 73] width 90 height 25
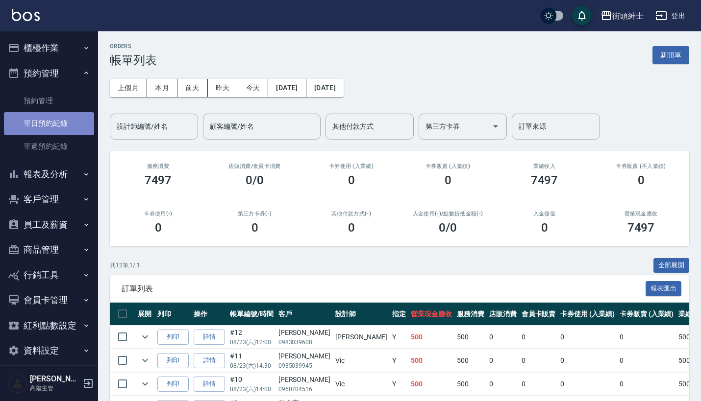
click at [75, 127] on link "單日預約紀錄" at bounding box center [49, 123] width 90 height 23
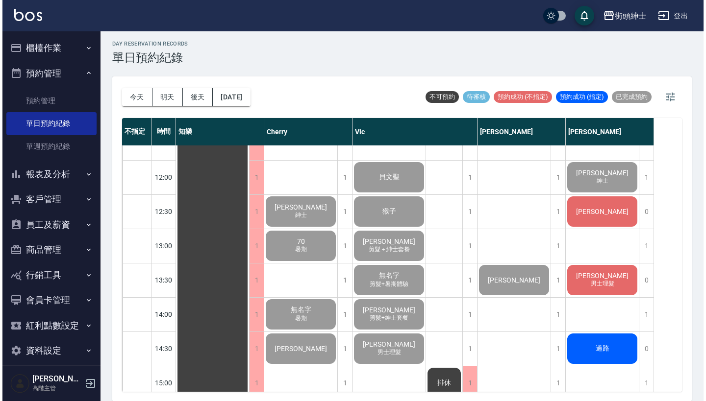
scroll to position [198, 0]
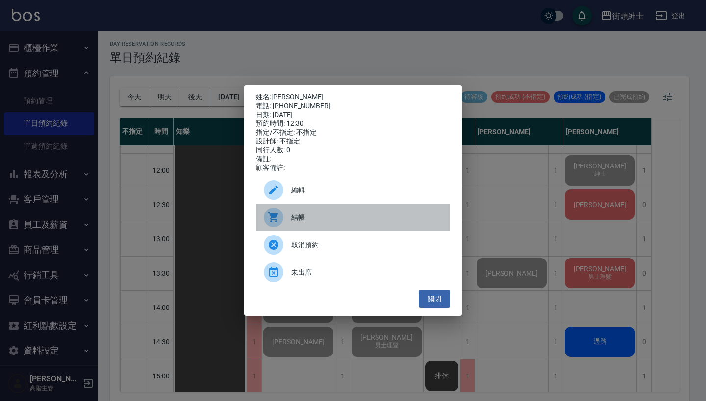
click at [359, 221] on span "結帳" at bounding box center [366, 218] width 151 height 10
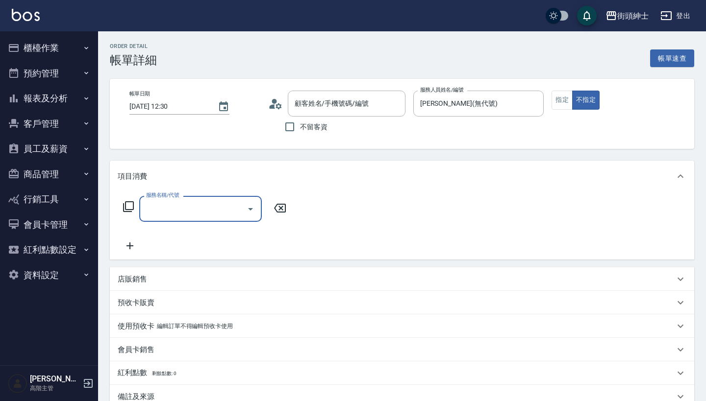
type input "[PERSON_NAME]/0927387311/null"
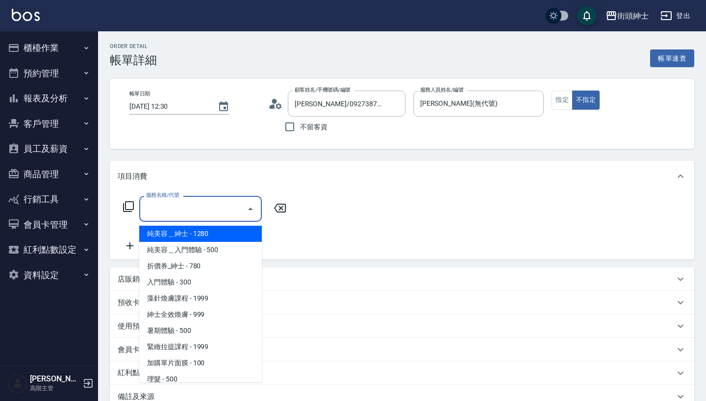
click at [196, 211] on input "服務名稱/代號" at bounding box center [193, 208] width 99 height 17
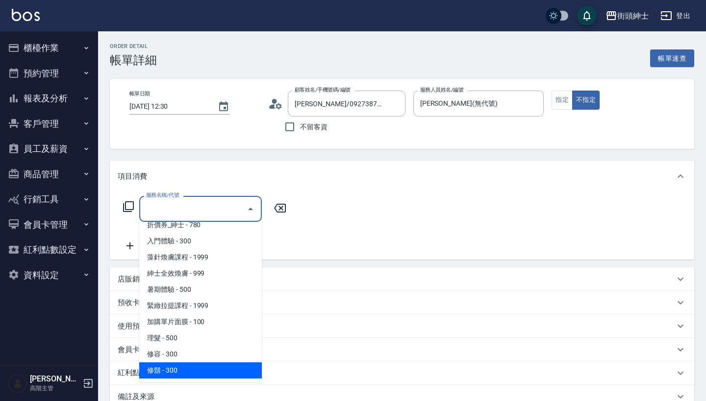
scroll to position [41, 0]
click at [206, 369] on span "修鬍 - 300" at bounding box center [200, 371] width 123 height 16
type input "修鬍(A04)"
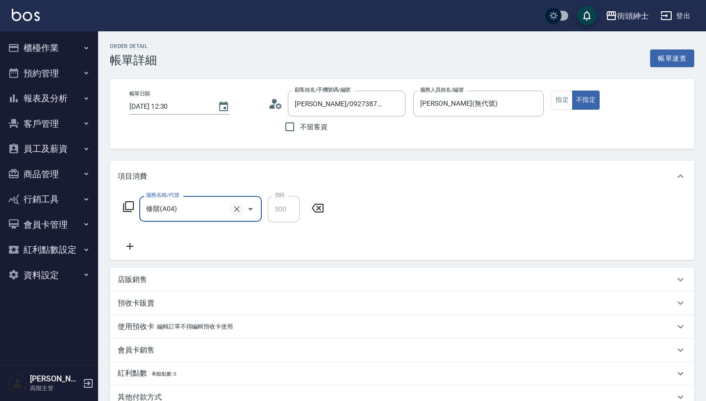
click at [235, 208] on icon "Clear" at bounding box center [237, 209] width 10 height 10
click at [244, 208] on button "Open" at bounding box center [251, 209] width 16 height 16
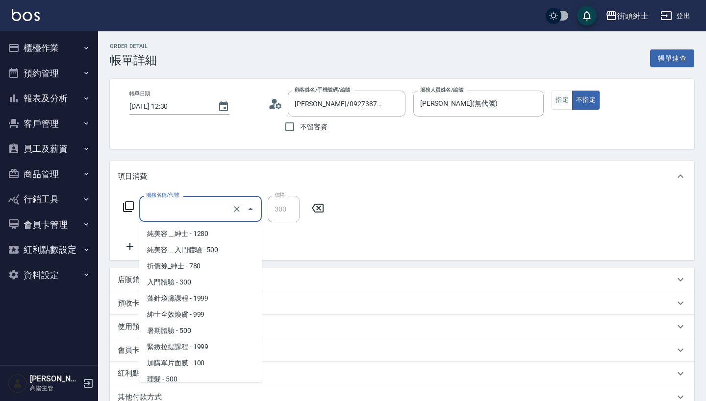
scroll to position [37, 0]
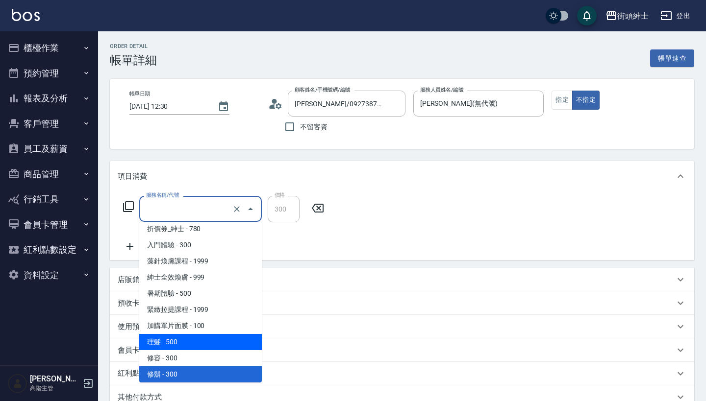
click at [208, 340] on span "理髮 - 500" at bounding box center [200, 342] width 123 height 16
type input "理髮(A02)"
type input "500"
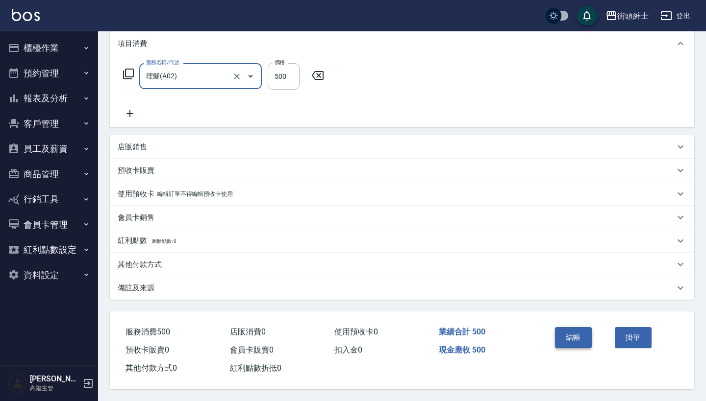
scroll to position [137, 0]
click at [575, 330] on button "結帳" at bounding box center [573, 337] width 37 height 21
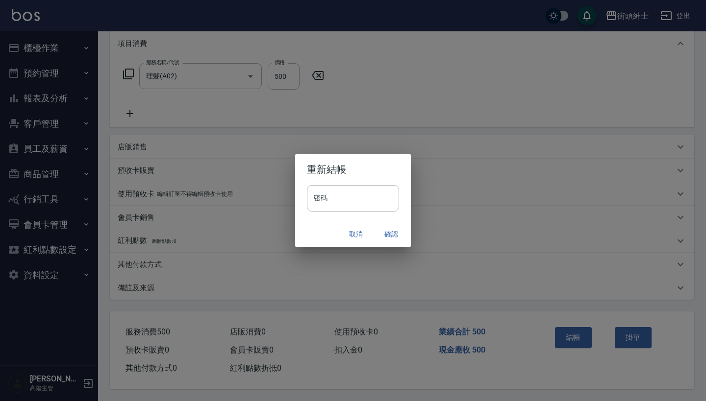
click at [404, 231] on button "確認" at bounding box center [390, 234] width 31 height 18
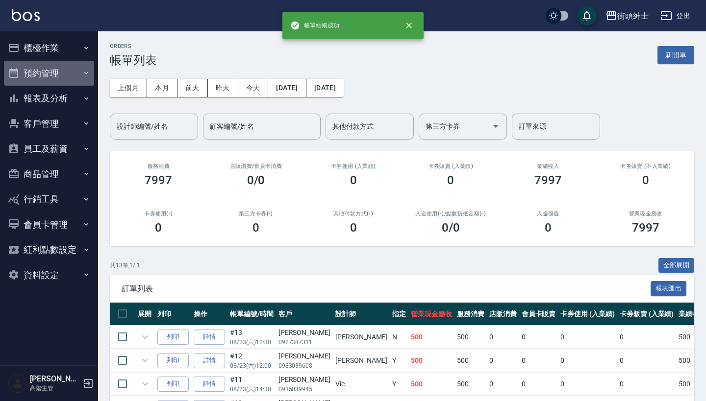
click at [57, 70] on button "預約管理" at bounding box center [49, 73] width 90 height 25
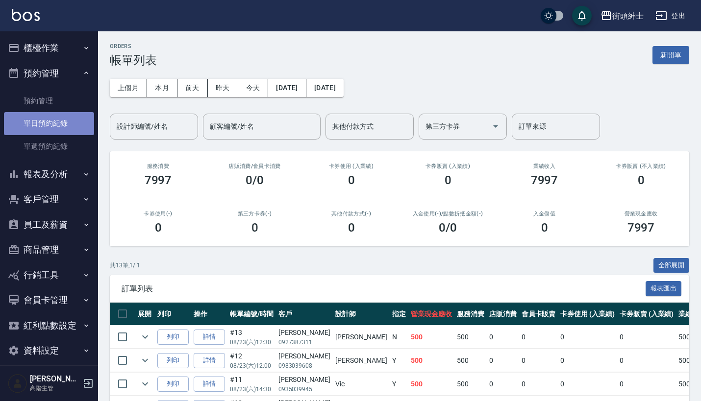
click at [72, 121] on link "單日預約紀錄" at bounding box center [49, 123] width 90 height 23
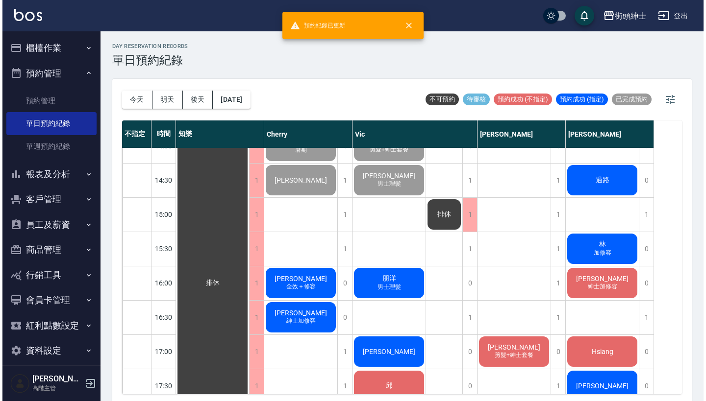
scroll to position [231, 0]
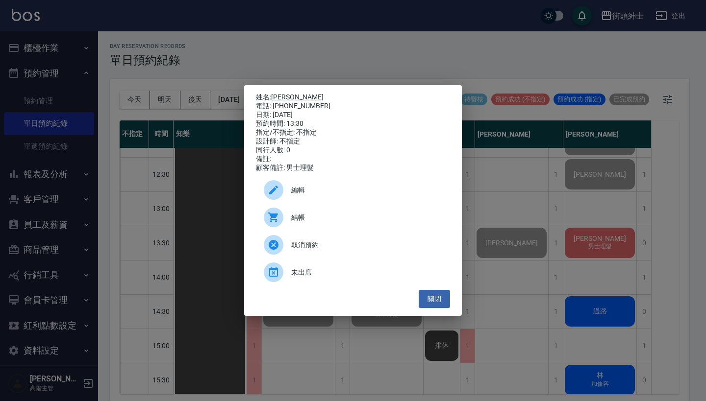
click at [355, 222] on span "結帳" at bounding box center [366, 218] width 151 height 10
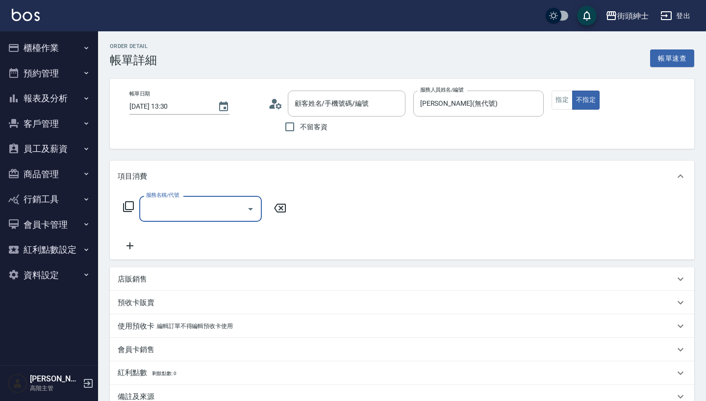
type input "[PERSON_NAME]/0966071886/null"
click at [196, 210] on input "服務名稱/代號" at bounding box center [193, 208] width 99 height 17
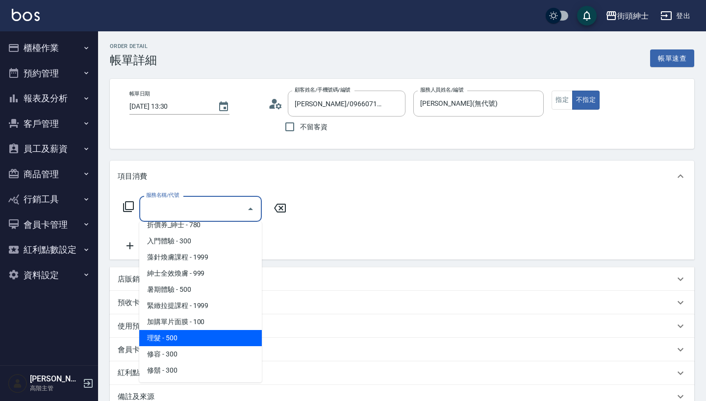
scroll to position [41, 0]
click at [192, 342] on span "理髮 - 500" at bounding box center [200, 338] width 123 height 16
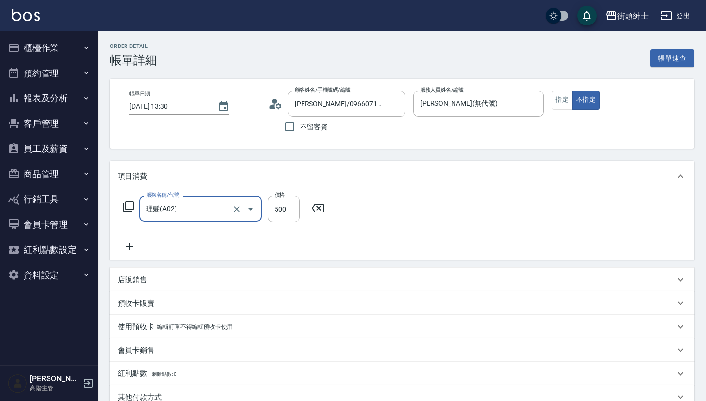
type input "理髮(A02)"
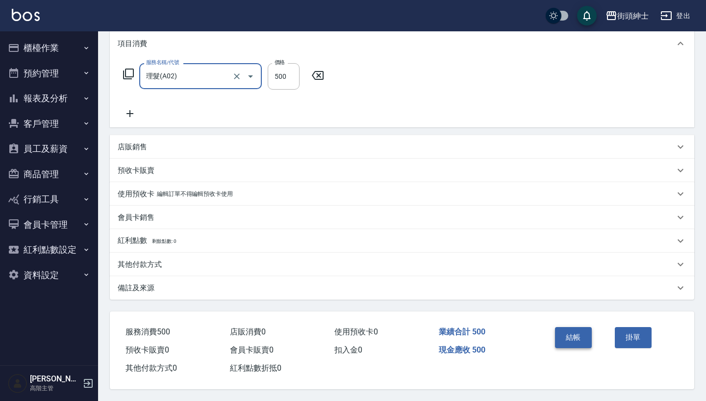
scroll to position [137, 0]
click at [561, 327] on button "結帳" at bounding box center [573, 337] width 37 height 21
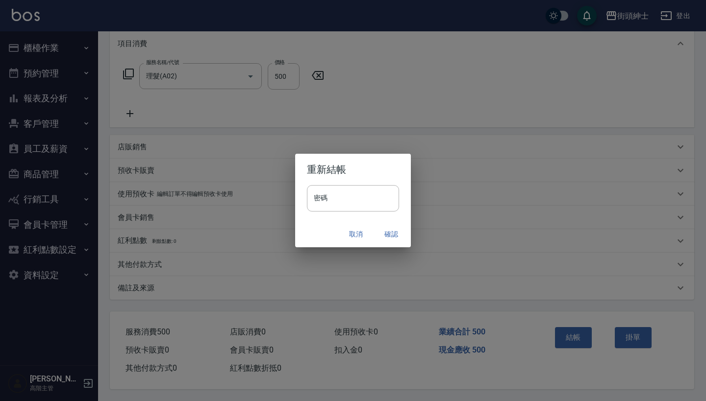
click at [390, 231] on button "確認" at bounding box center [390, 234] width 31 height 18
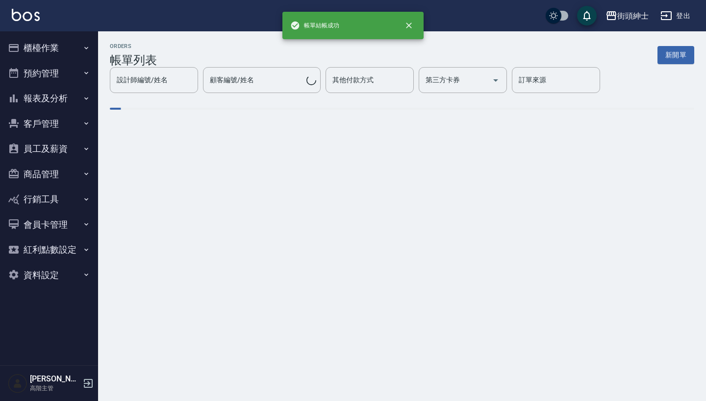
click at [84, 70] on icon "button" at bounding box center [86, 73] width 8 height 8
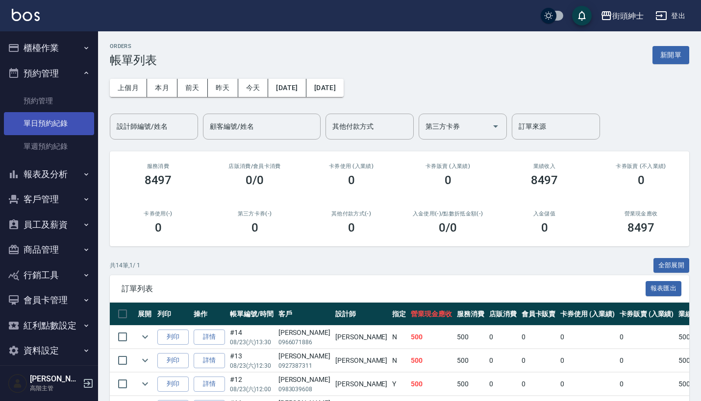
click at [71, 126] on link "單日預約紀錄" at bounding box center [49, 123] width 90 height 23
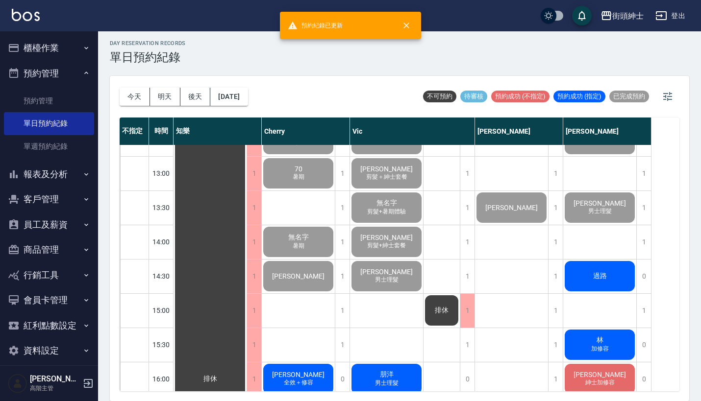
scroll to position [288, 0]
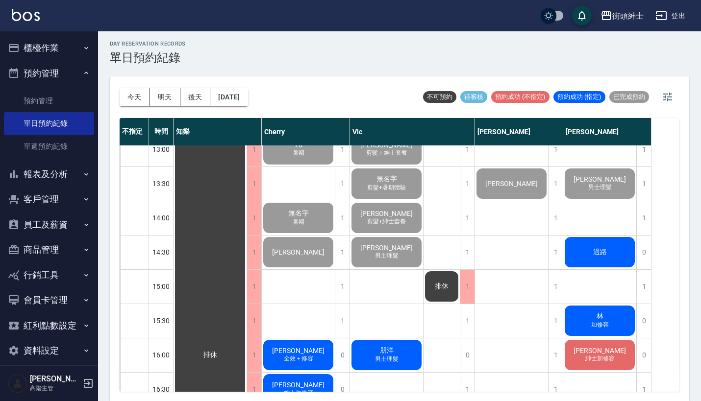
click at [246, 252] on div "過路" at bounding box center [209, 355] width 73 height 994
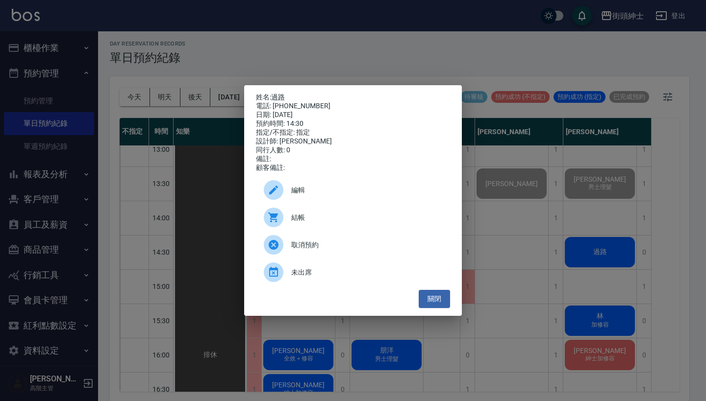
click at [562, 211] on div "姓名: 過路 電話: [PHONE_NUMBER] 日期: [DATE] 預約時間: 14:30 指定/不指定: 指定 設計師: [PERSON_NAME] …" at bounding box center [353, 200] width 706 height 401
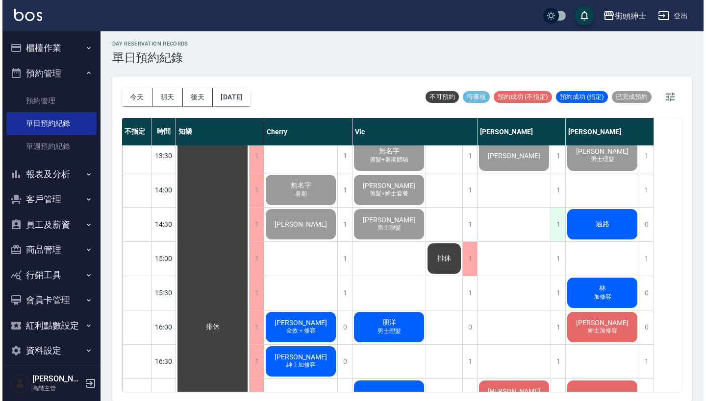
scroll to position [332, 0]
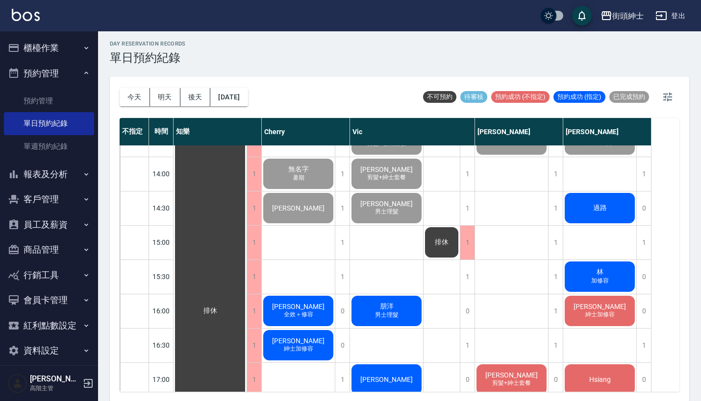
click at [246, 201] on div "過路" at bounding box center [209, 311] width 73 height 994
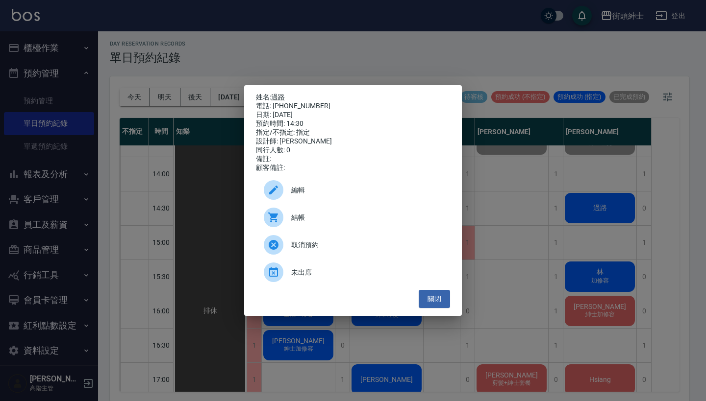
click at [339, 223] on span "結帳" at bounding box center [366, 218] width 151 height 10
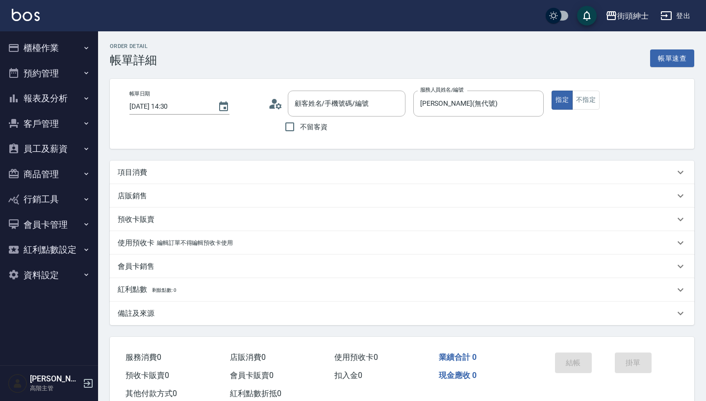
type input "過路/0912345678/null"
click at [250, 174] on div "項目消費" at bounding box center [396, 173] width 557 height 10
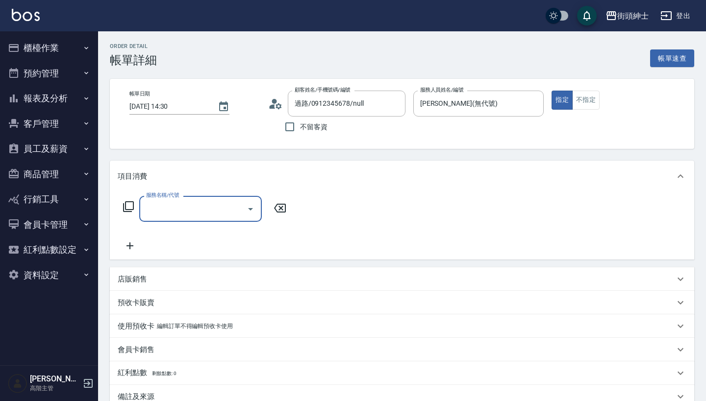
click at [185, 211] on input "服務名稱/代號" at bounding box center [193, 208] width 99 height 17
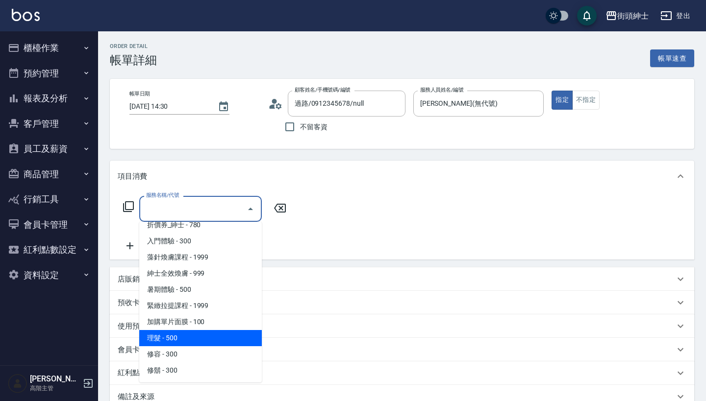
scroll to position [41, 0]
click at [192, 341] on span "理髮 - 500" at bounding box center [200, 338] width 123 height 16
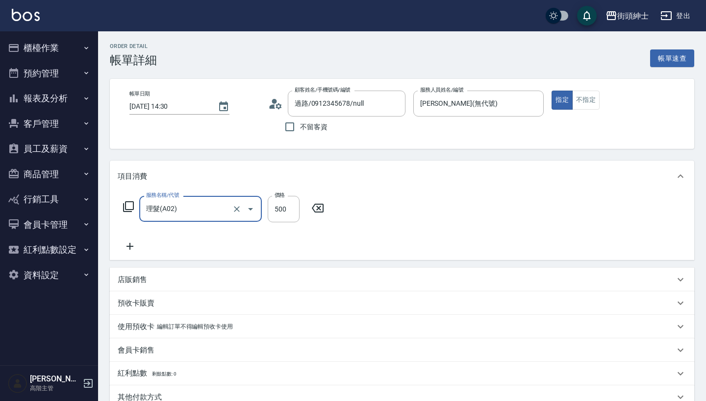
type input "理髮(A02)"
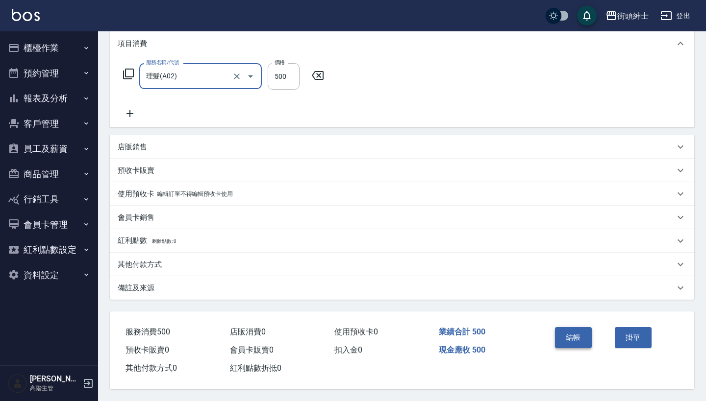
click at [573, 339] on button "結帳" at bounding box center [573, 337] width 37 height 21
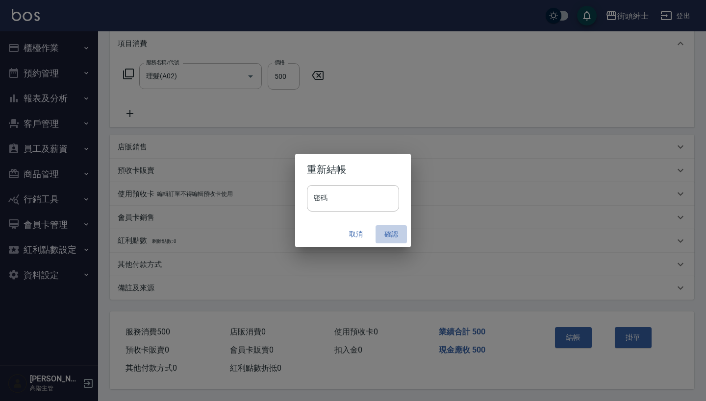
click at [389, 231] on button "確認" at bounding box center [390, 234] width 31 height 18
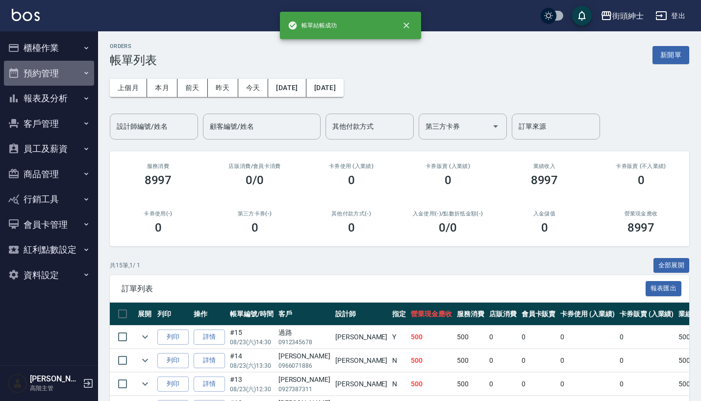
click at [78, 73] on button "預約管理" at bounding box center [49, 73] width 90 height 25
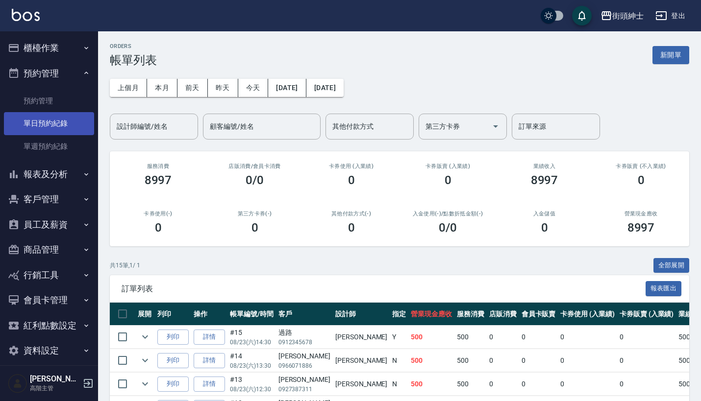
click at [77, 113] on link "單日預約紀錄" at bounding box center [49, 123] width 90 height 23
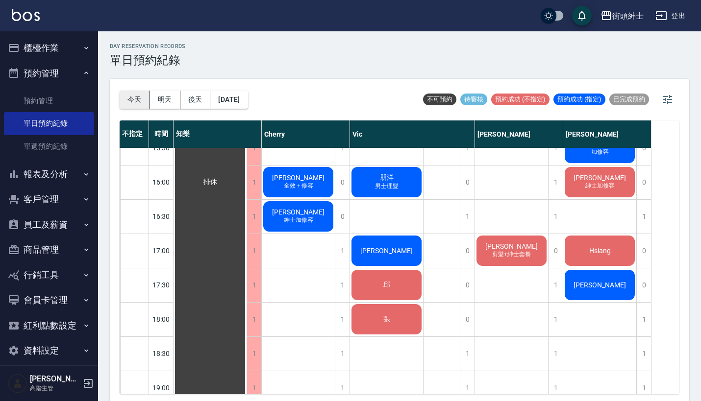
click at [131, 102] on button "今天" at bounding box center [135, 100] width 30 height 18
